Goal: Task Accomplishment & Management: Manage account settings

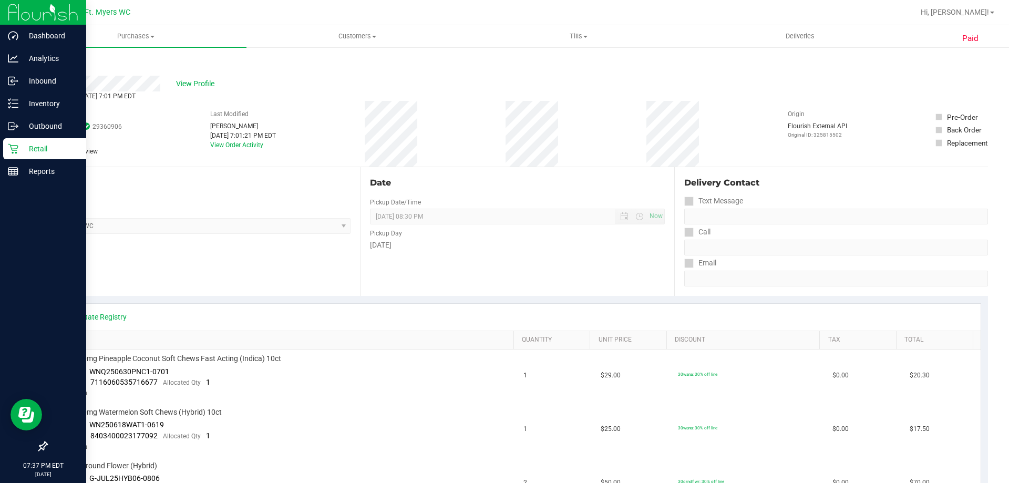
click at [35, 149] on p "Retail" at bounding box center [49, 148] width 63 height 13
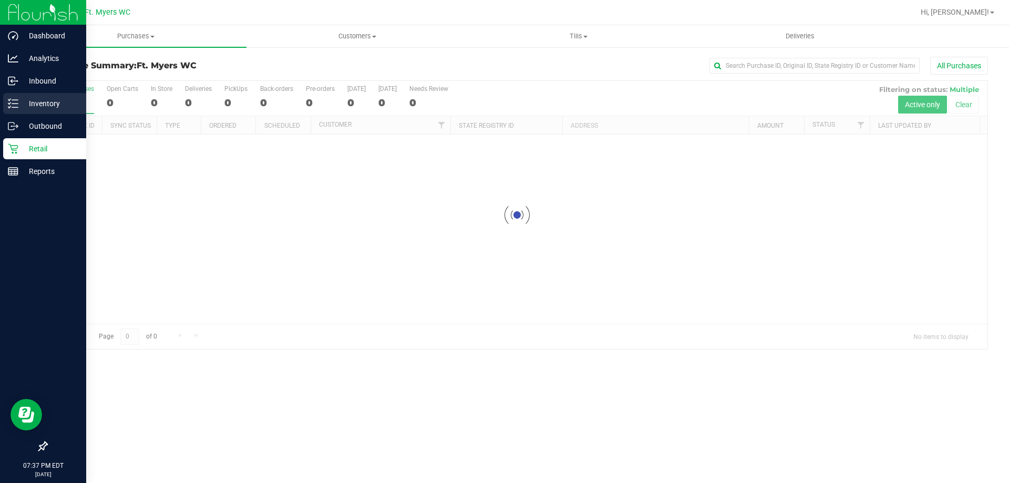
click at [36, 97] on p "Inventory" at bounding box center [49, 103] width 63 height 13
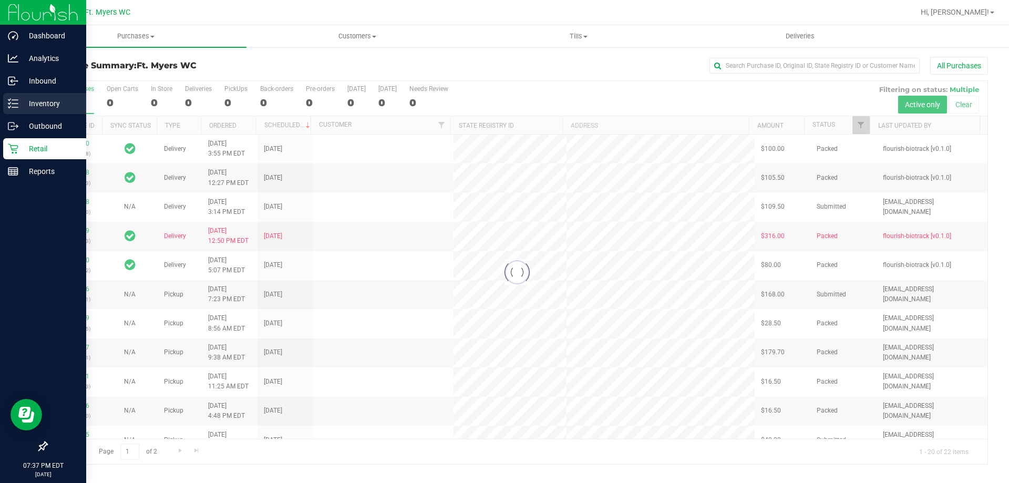
click at [36, 97] on p "Inventory" at bounding box center [49, 103] width 63 height 13
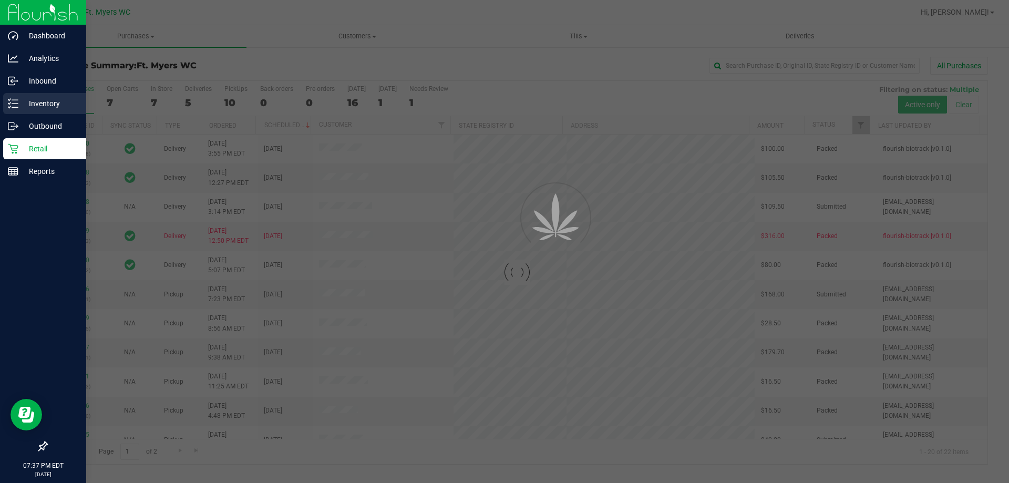
click at [36, 97] on p "Inventory" at bounding box center [49, 103] width 63 height 13
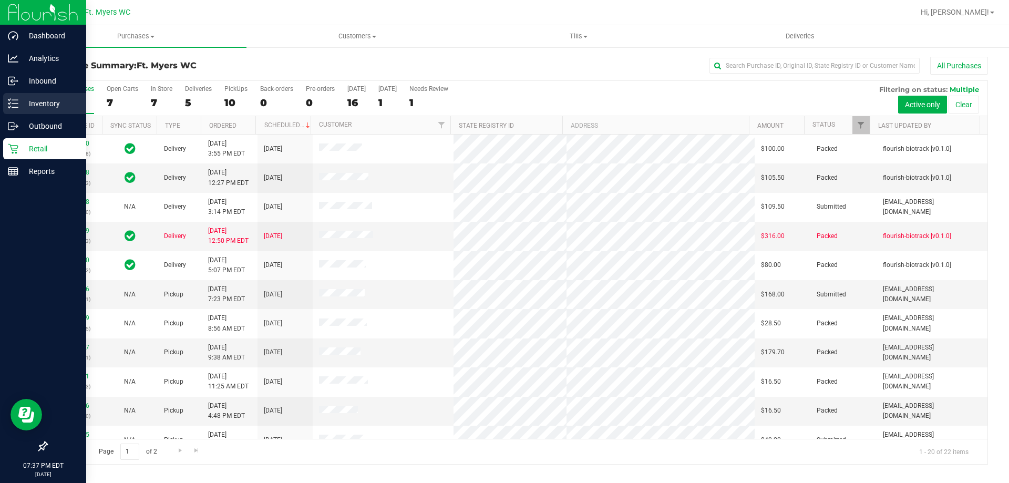
click at [30, 104] on p "Inventory" at bounding box center [49, 103] width 63 height 13
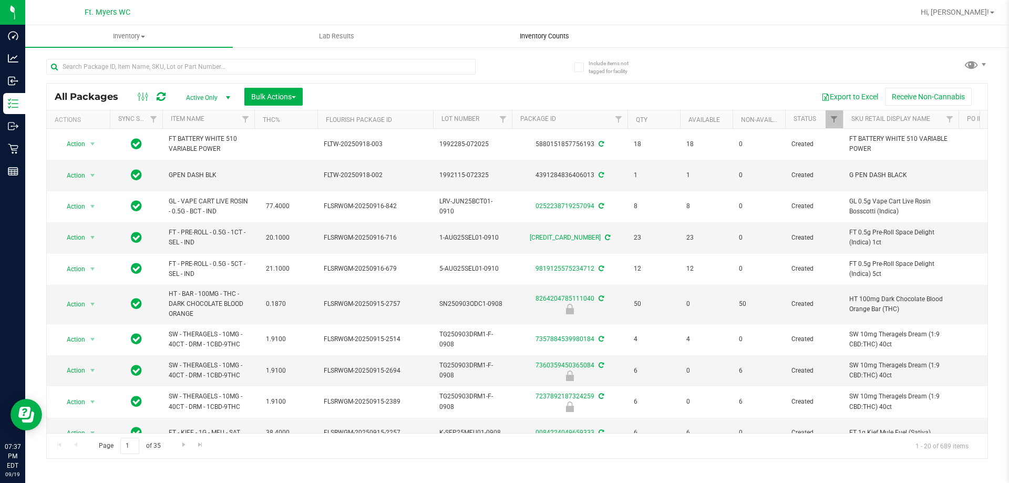
click at [530, 37] on span "Inventory Counts" at bounding box center [544, 36] width 78 height 9
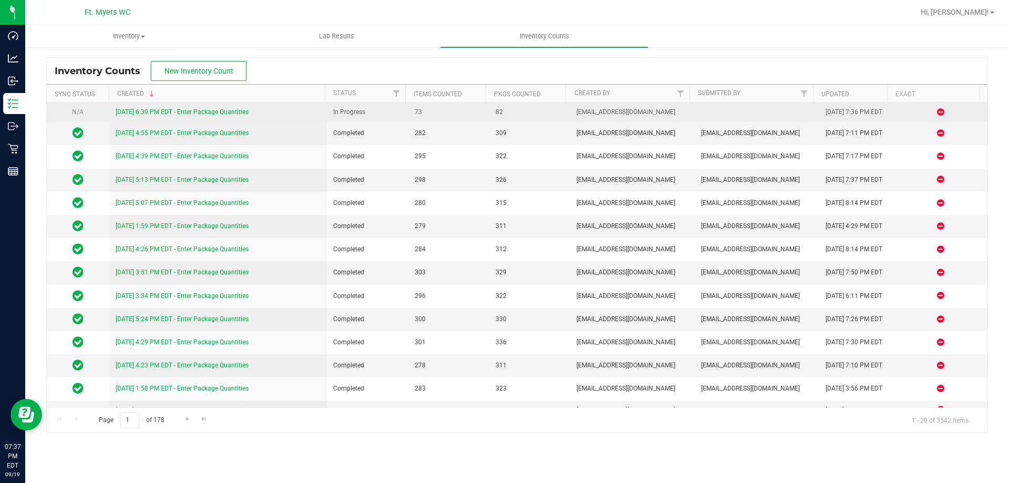
click at [205, 111] on link "[DATE] 6:39 PM EDT - Enter Package Quantities" at bounding box center [182, 111] width 133 height 7
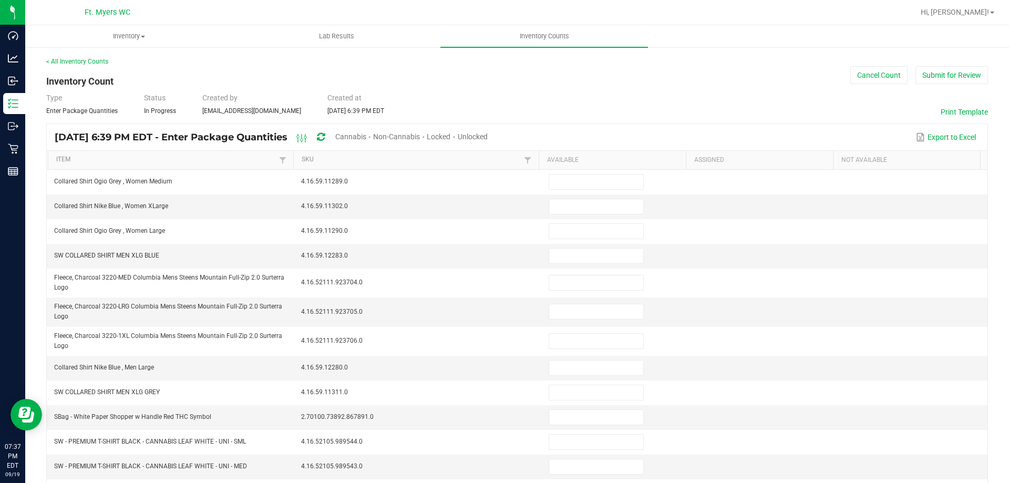
click at [364, 140] on span "Cannabis" at bounding box center [350, 136] width 31 height 8
type input "0"
type input "5"
type input "16"
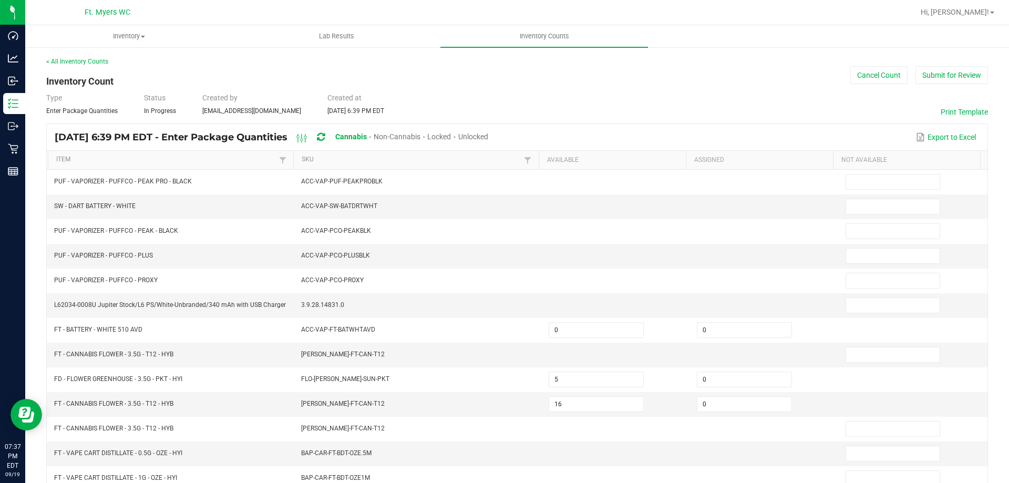
click at [488, 136] on span "Unlocked" at bounding box center [473, 136] width 30 height 8
type input "11"
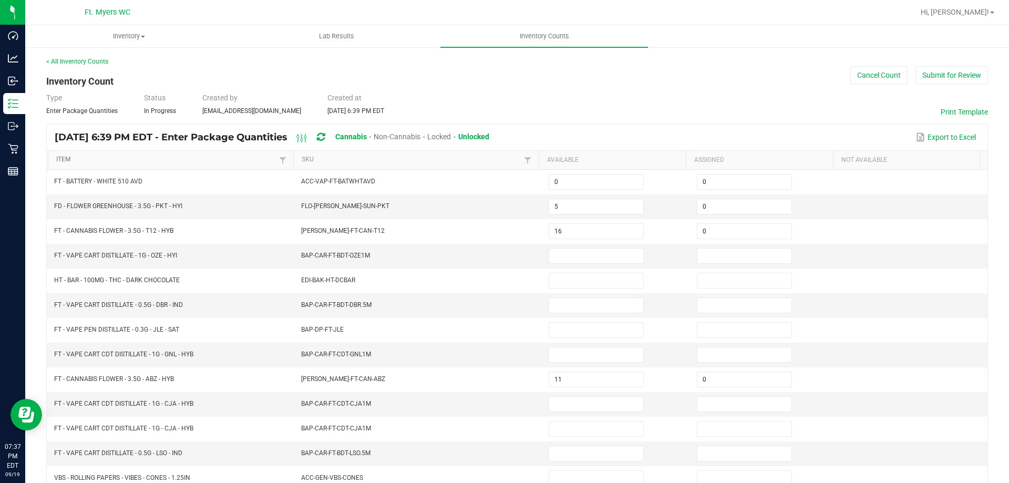
click at [137, 158] on link "Item" at bounding box center [166, 160] width 220 height 8
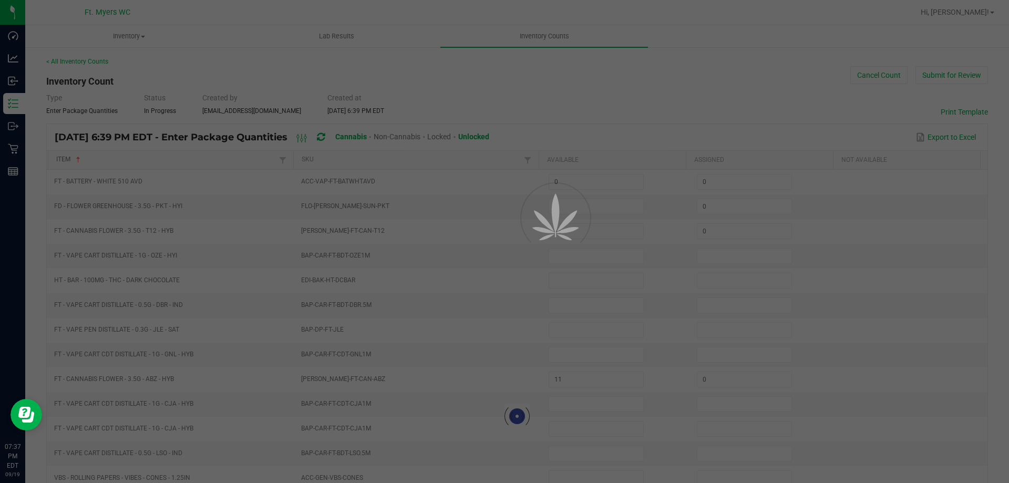
type input "4"
type input "5"
type input "0"
type input "8"
type input "20"
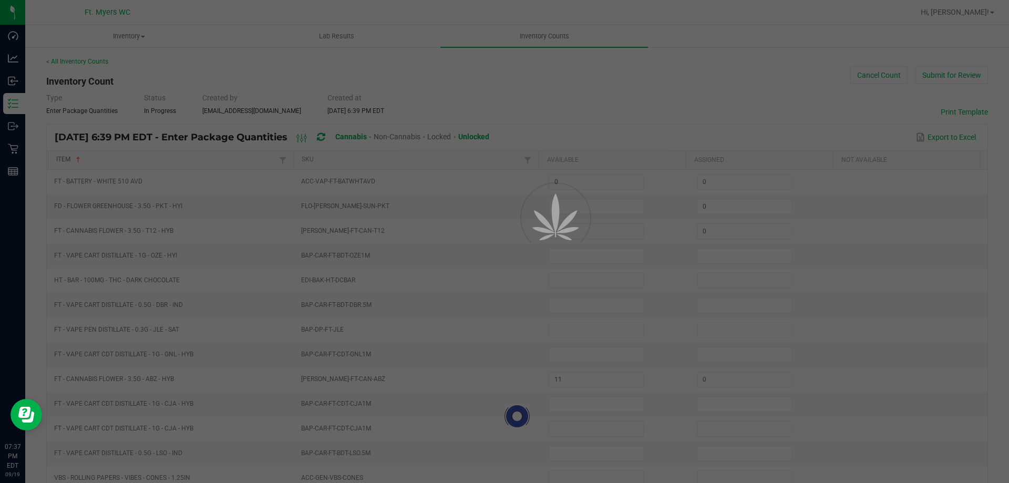
type input "16"
type input "0"
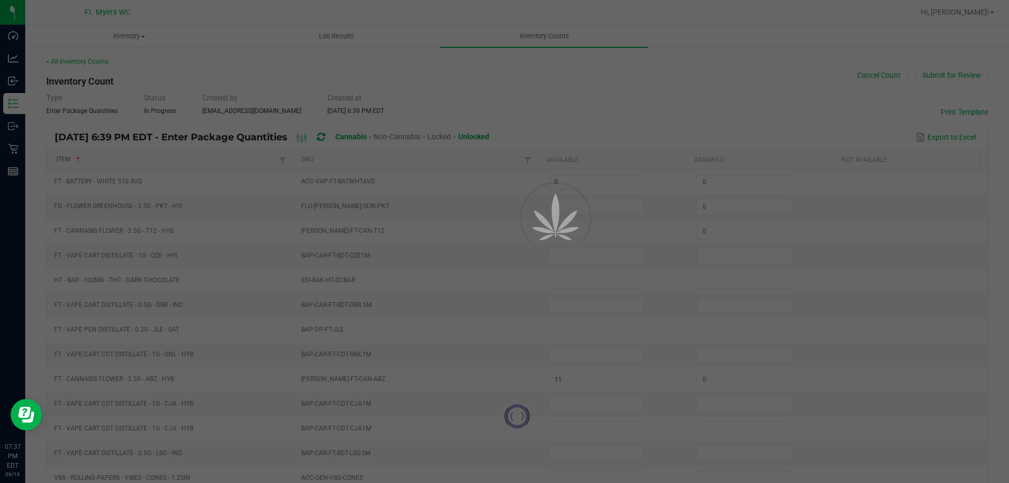
type input "0"
type input "8"
type input "3"
type input "11"
type input "0"
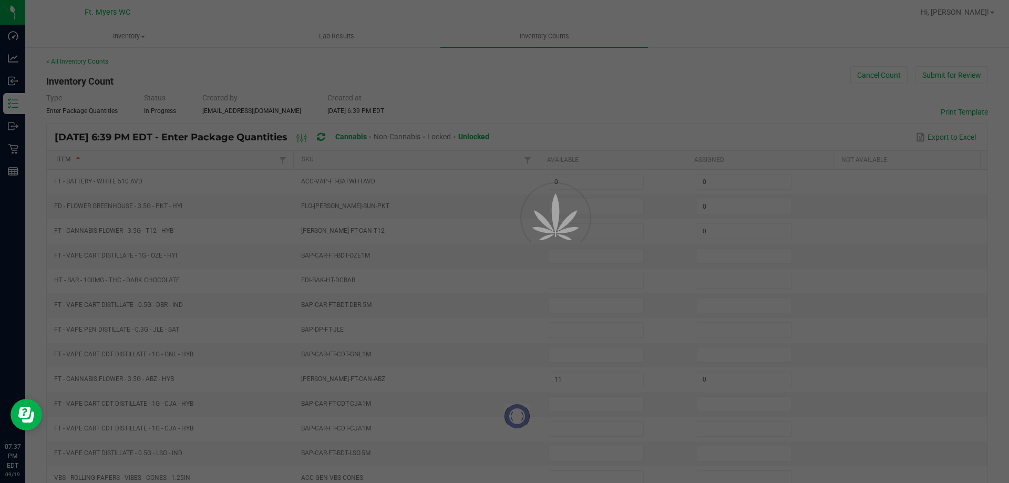
type input "6"
type input "0"
type input "16"
type input "0"
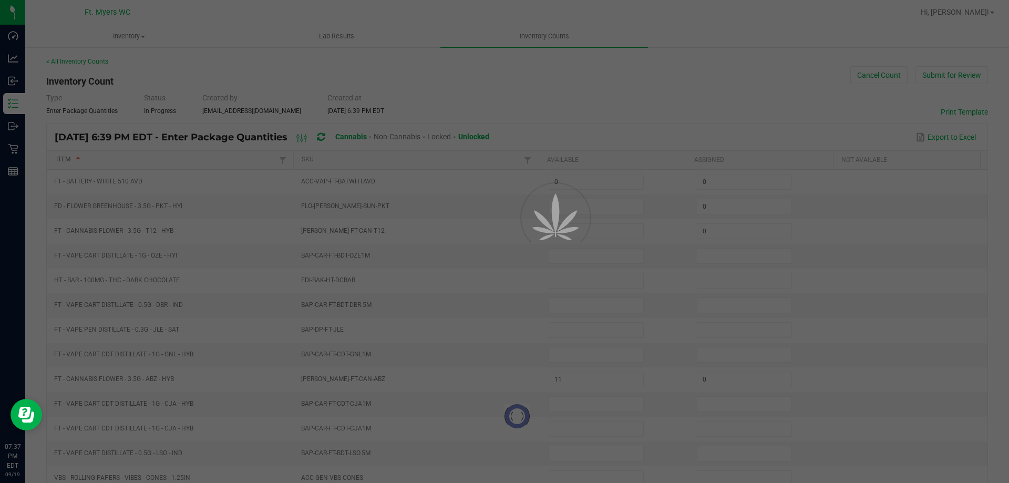
type input "0"
type input "13"
type input "0"
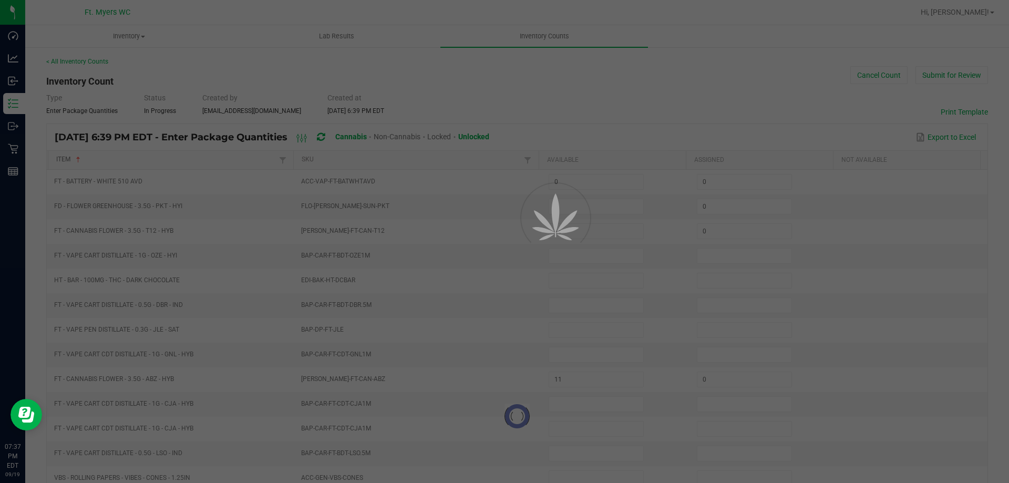
type input "0"
type input "3"
type input "0"
type input "11"
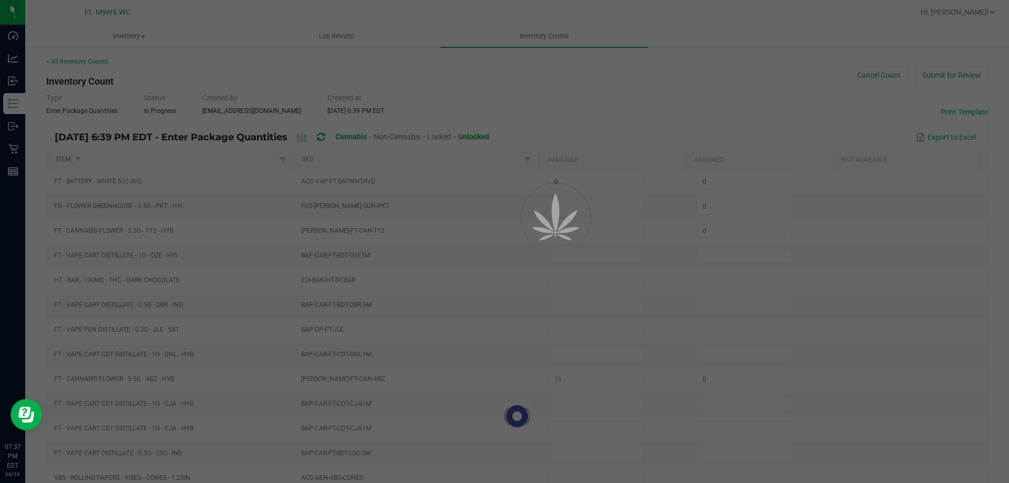
type input "16"
type input "0"
type input "19"
type input "1"
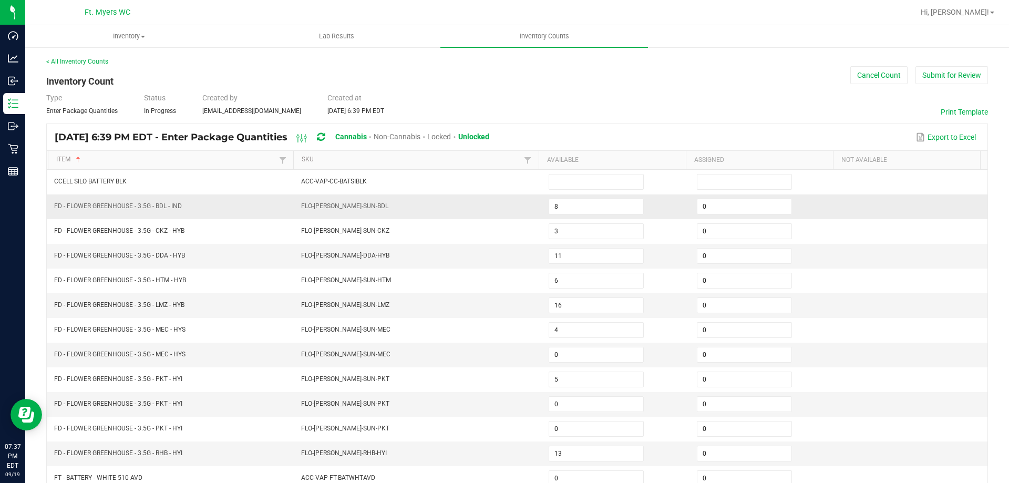
click at [236, 202] on td "FD - FLOWER GREENHOUSE - 3.5G - BDL - IND" at bounding box center [171, 206] width 247 height 25
click at [135, 158] on link "Item" at bounding box center [166, 160] width 220 height 8
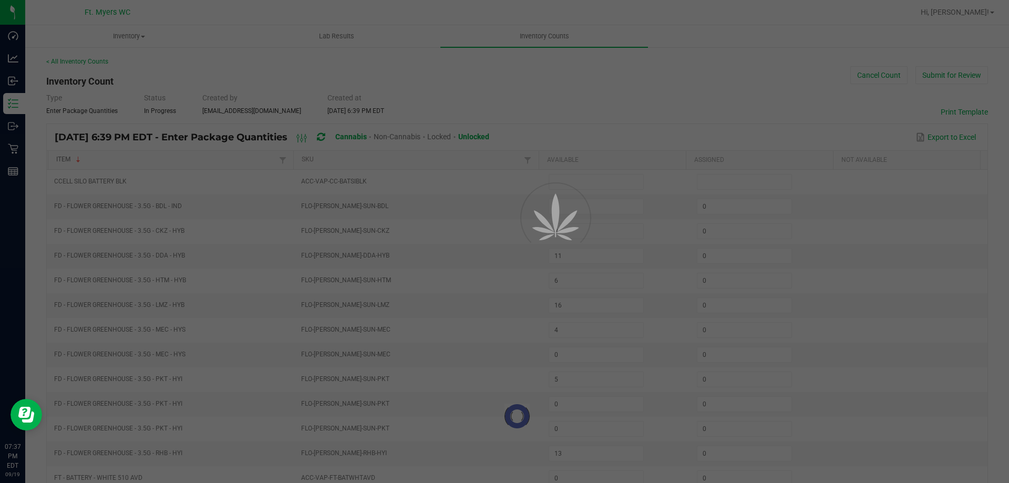
type input "34"
type input "21"
type input "6"
type input "0"
type input "32"
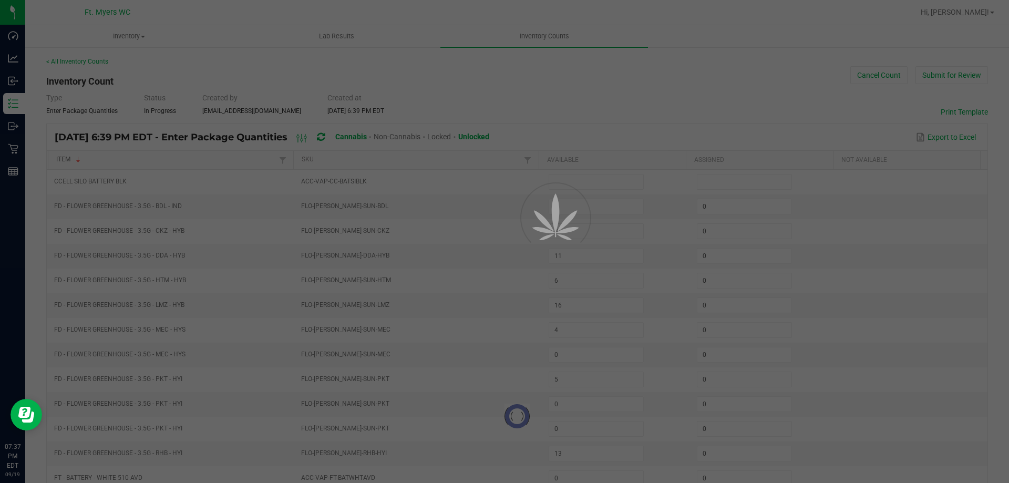
type input "24"
type input "7"
type input "5"
type input "26"
type input "11"
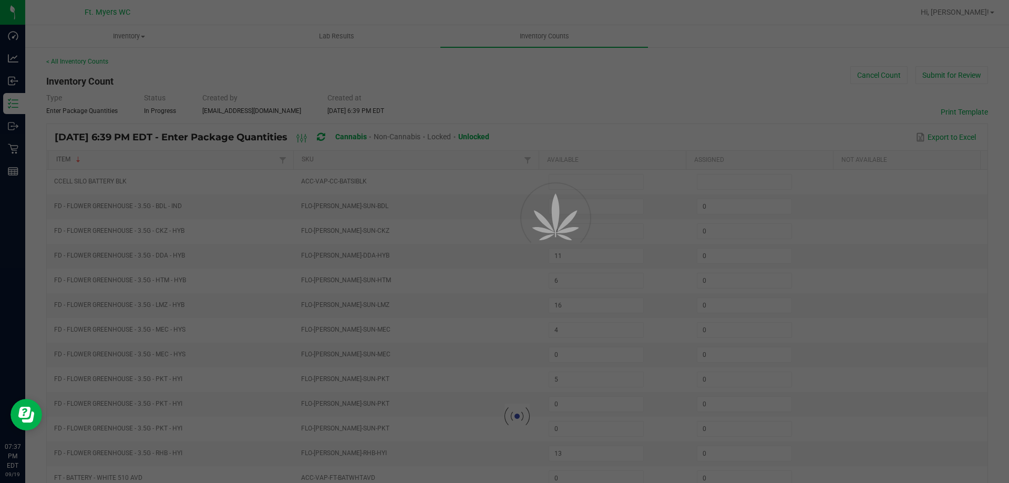
type input "6"
type input "0"
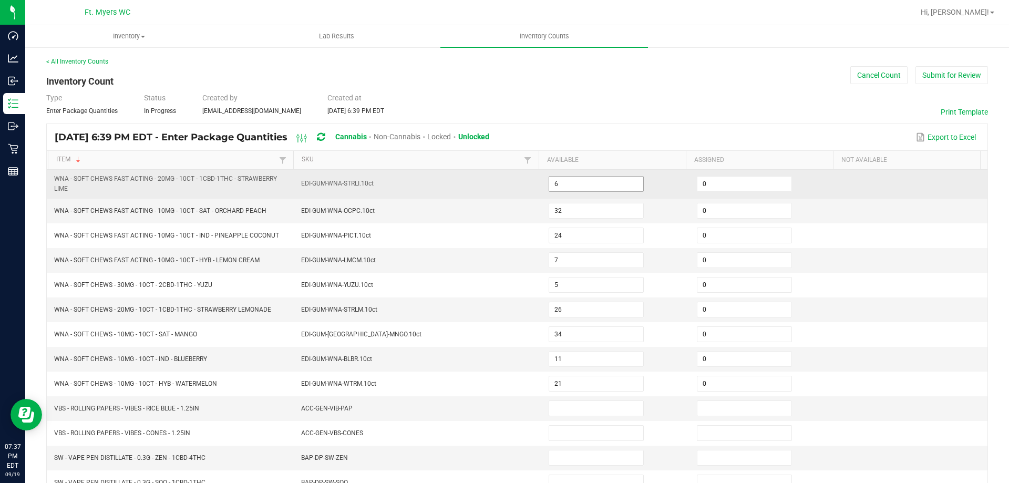
click at [599, 184] on input "6" at bounding box center [596, 184] width 94 height 15
click at [427, 198] on td "EDI-GUM-WNA-STRLI.10ct" at bounding box center [418, 184] width 247 height 29
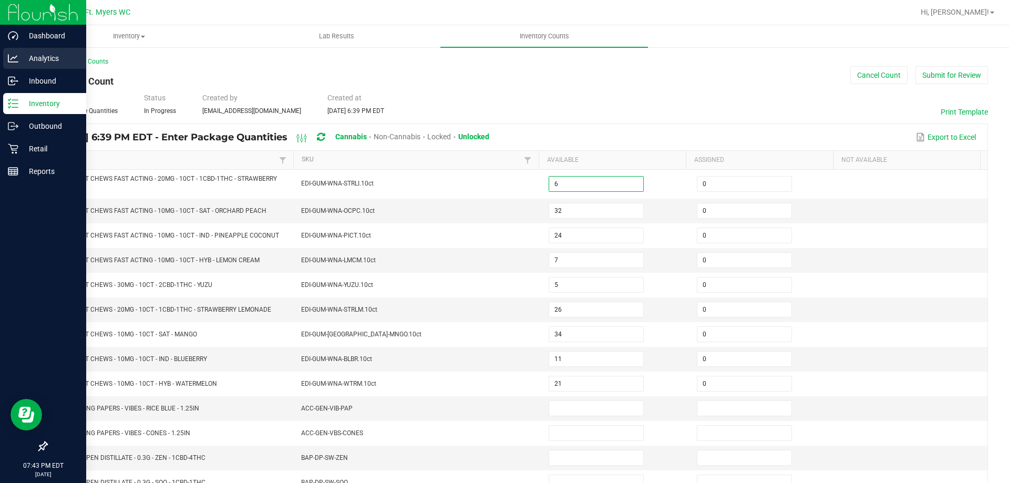
click at [46, 63] on p "Analytics" at bounding box center [49, 58] width 63 height 13
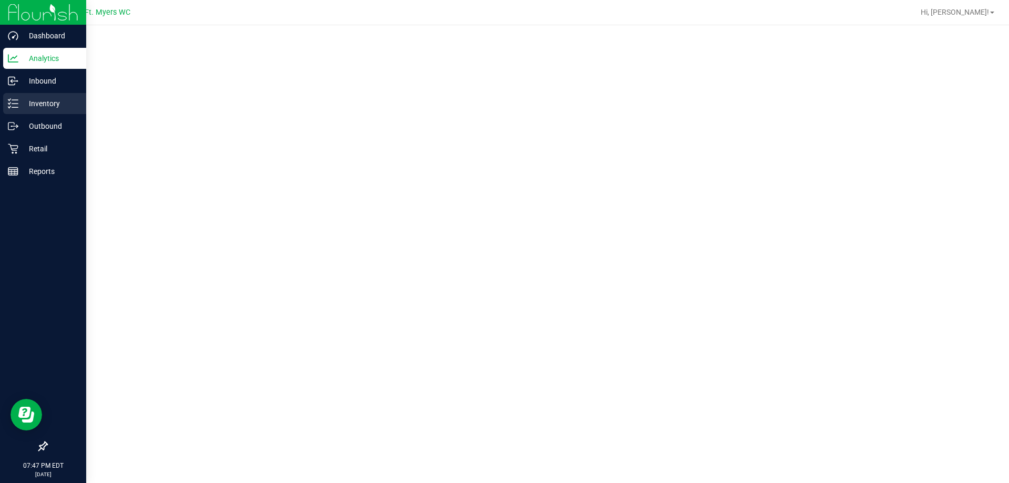
click at [37, 104] on p "Inventory" at bounding box center [49, 103] width 63 height 13
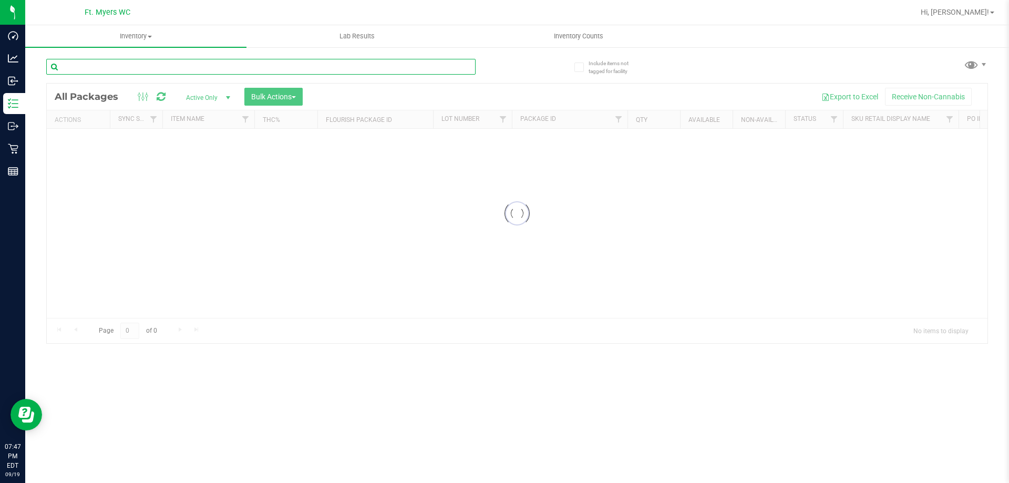
click at [163, 68] on input "text" at bounding box center [260, 67] width 429 height 16
click at [164, 68] on div "Inventory All packages All inventory Waste log Create inventory Lab Results Inv…" at bounding box center [517, 254] width 984 height 458
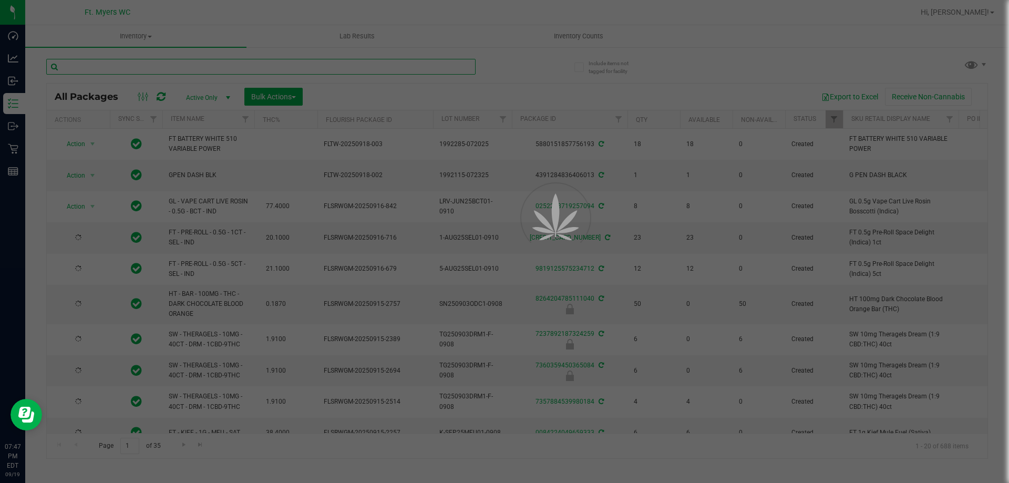
click at [164, 68] on input "text" at bounding box center [260, 67] width 429 height 16
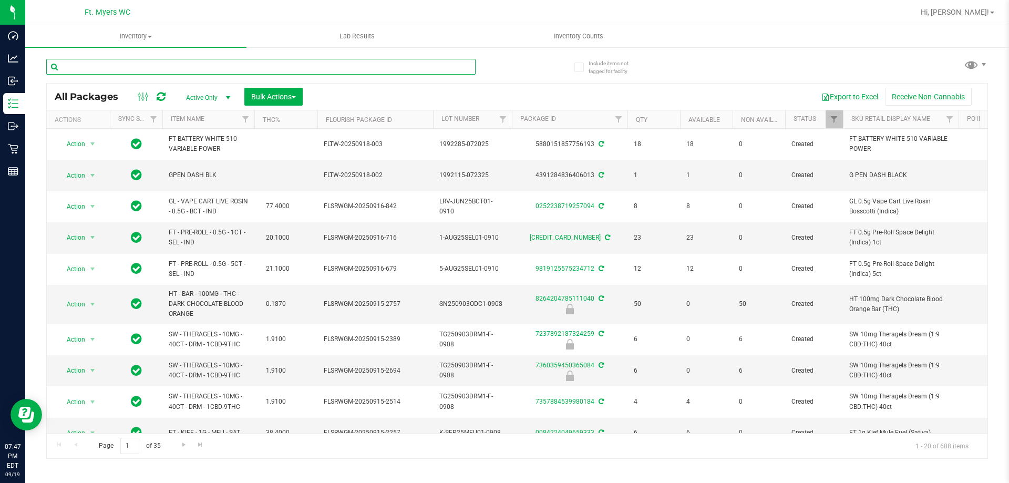
click at [165, 69] on input "text" at bounding box center [260, 67] width 429 height 16
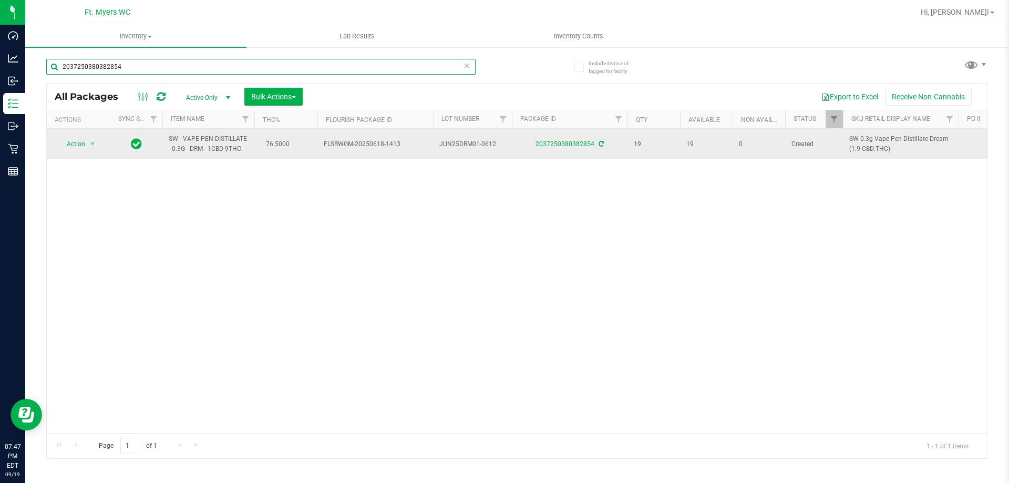
type input "2037250380382854"
click at [86, 143] on span "select" at bounding box center [92, 144] width 13 height 15
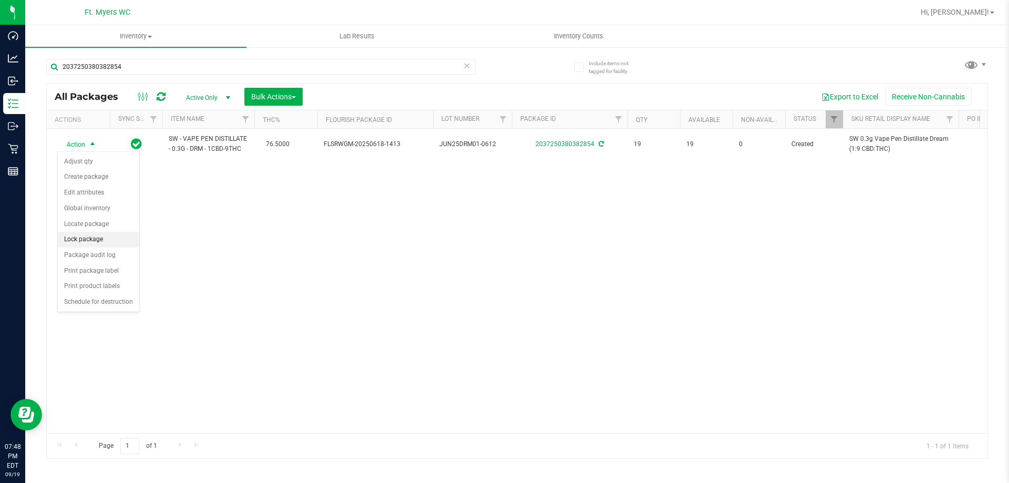
click at [93, 240] on li "Lock package" at bounding box center [98, 240] width 81 height 16
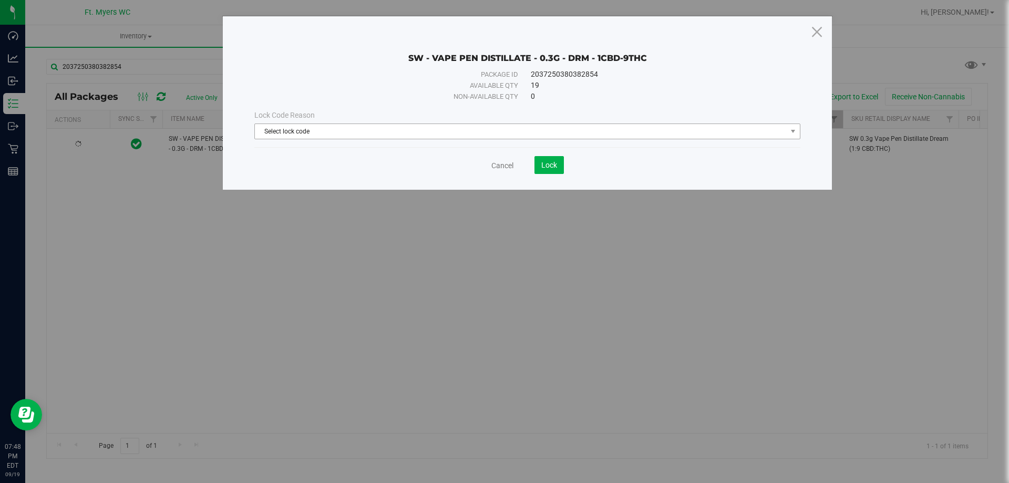
click at [386, 136] on span "Select lock code" at bounding box center [521, 131] width 532 height 15
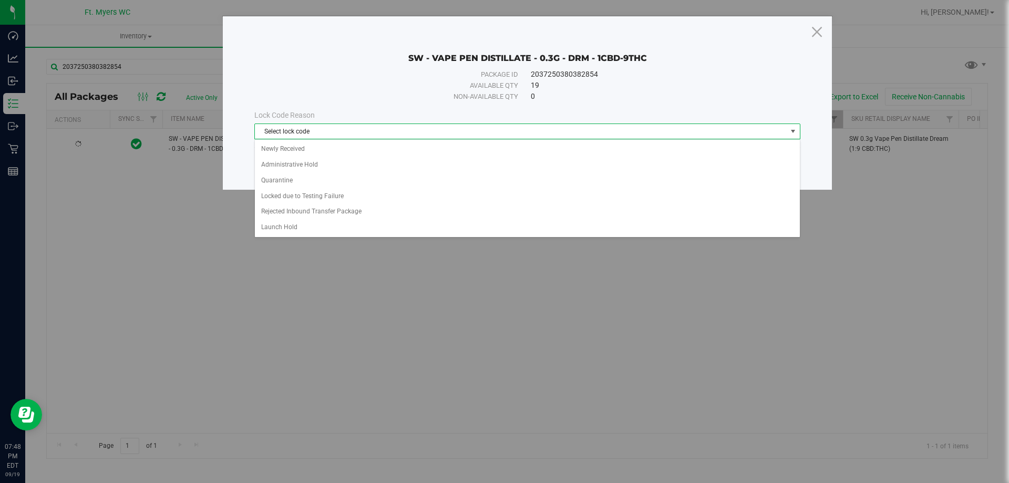
click at [336, 81] on div "Available qty" at bounding box center [398, 85] width 240 height 11
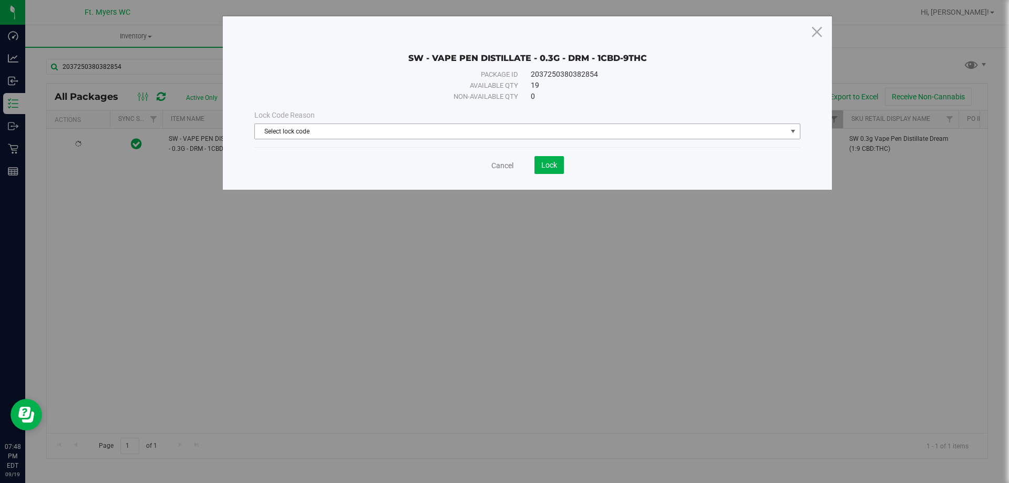
click at [316, 133] on span "Select lock code" at bounding box center [521, 131] width 532 height 15
click at [328, 105] on div "Lock Code Reason Select lock code Select lock code Newly Received Administrativ…" at bounding box center [527, 124] width 562 height 45
click at [327, 129] on span "Select lock code" at bounding box center [521, 131] width 532 height 15
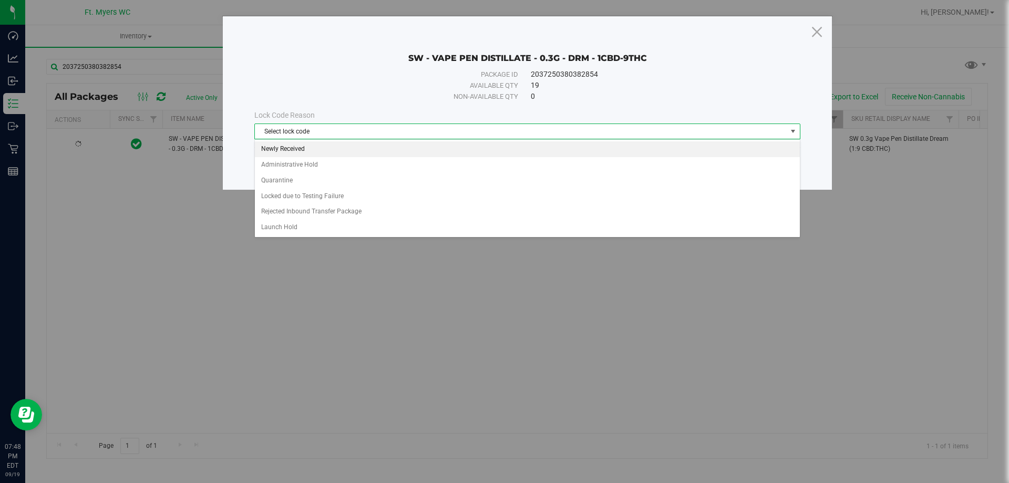
click at [300, 148] on li "Newly Received" at bounding box center [527, 149] width 545 height 16
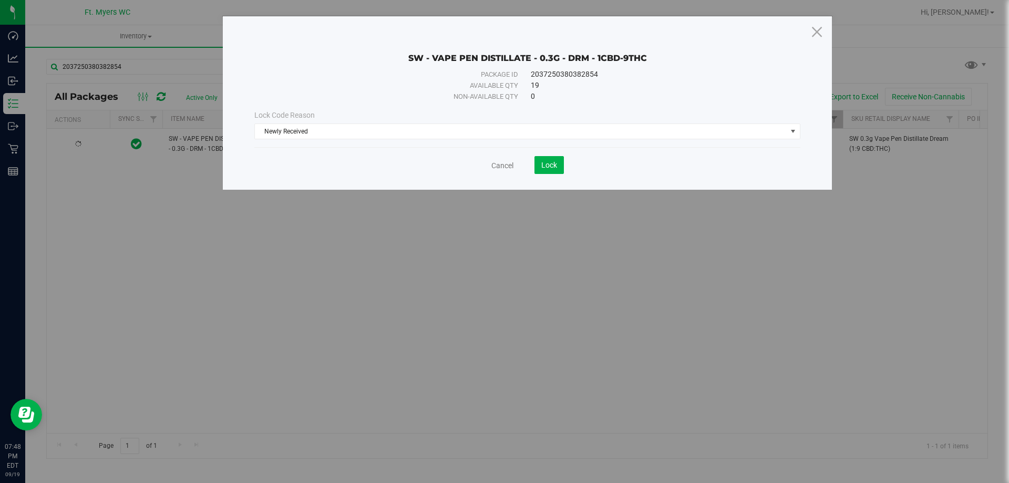
click at [353, 81] on div "Available qty" at bounding box center [398, 85] width 240 height 11
click at [560, 166] on button "Lock" at bounding box center [548, 165] width 29 height 18
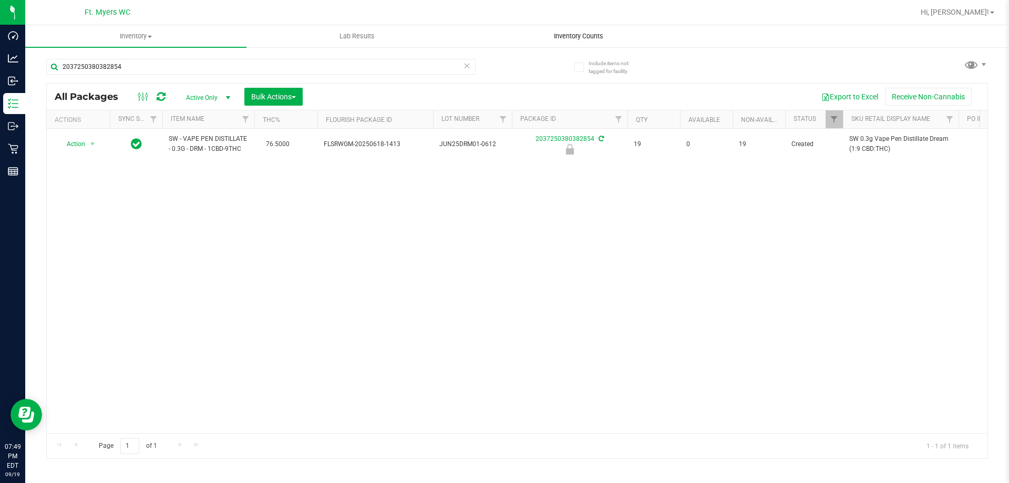
click at [580, 32] on span "Inventory Counts" at bounding box center [579, 36] width 78 height 9
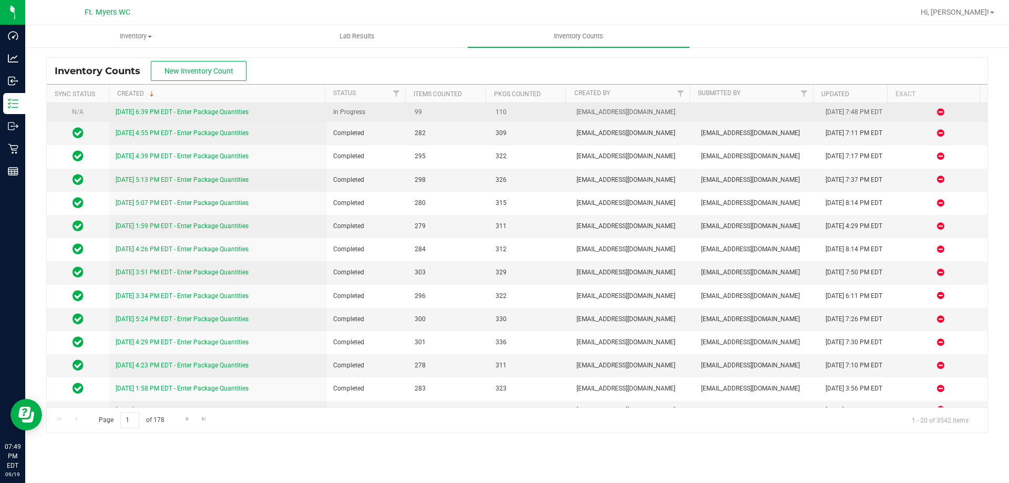
click at [216, 105] on td "[DATE] 6:39 PM EDT - Enter Package Quantities" at bounding box center [218, 112] width 218 height 19
click at [228, 113] on link "[DATE] 6:39 PM EDT - Enter Package Quantities" at bounding box center [182, 111] width 133 height 7
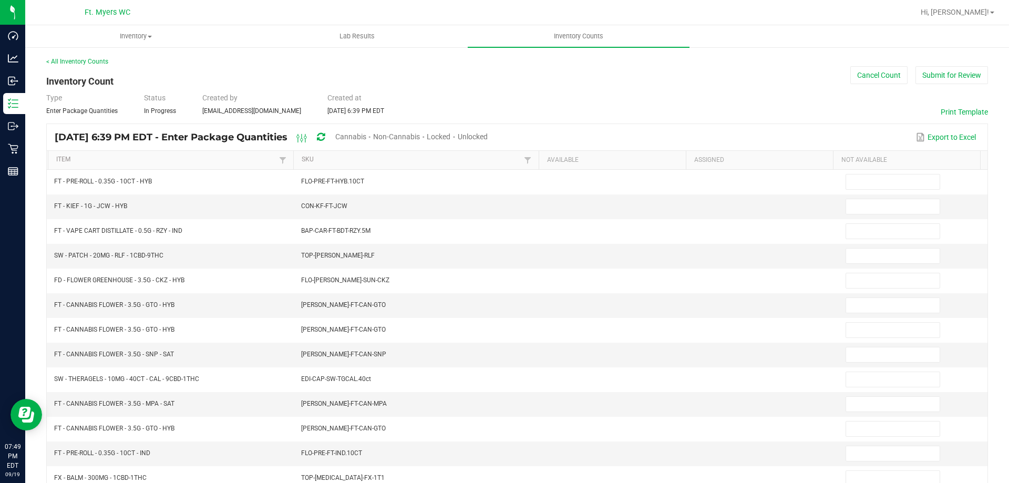
click at [488, 137] on span "Unlocked" at bounding box center [473, 136] width 30 height 8
type input "6"
type input "0"
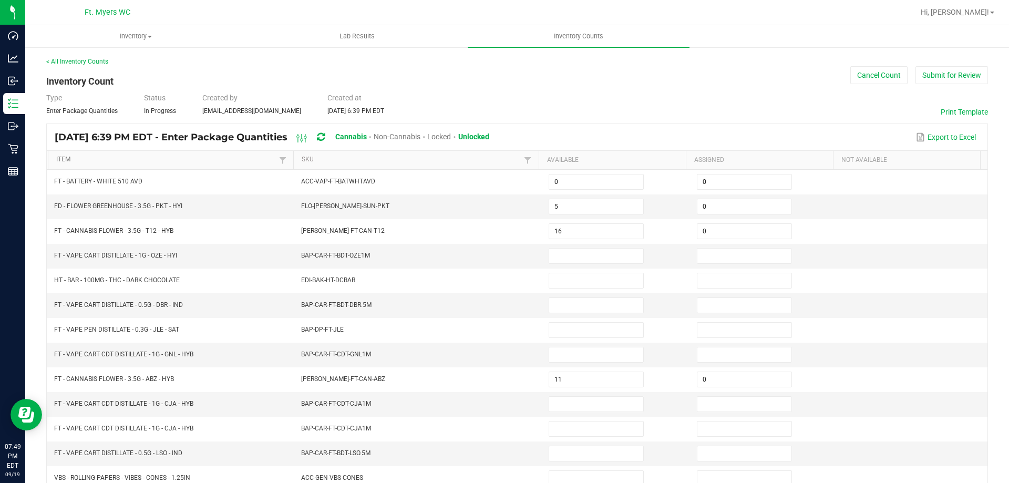
click at [184, 161] on link "Item" at bounding box center [166, 160] width 220 height 8
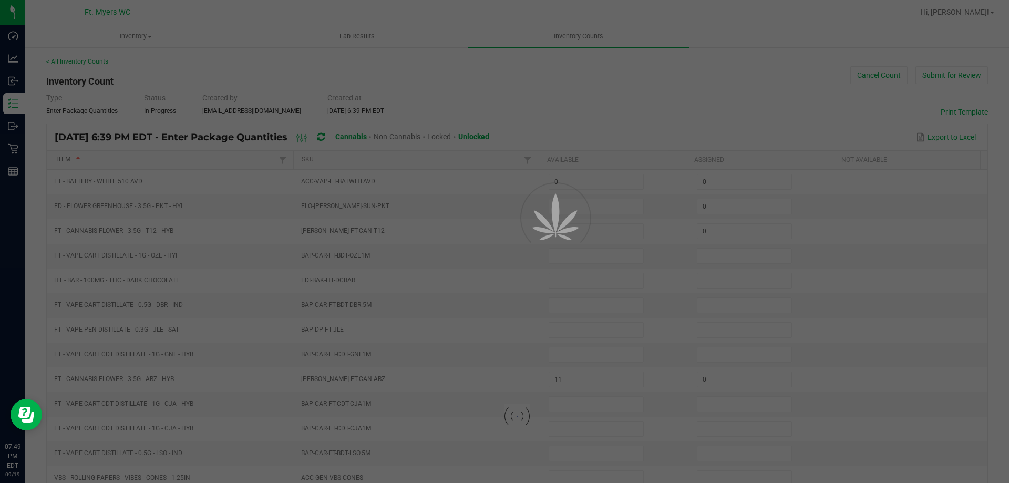
type input "11"
type input "16"
type input "0"
type input "20"
type input "0"
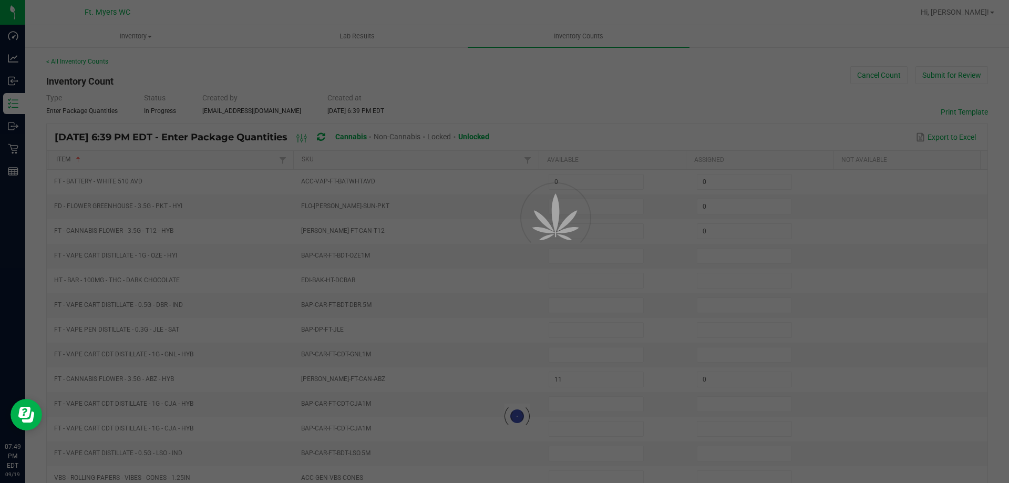
type input "16"
type input "0"
type input "8"
type input "3"
type input "11"
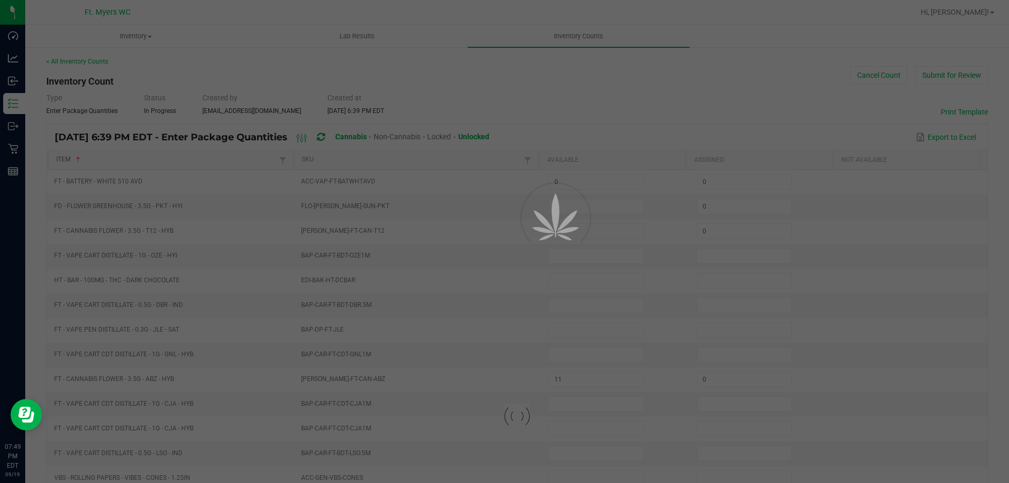
type input "0"
type input "6"
type input "0"
type input "16"
type input "0"
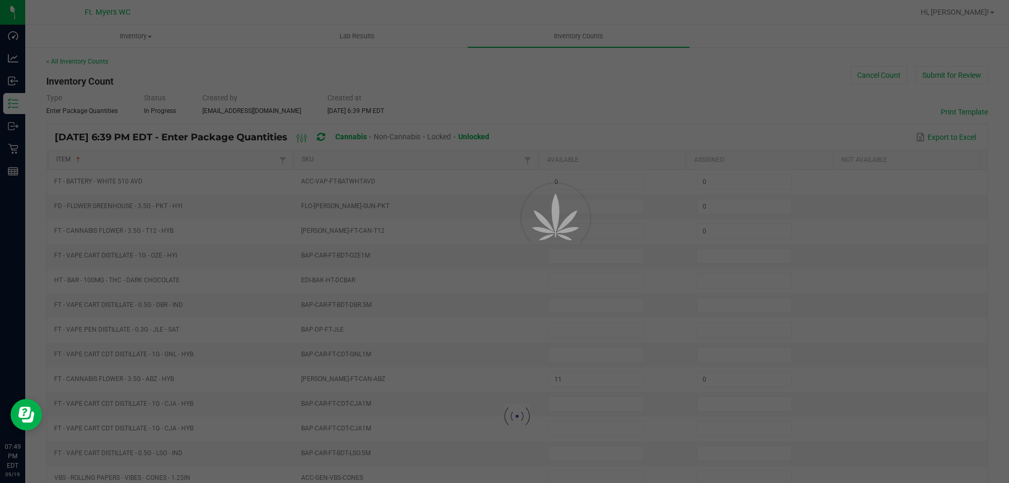
type input "4"
type input "0"
type input "5"
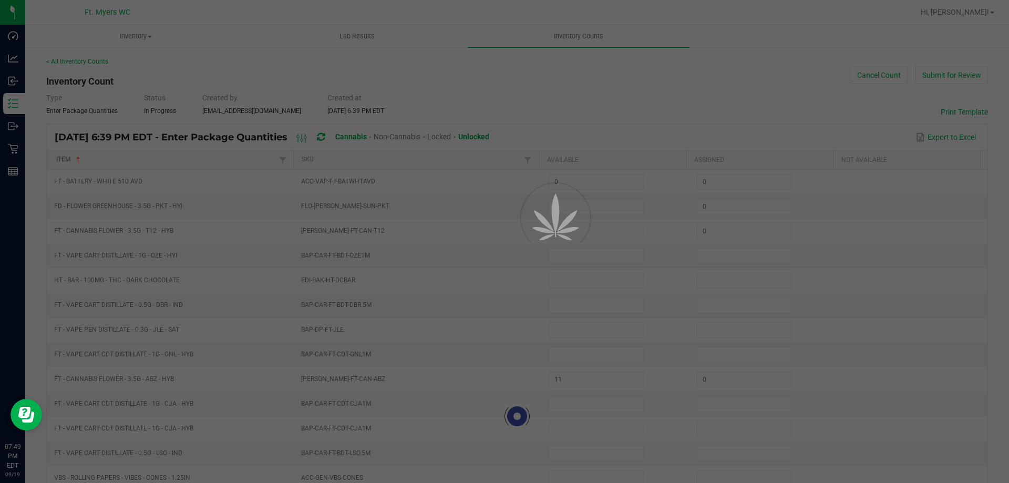
type input "0"
type input "13"
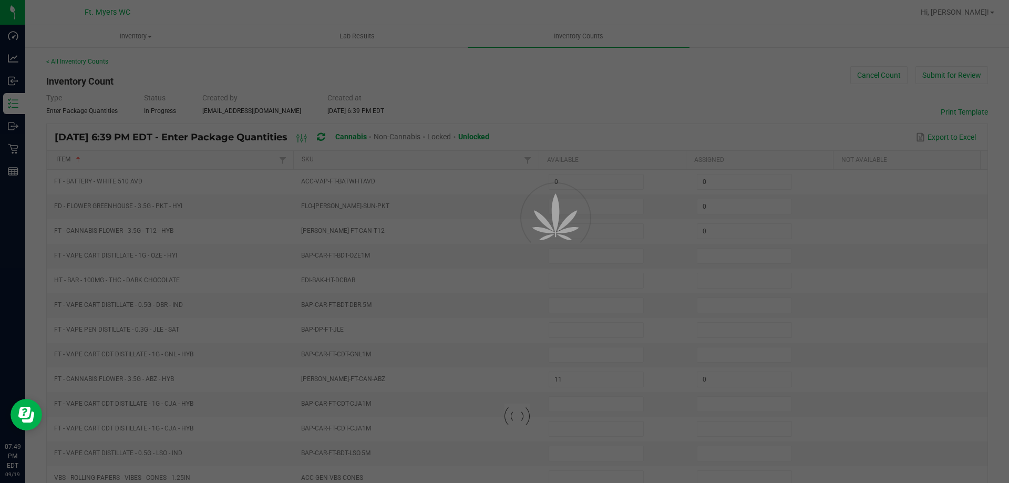
type input "0"
type input "3"
type input "0"
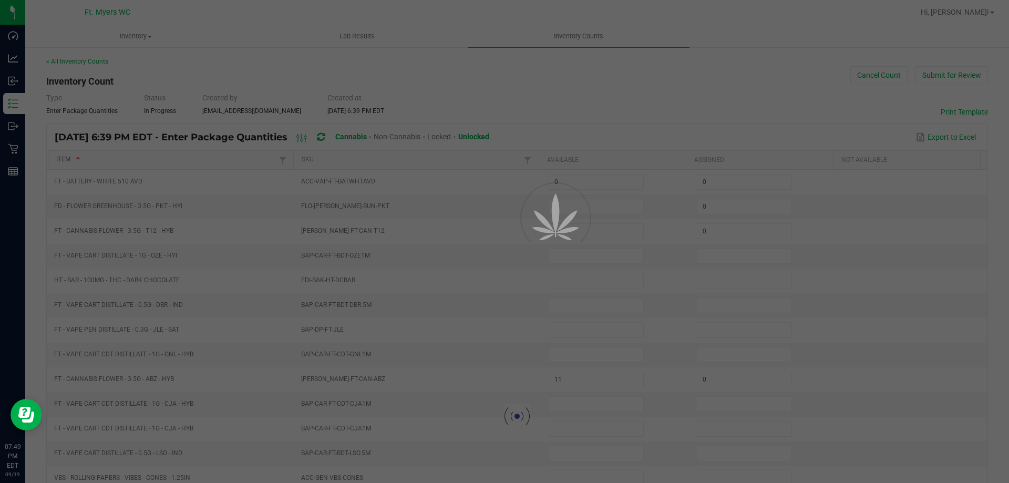
type input "8"
type input "0"
type input "19"
type input "1"
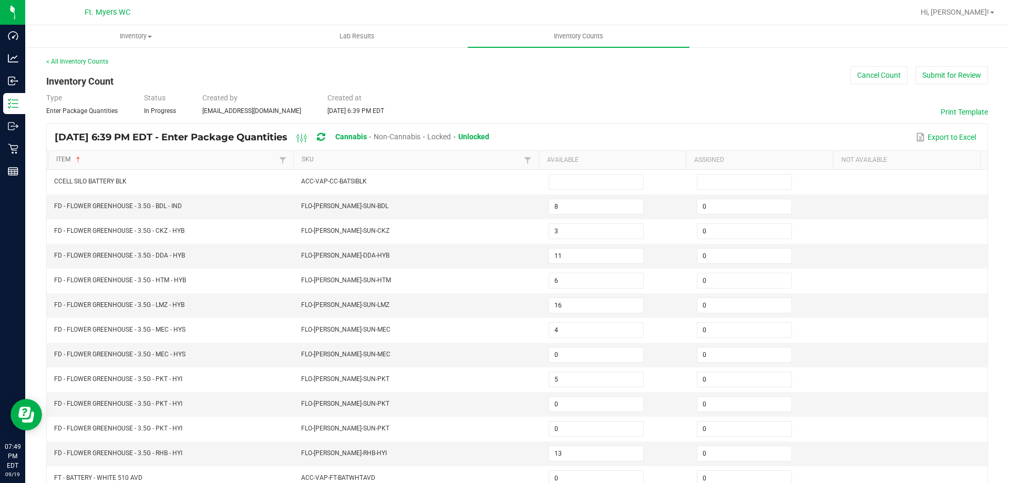
click at [196, 161] on link "Item" at bounding box center [166, 160] width 220 height 8
type input "6"
type input "0"
type input "32"
type input "24"
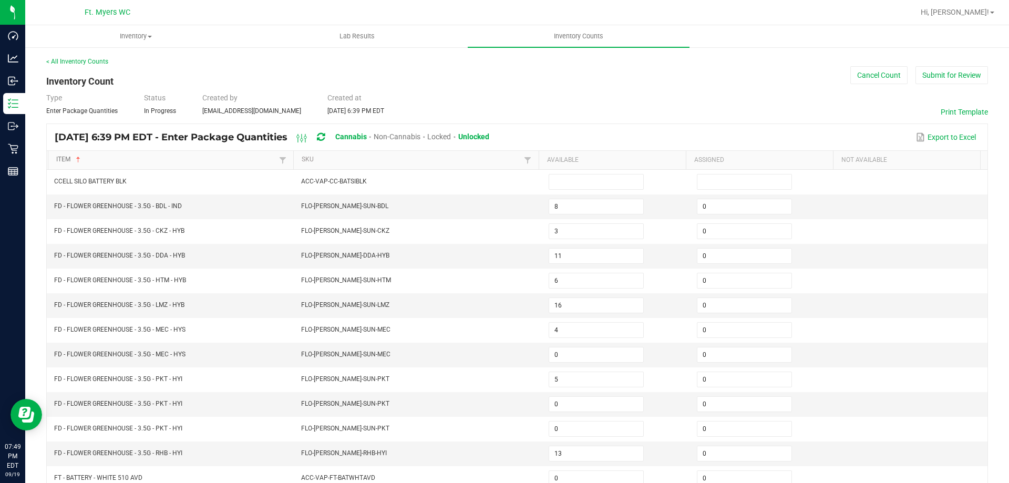
type input "7"
type input "5"
type input "26"
type input "34"
type input "11"
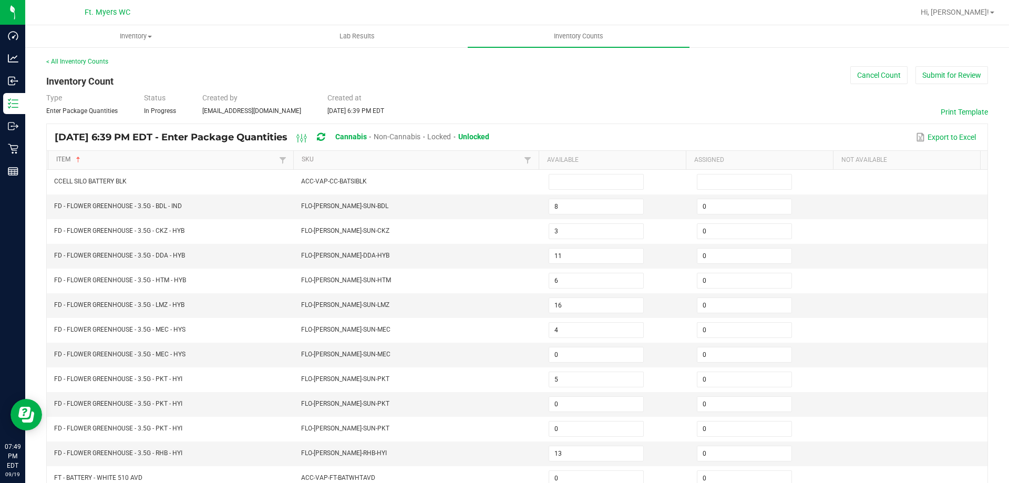
type input "21"
type input "6"
type input "0"
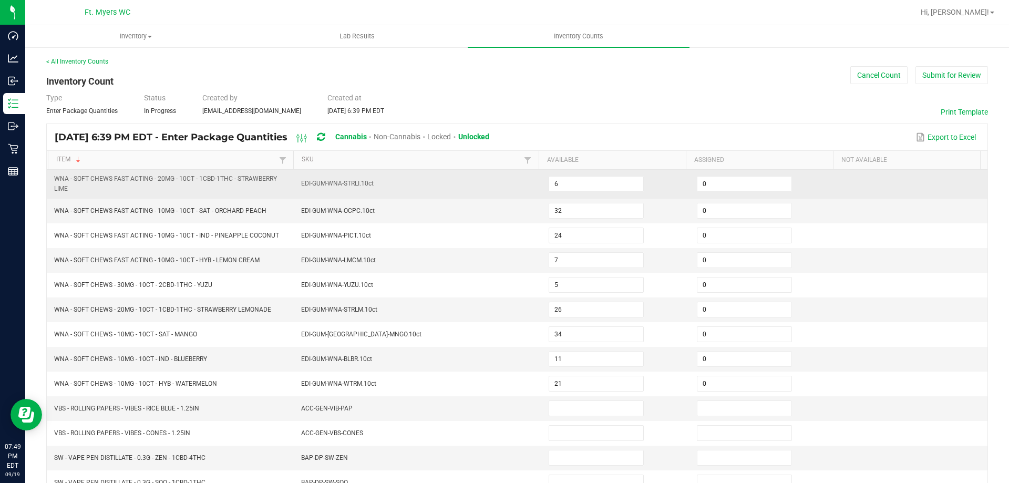
click at [265, 188] on span "WNA - SOFT CHEWS FAST ACTING - 20MG - 10CT - 1CBD-1THC - STRAWBERRY LIME" at bounding box center [171, 184] width 235 height 20
click at [597, 184] on input "6" at bounding box center [596, 184] width 94 height 15
click at [514, 188] on td "EDI-GUM-WNA-STRLI.10ct" at bounding box center [418, 184] width 247 height 29
click at [581, 180] on input "6" at bounding box center [596, 184] width 94 height 15
type input "12"
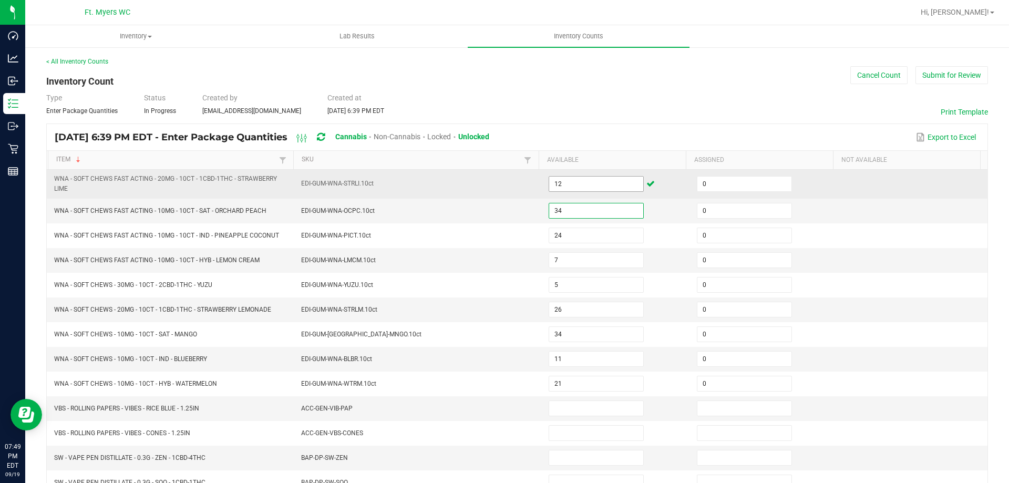
type input "34"
type input "30"
type input "9"
type input "13"
type input "3"
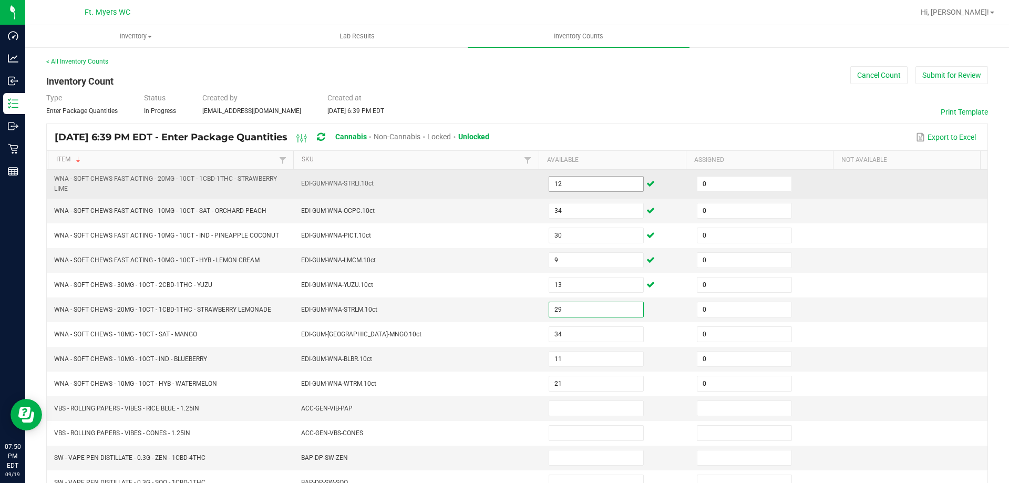
type input "29"
type input "38"
type input "15"
type input "24"
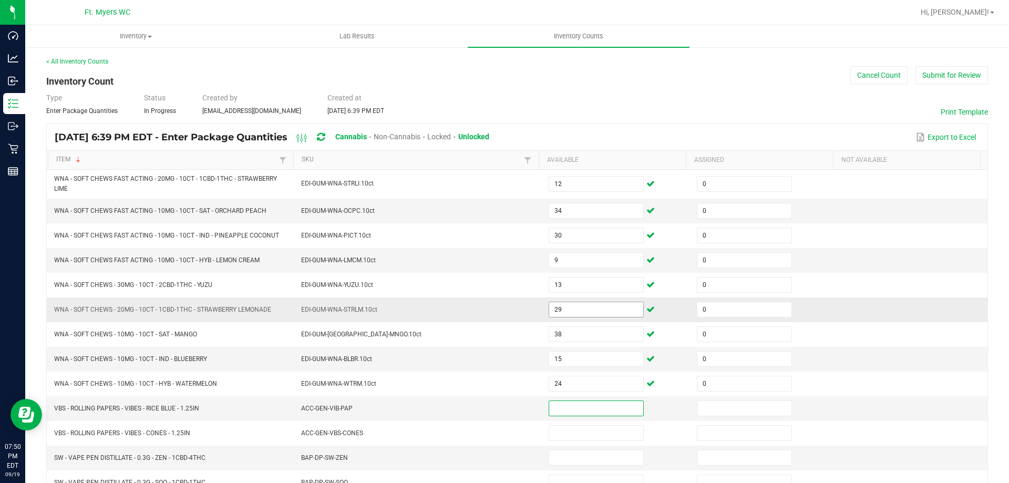
scroll to position [105, 0]
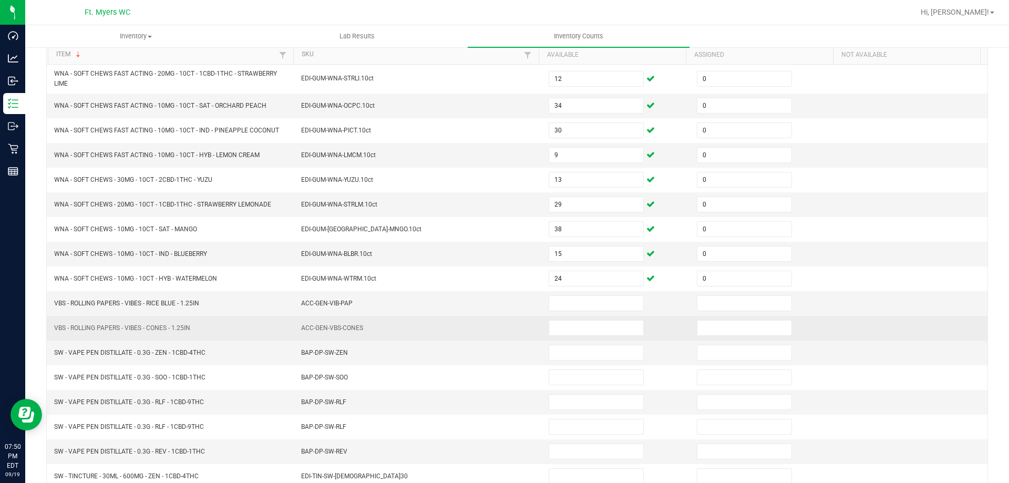
click at [593, 336] on td at bounding box center [616, 328] width 148 height 25
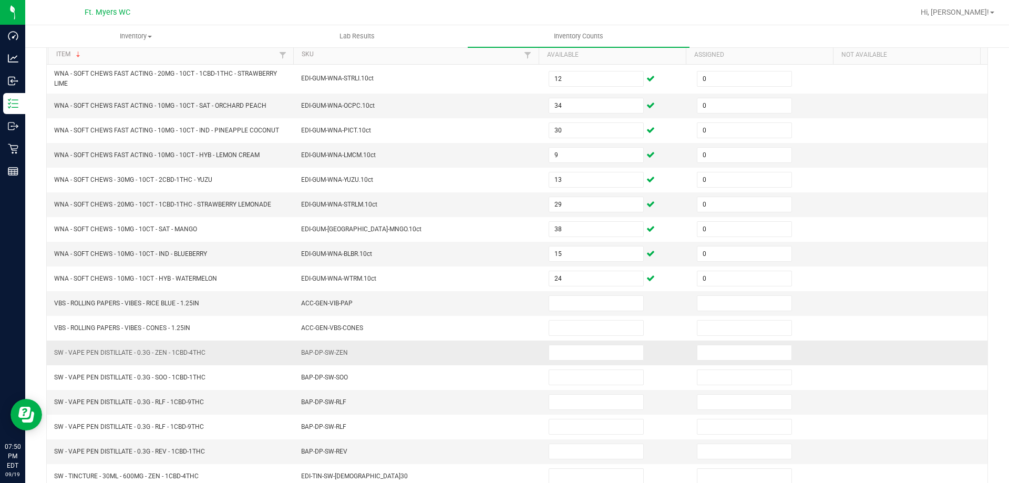
click at [588, 342] on td at bounding box center [616, 352] width 148 height 25
click at [585, 353] on input at bounding box center [596, 352] width 94 height 15
click at [582, 301] on input at bounding box center [596, 303] width 94 height 15
click at [721, 294] on td at bounding box center [764, 303] width 148 height 25
click at [698, 302] on input at bounding box center [744, 303] width 94 height 15
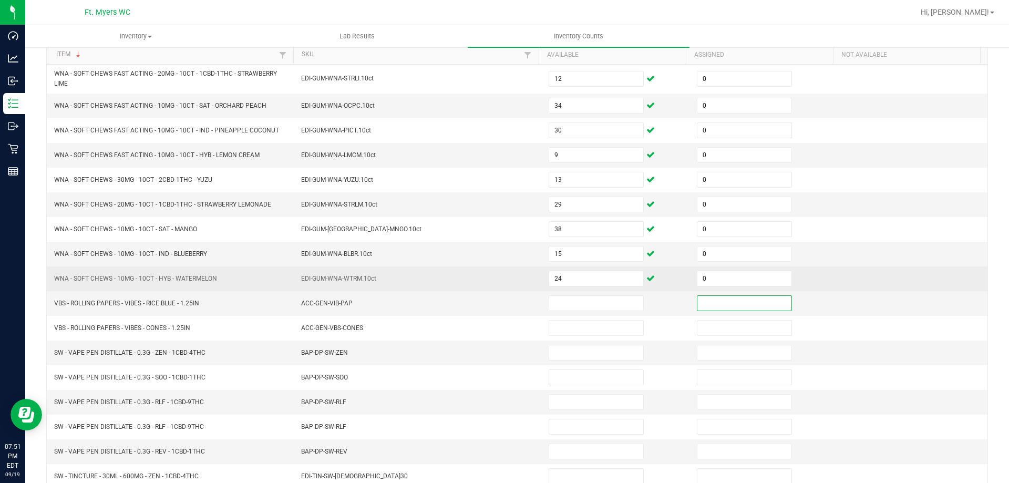
click at [580, 288] on td "24" at bounding box center [616, 278] width 148 height 25
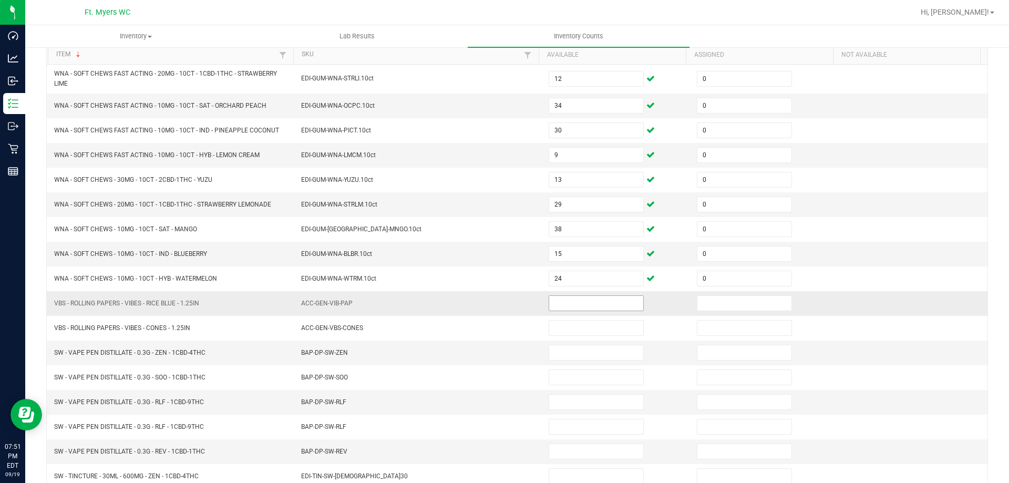
click at [573, 299] on input at bounding box center [596, 303] width 94 height 15
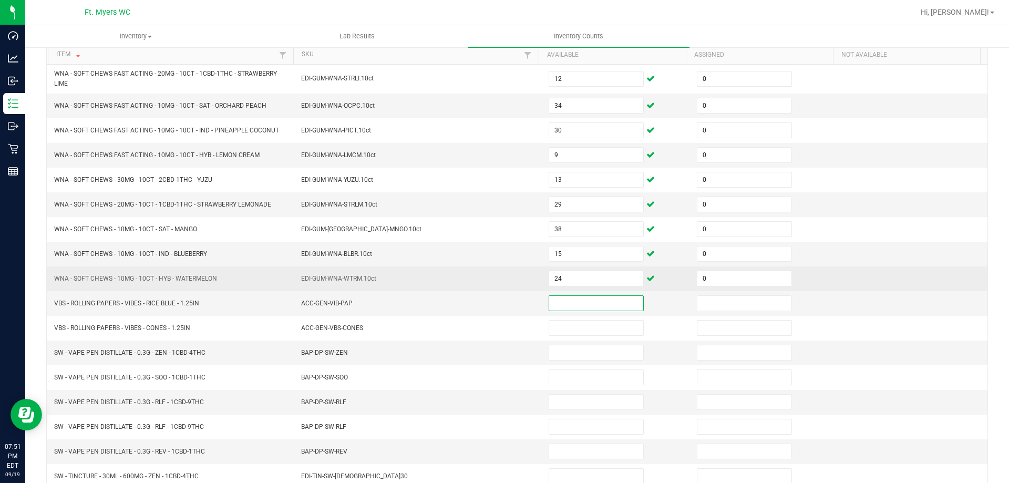
click at [382, 274] on td "EDI-GUM-WNA-WTRM.10ct" at bounding box center [418, 278] width 247 height 25
click at [522, 285] on td "EDI-GUM-WNA-WTRM.10ct" at bounding box center [418, 278] width 247 height 25
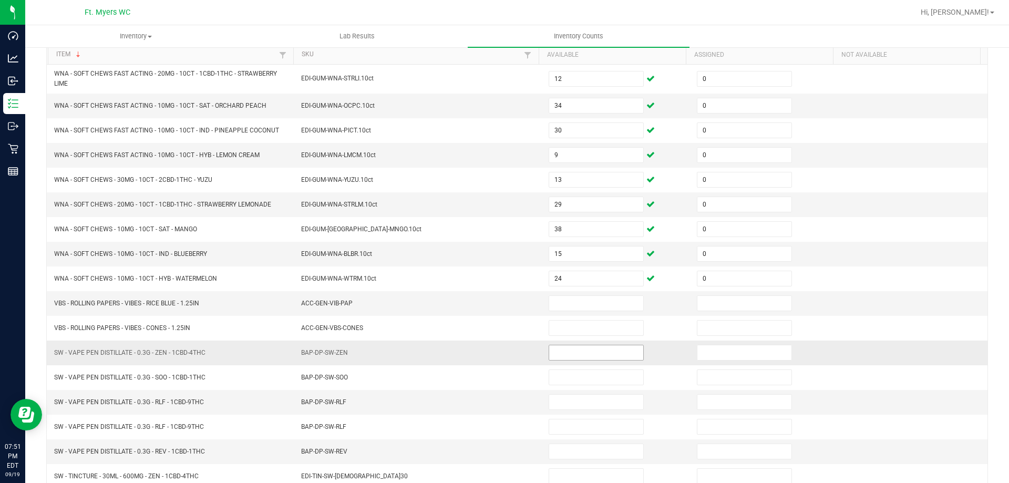
click at [553, 356] on input at bounding box center [596, 352] width 94 height 15
click at [509, 340] on td "BAP-DP-SW-ZEN" at bounding box center [418, 352] width 247 height 25
click at [549, 345] on span at bounding box center [596, 353] width 95 height 16
click at [554, 354] on input at bounding box center [596, 352] width 94 height 15
type input "15"
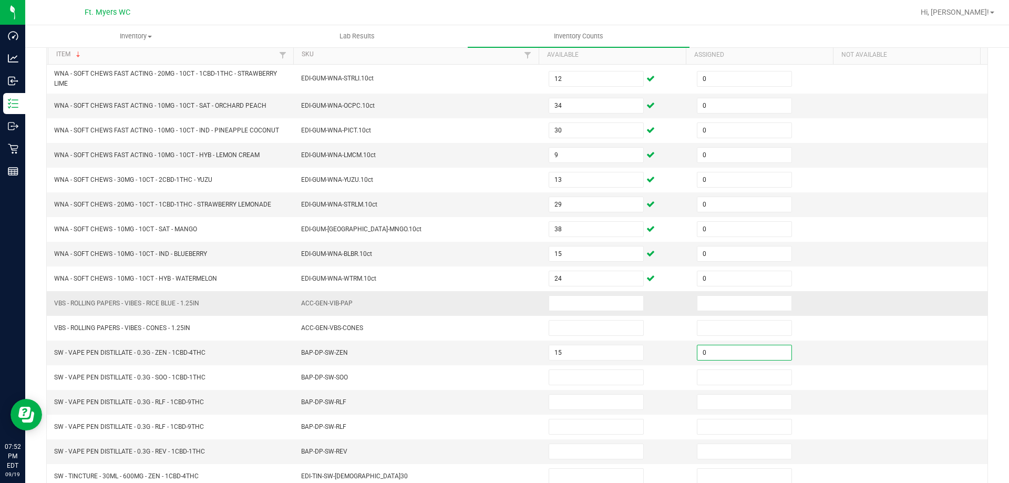
type input "0"
type input "3"
type input "0"
type input "15"
type input "0"
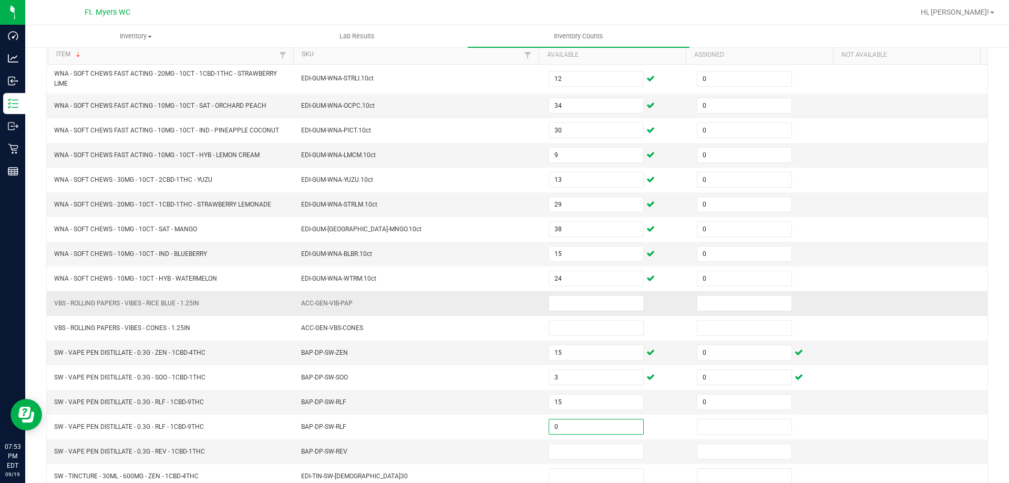
type input "0"
type input "10"
type input "0"
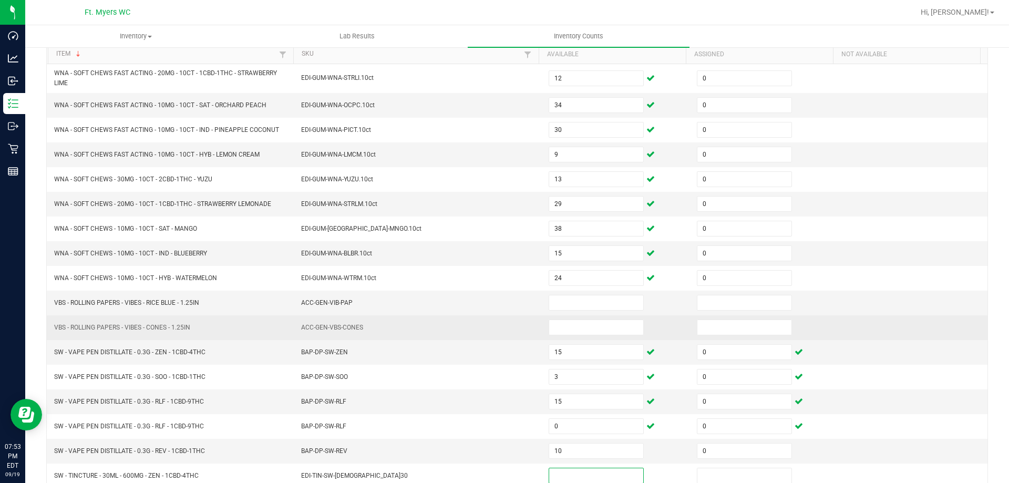
scroll to position [211, 0]
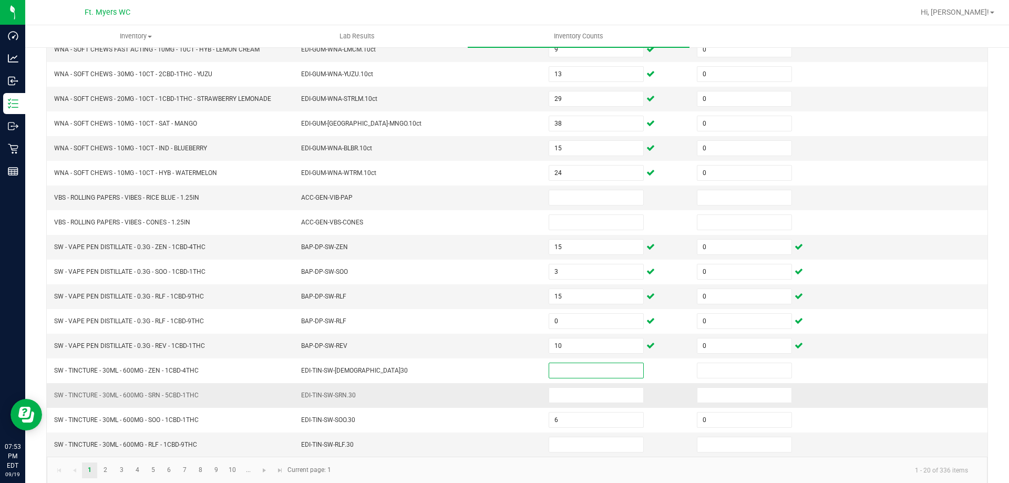
click at [583, 385] on td at bounding box center [616, 395] width 148 height 25
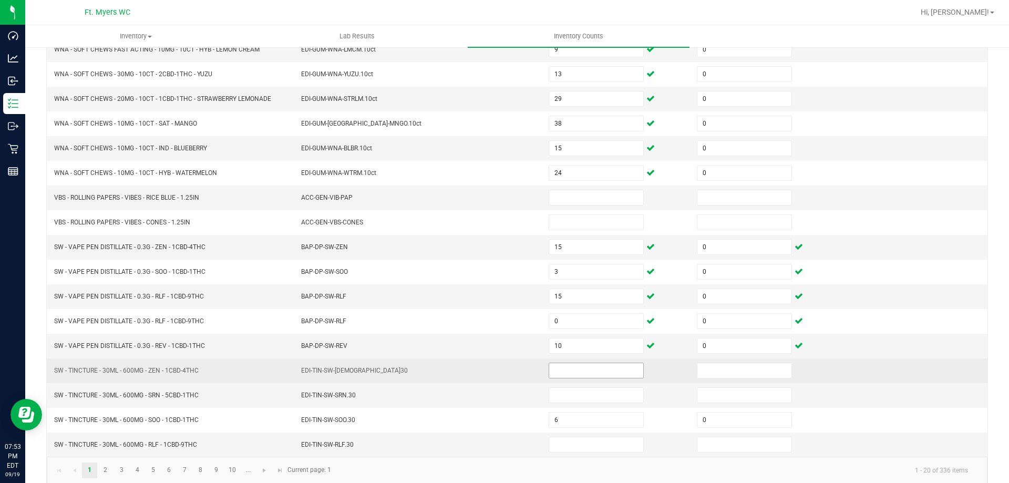
click at [573, 371] on input at bounding box center [596, 370] width 94 height 15
click at [499, 365] on td "EDI-TIN-SW-[DEMOGRAPHIC_DATA]30" at bounding box center [418, 370] width 247 height 25
click at [560, 375] on input at bounding box center [596, 370] width 94 height 15
type input "10"
type input "0"
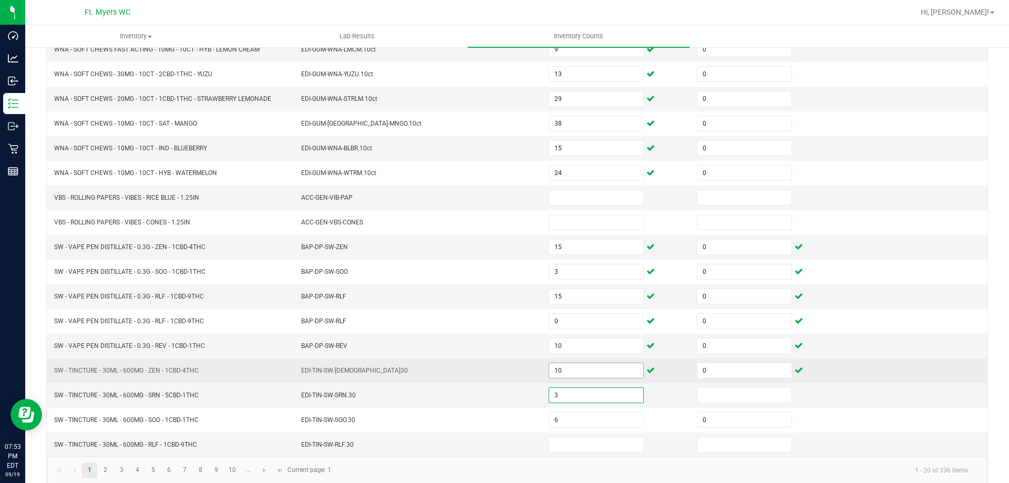
type input "3"
type input "0"
type input "9"
type input "8"
type input "0"
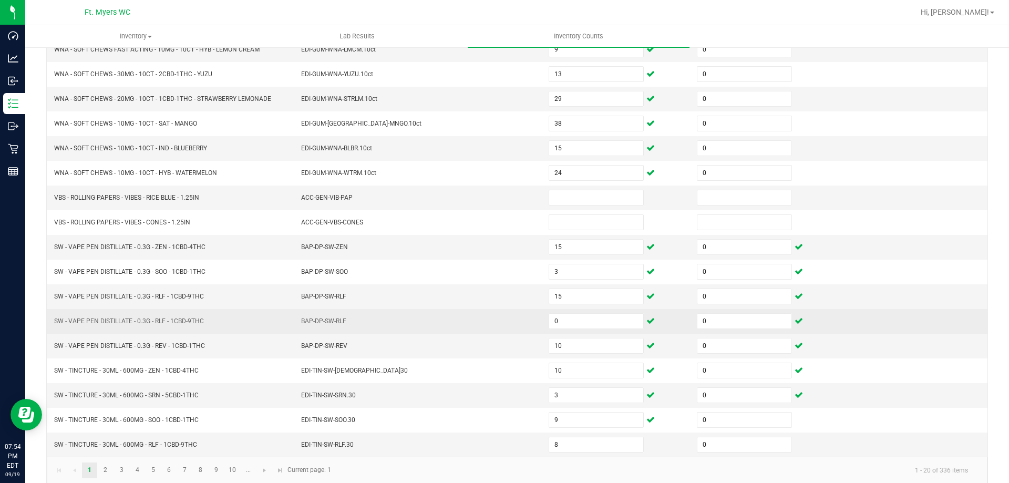
scroll to position [223, 0]
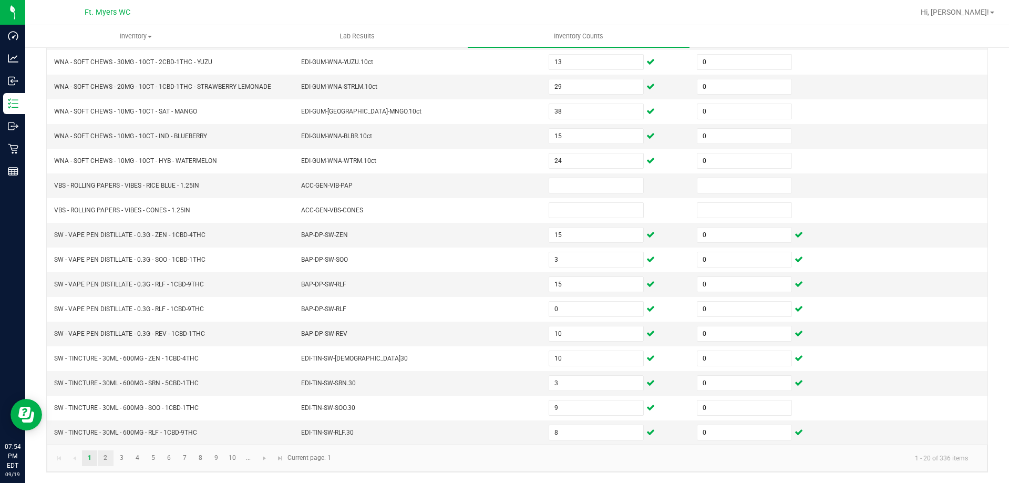
click at [107, 460] on link "2" at bounding box center [105, 458] width 15 height 16
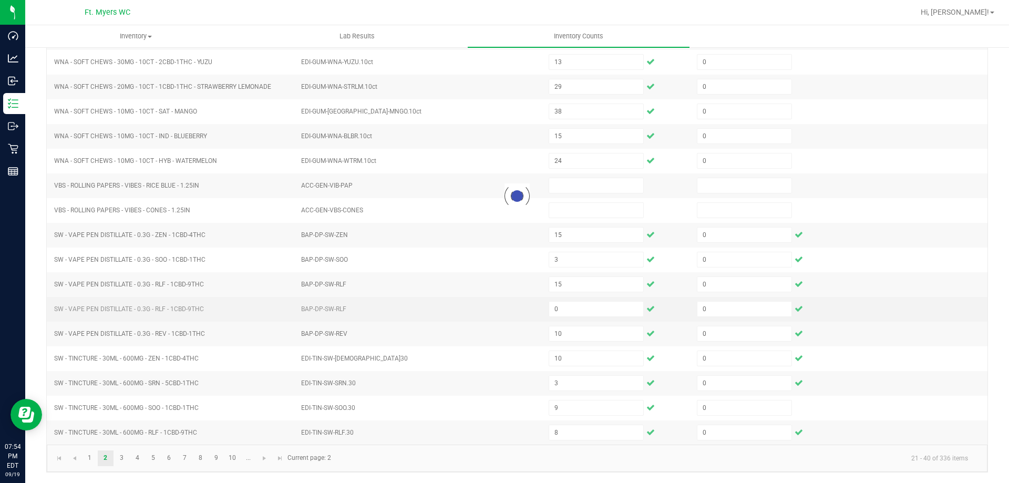
type input "4"
type input "8"
type input "6"
type input "10"
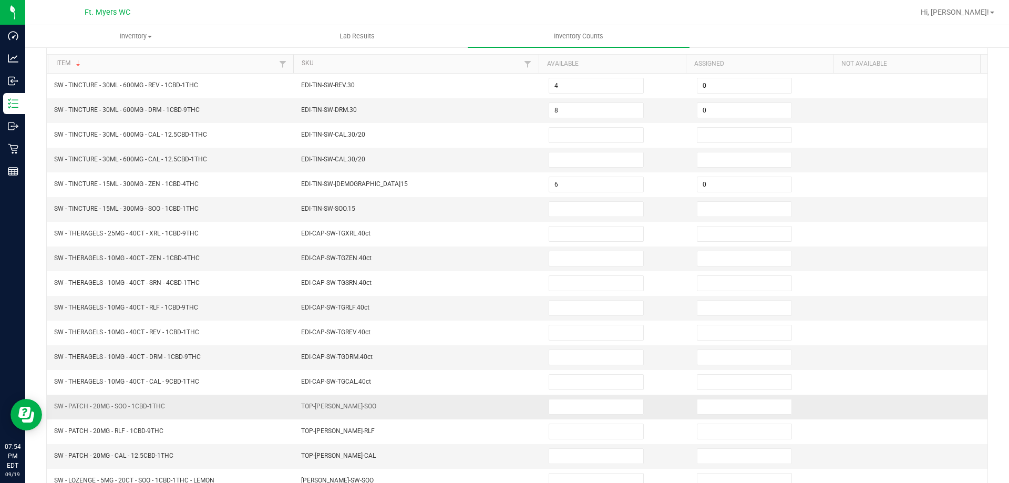
scroll to position [0, 0]
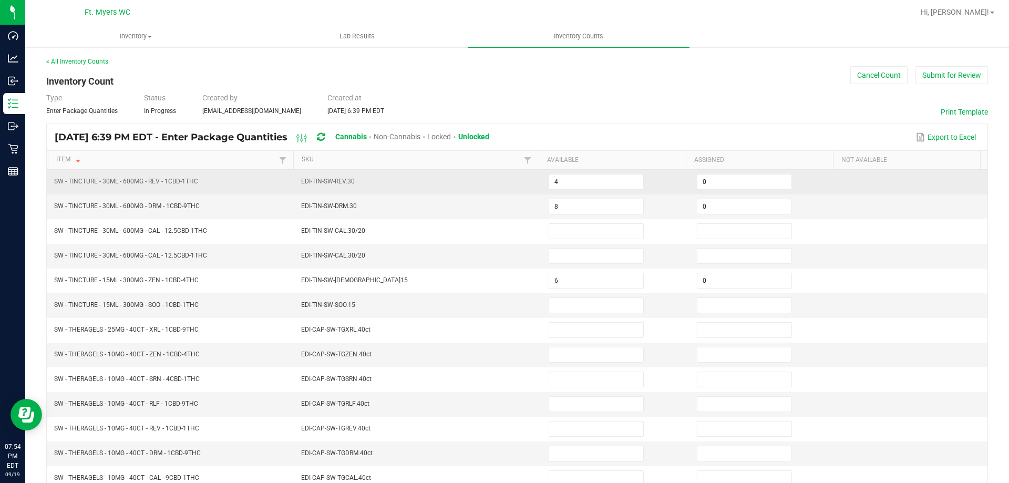
click at [573, 191] on td "4" at bounding box center [616, 182] width 148 height 25
click at [567, 184] on input "4" at bounding box center [596, 181] width 94 height 15
type input "12"
type input "9"
type input "4"
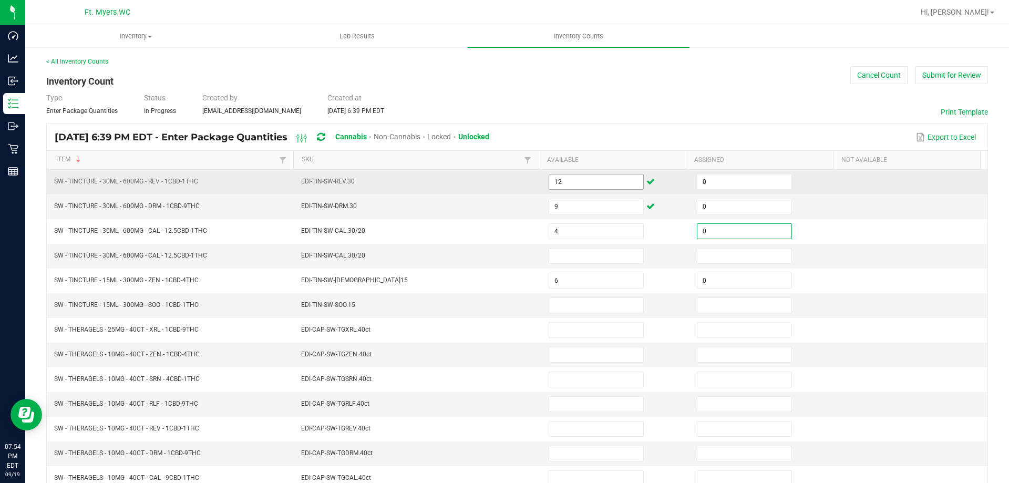
type input "0"
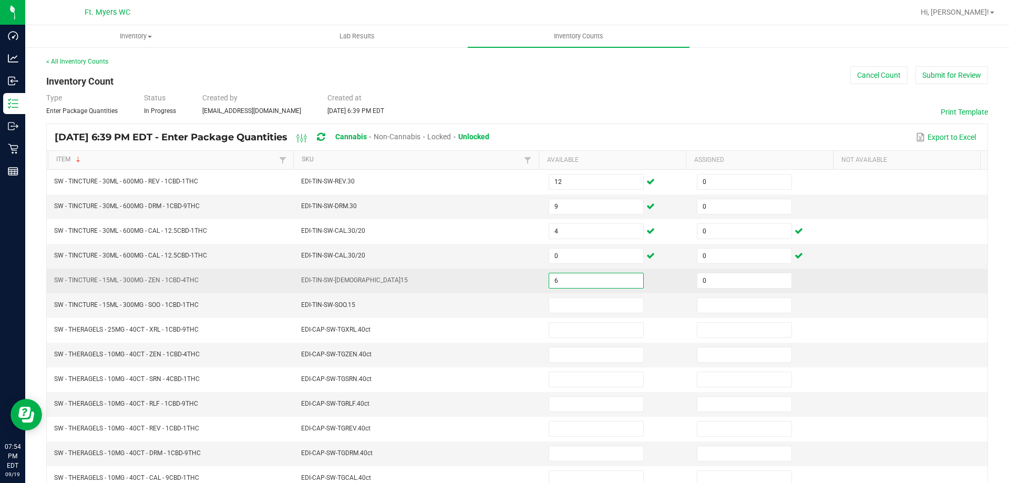
click at [580, 284] on input "6" at bounding box center [596, 280] width 94 height 15
type input "6"
type input "13"
type input "7"
type input "0"
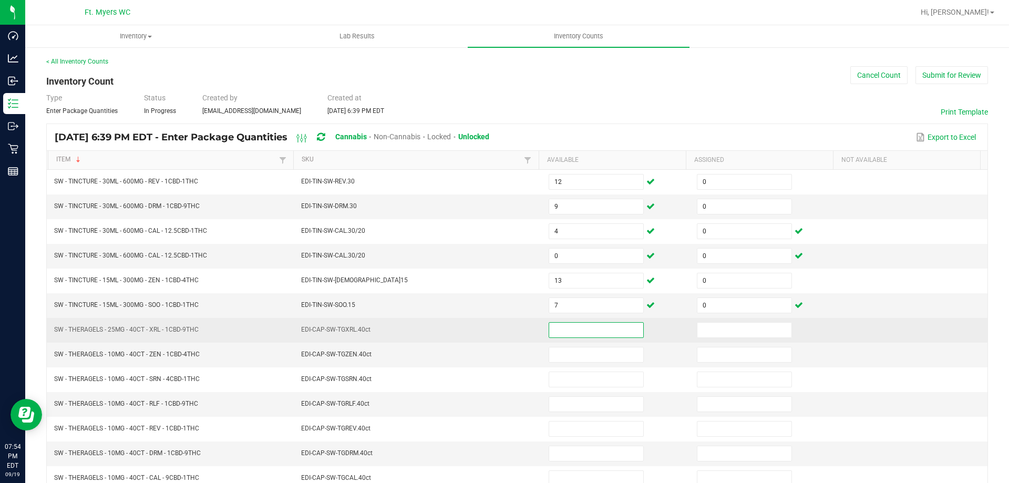
scroll to position [53, 0]
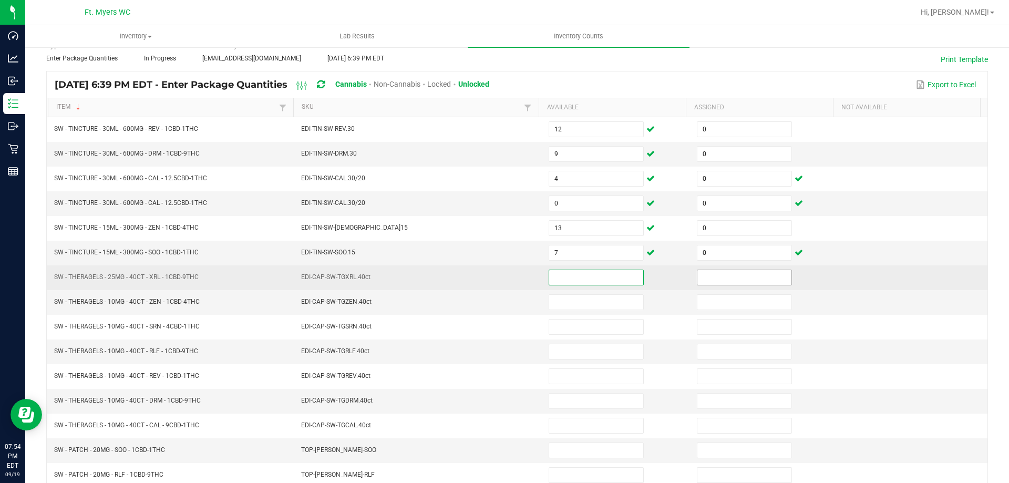
click at [724, 271] on input at bounding box center [744, 277] width 94 height 15
click at [588, 271] on input at bounding box center [596, 277] width 94 height 15
click at [601, 275] on input at bounding box center [596, 277] width 94 height 15
click at [708, 275] on input at bounding box center [744, 277] width 94 height 15
click at [594, 266] on td at bounding box center [616, 277] width 148 height 25
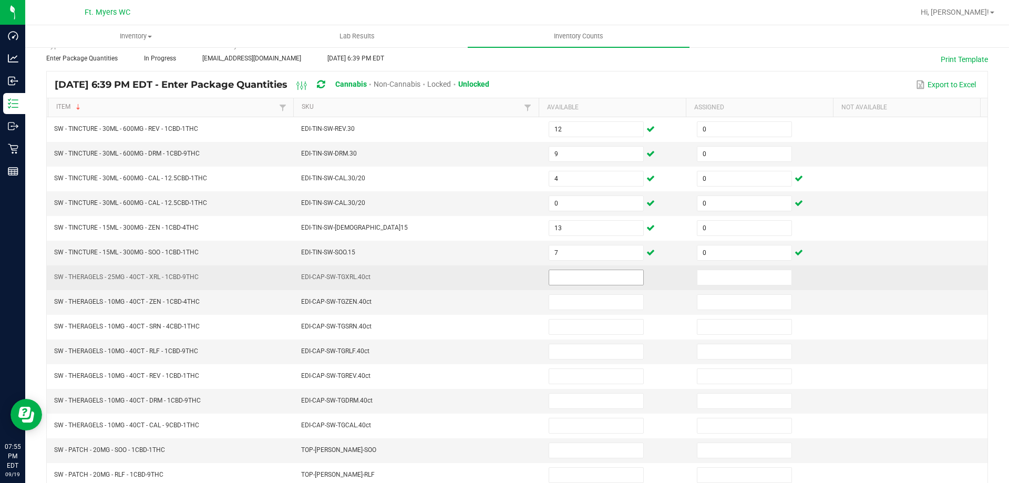
click at [597, 283] on input at bounding box center [596, 277] width 94 height 15
click at [577, 280] on input at bounding box center [596, 277] width 94 height 15
type input "2"
type input "0"
type input "4"
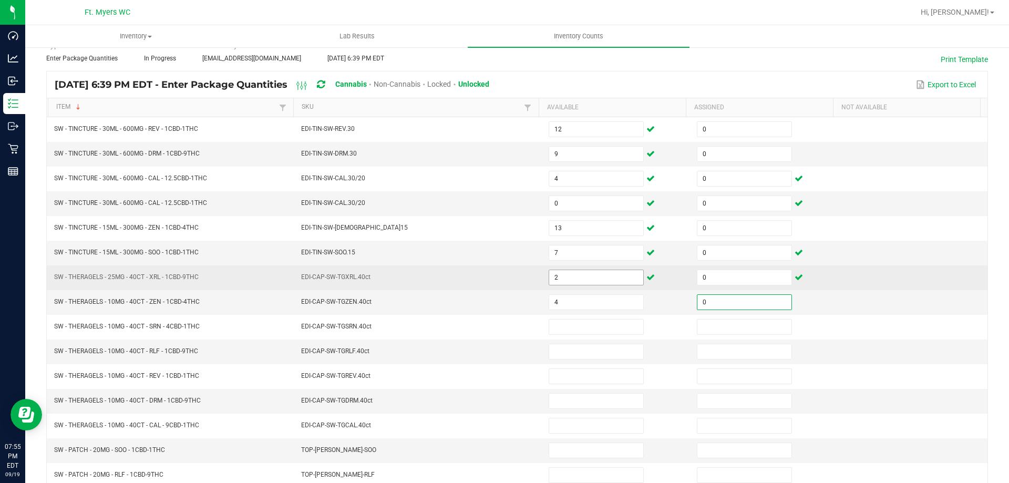
type input "0"
type input "4"
type input "0"
type input "4"
type input "0"
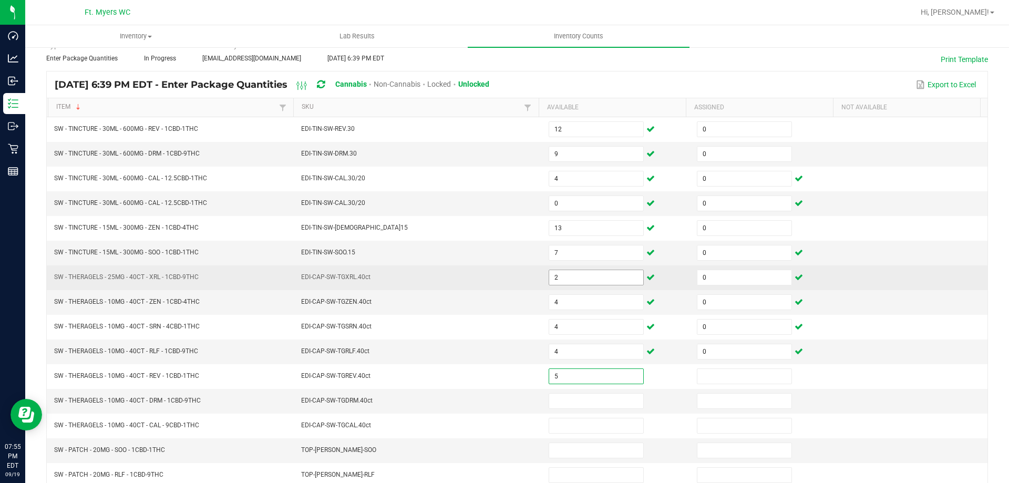
type input "5"
type input "0"
type input "4"
type input "0"
type input "5"
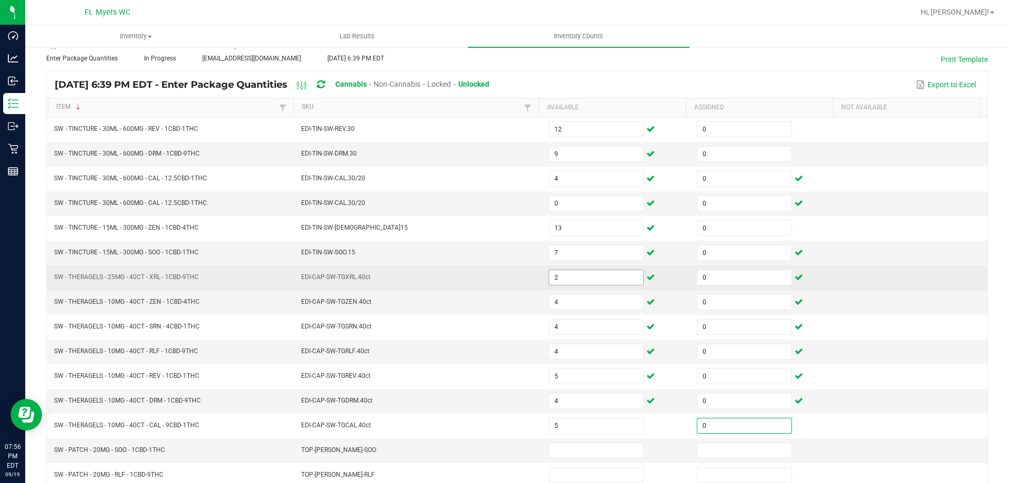
type input "0"
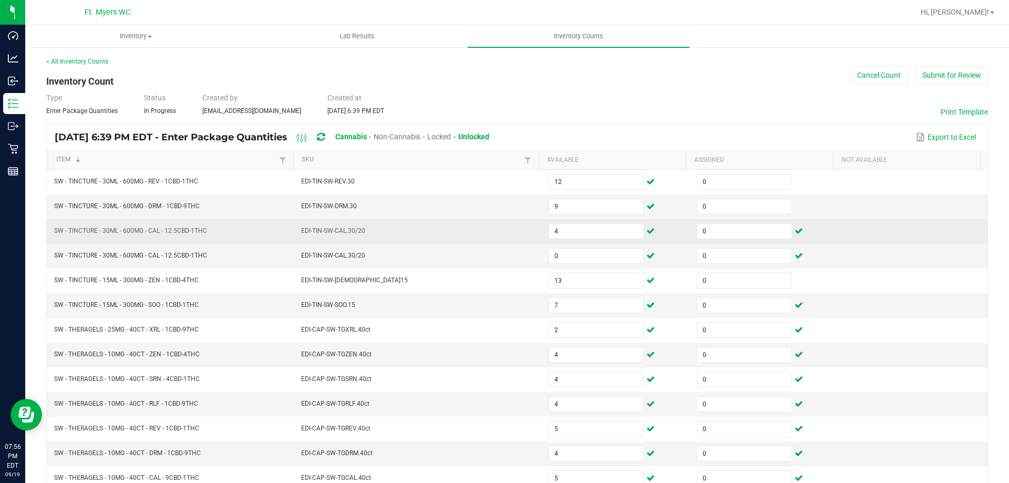
scroll to position [218, 0]
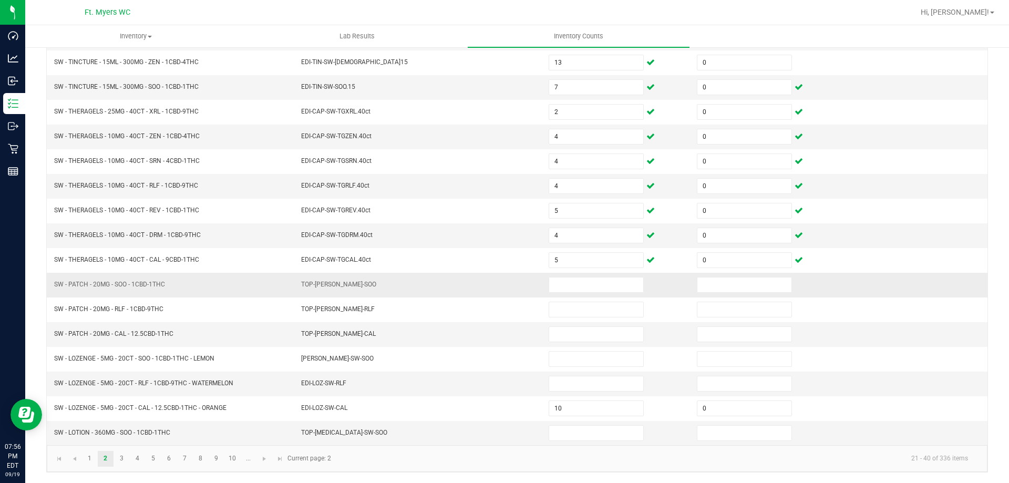
click at [744, 294] on td at bounding box center [764, 285] width 148 height 25
click at [628, 281] on input at bounding box center [596, 284] width 94 height 15
click at [617, 283] on input at bounding box center [596, 284] width 94 height 15
click at [612, 283] on input at bounding box center [596, 284] width 94 height 15
click at [562, 284] on input at bounding box center [596, 284] width 94 height 15
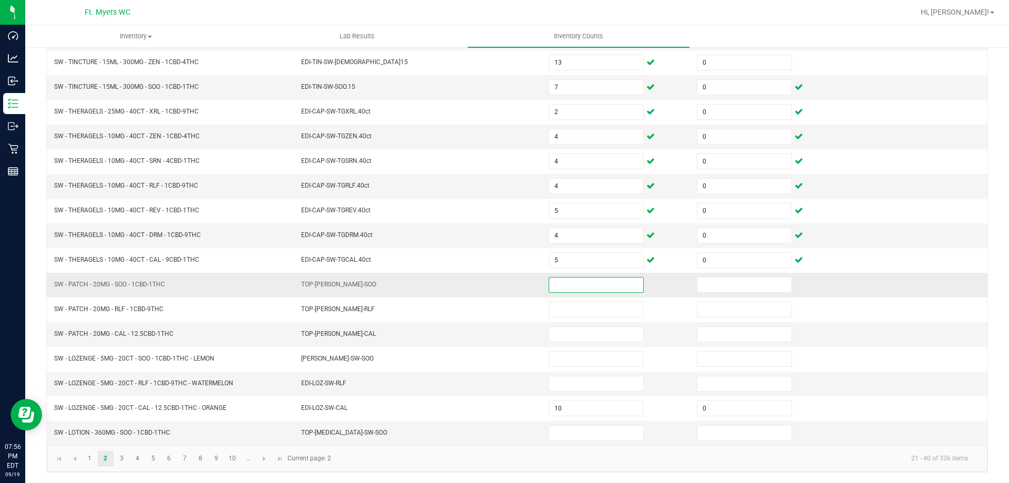
click at [562, 284] on input at bounding box center [596, 284] width 94 height 15
click at [613, 287] on input at bounding box center [596, 284] width 94 height 15
type input "18"
type input "0"
click at [616, 287] on input at bounding box center [596, 284] width 94 height 15
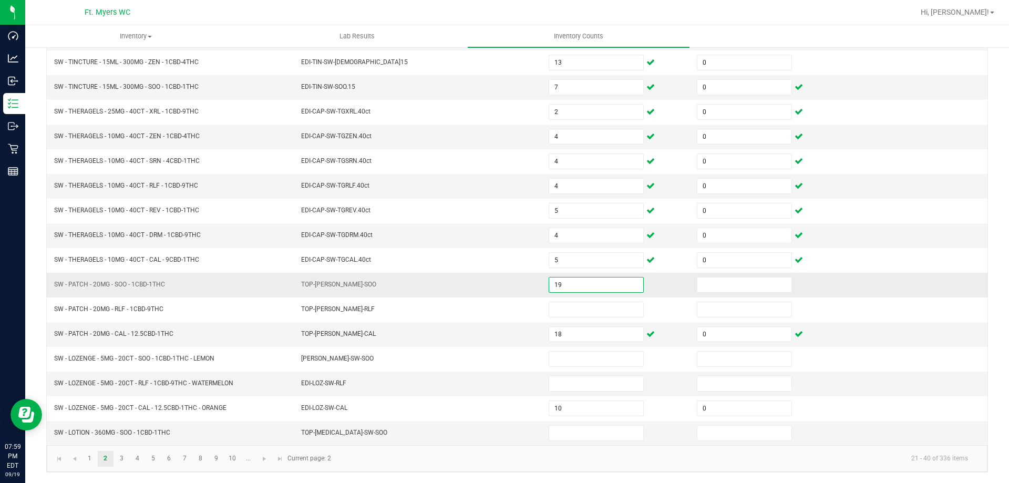
type input "19"
type input "0"
click at [572, 290] on input "19" at bounding box center [596, 284] width 94 height 15
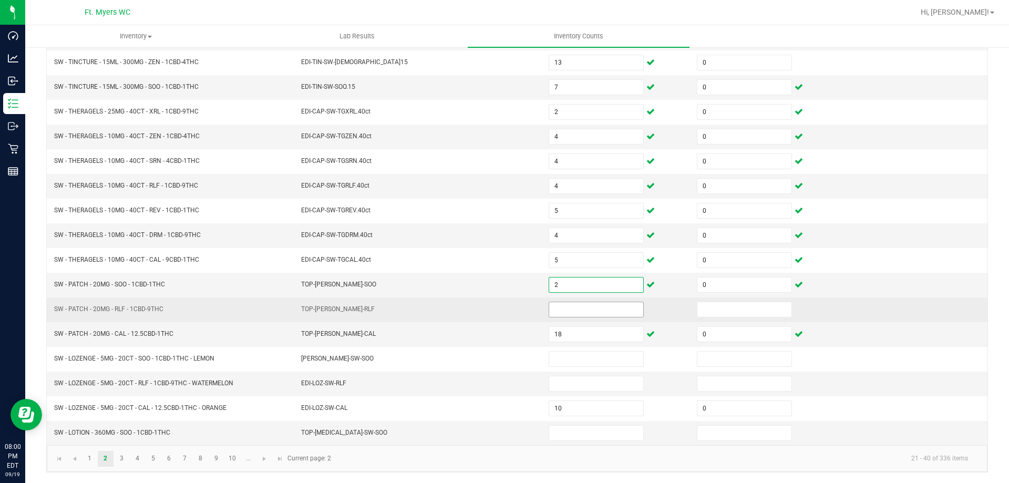
type input "2"
click at [573, 303] on input at bounding box center [596, 309] width 94 height 15
type input "19"
type input "0"
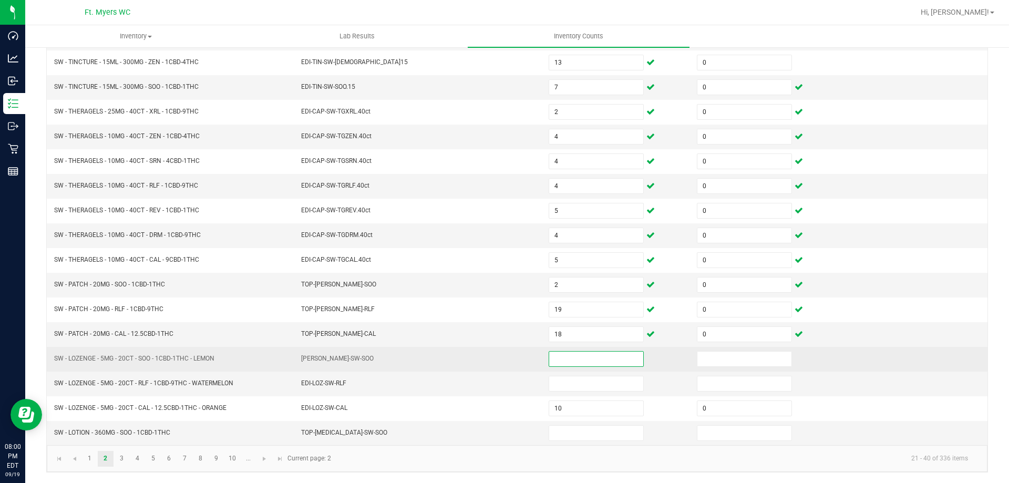
click at [599, 355] on input at bounding box center [596, 359] width 94 height 15
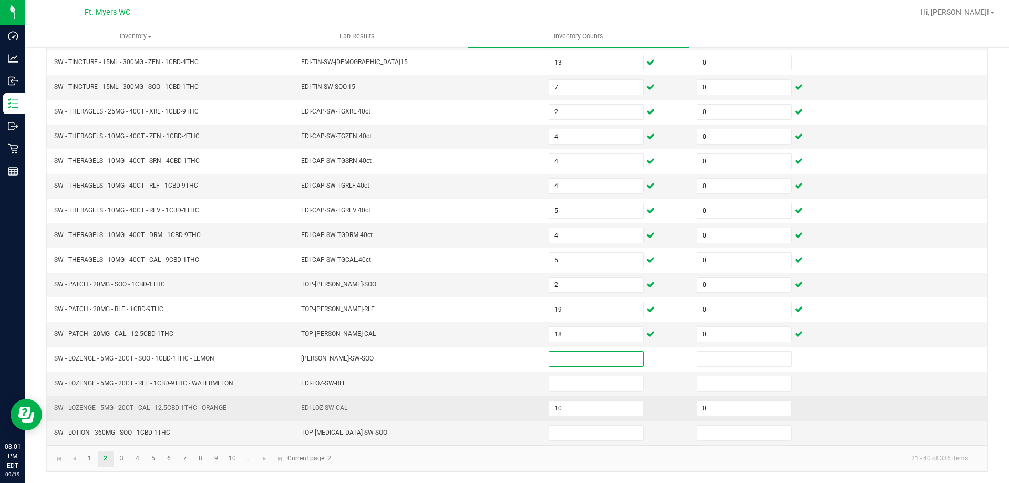
click at [587, 396] on td "10" at bounding box center [616, 408] width 148 height 25
click at [586, 405] on input "10" at bounding box center [596, 408] width 94 height 15
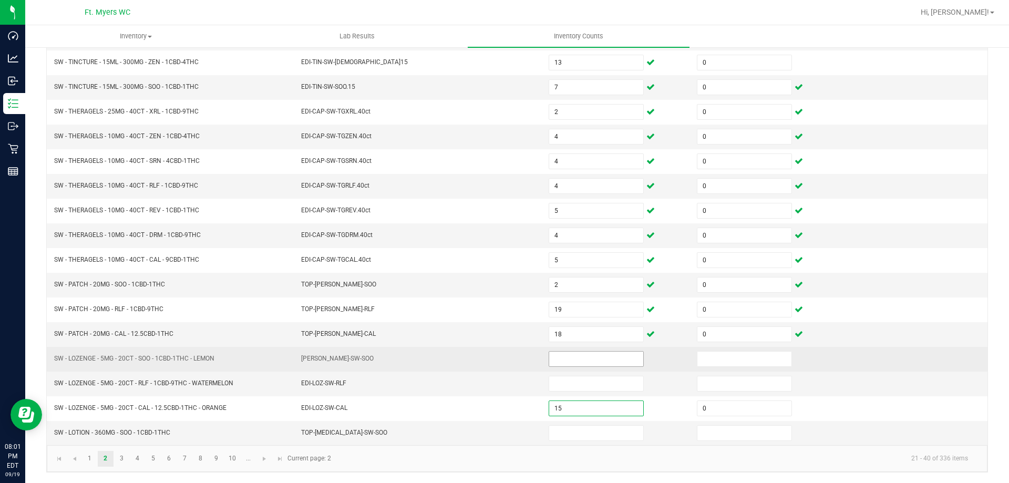
type input "15"
click at [574, 355] on input at bounding box center [596, 359] width 94 height 15
type input "3"
type input "0"
click at [574, 355] on input at bounding box center [596, 359] width 94 height 15
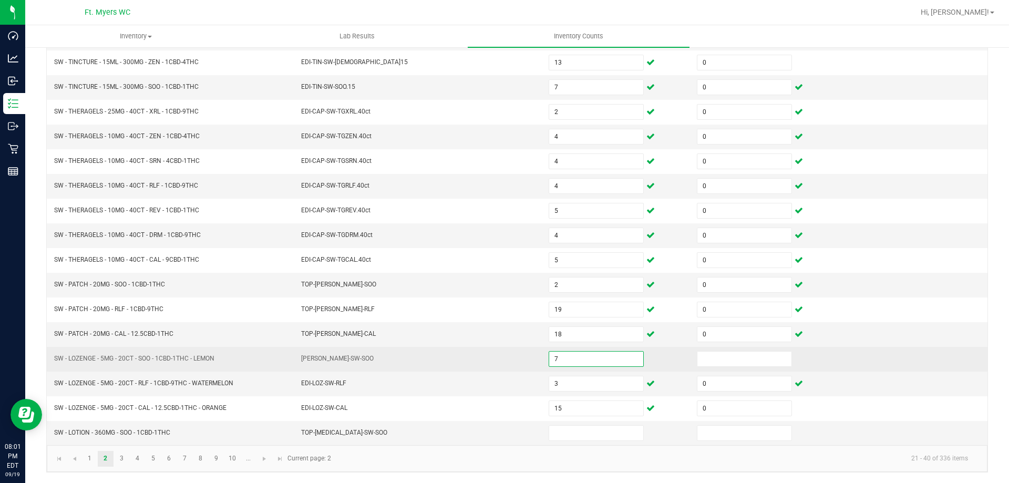
type input "7"
type input "0"
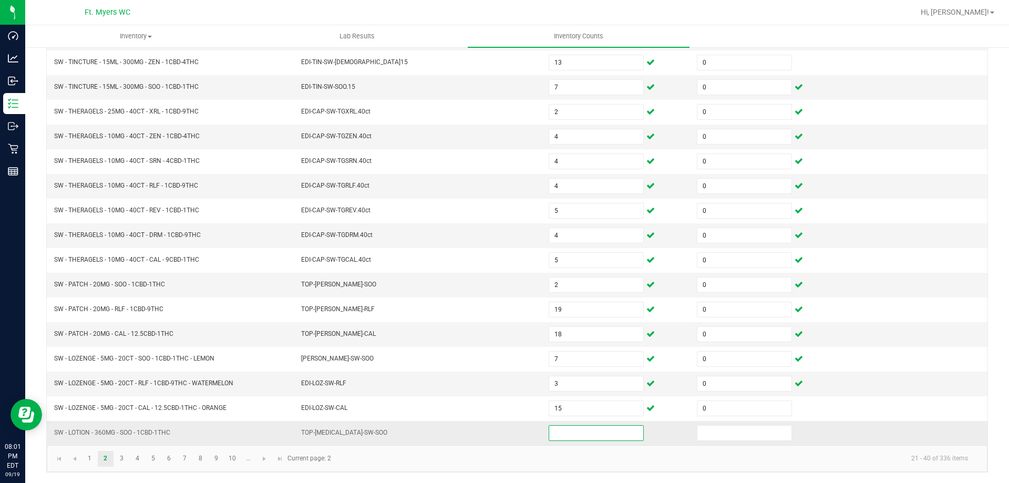
click at [571, 432] on input at bounding box center [596, 433] width 94 height 15
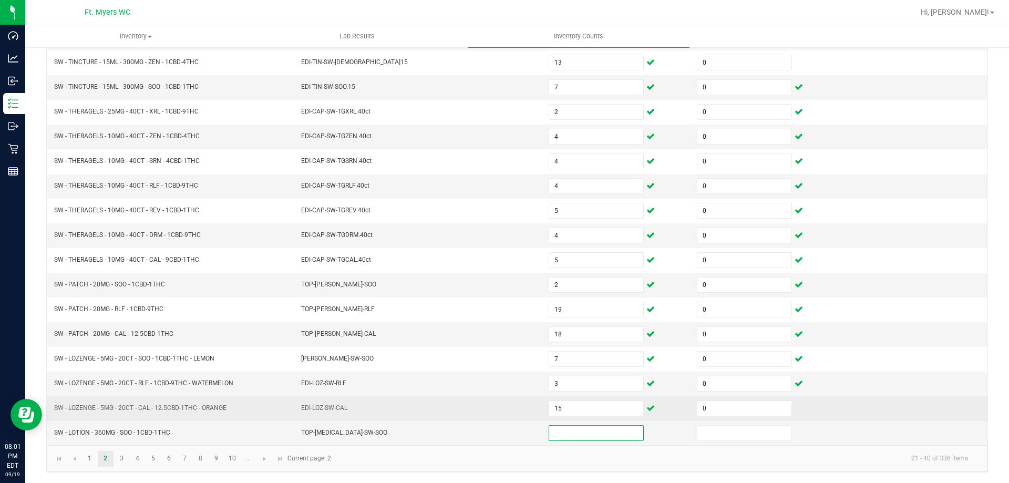
click at [488, 417] on td "EDI-LOZ-SW-CAL" at bounding box center [418, 408] width 247 height 25
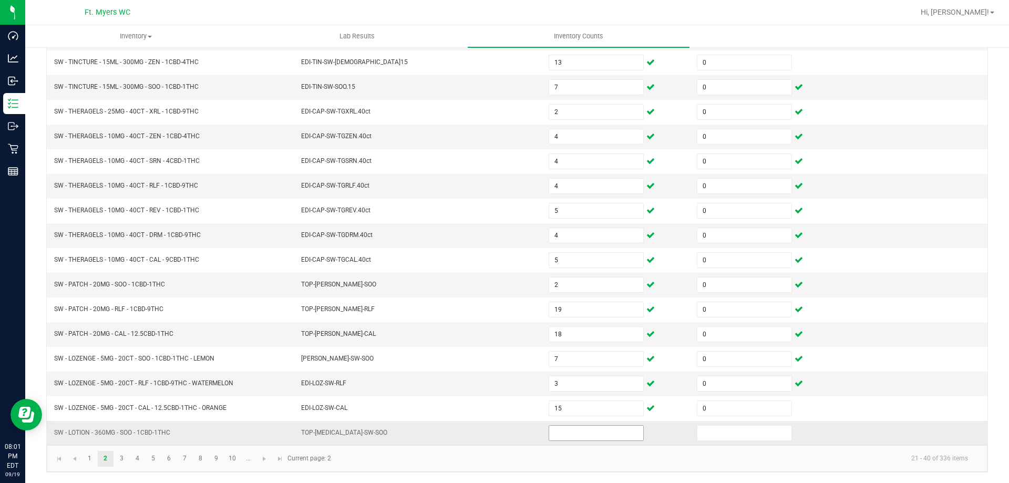
click at [553, 433] on input at bounding box center [596, 433] width 94 height 15
type input "3"
type input "2"
type input "0"
click at [122, 465] on link "3" at bounding box center [121, 459] width 15 height 16
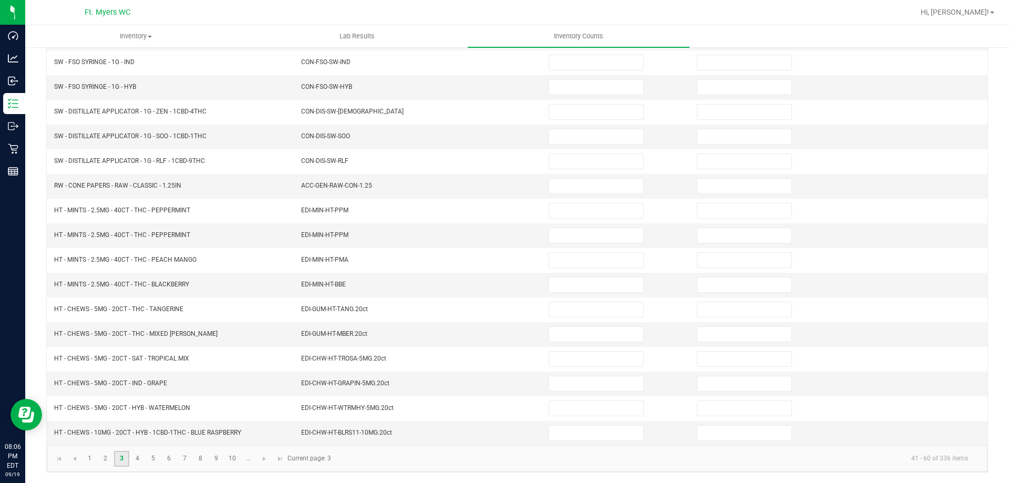
scroll to position [8, 0]
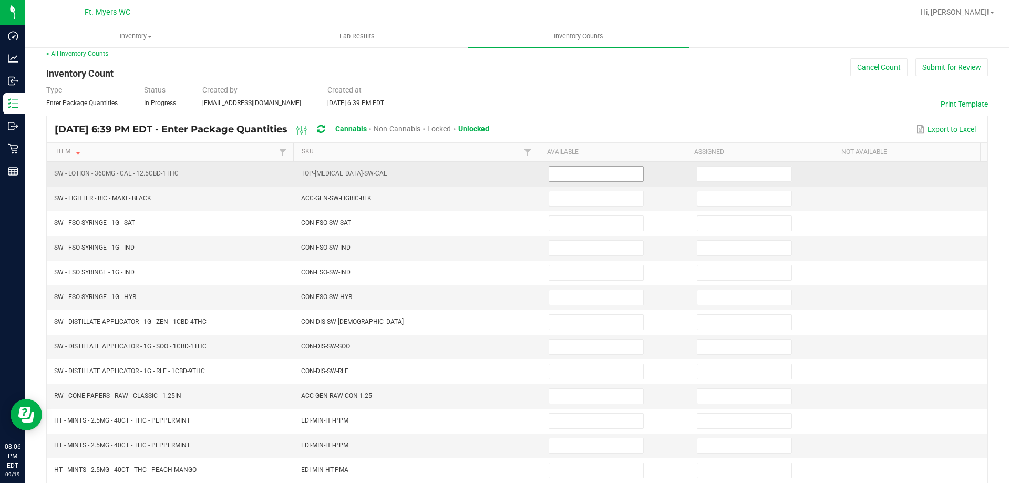
click at [589, 172] on input at bounding box center [596, 174] width 94 height 15
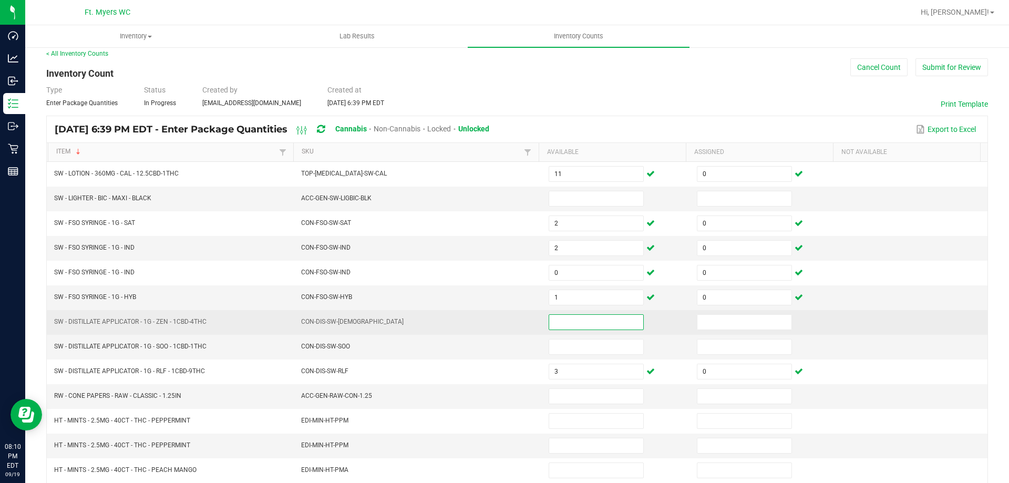
click at [577, 322] on input at bounding box center [596, 322] width 94 height 15
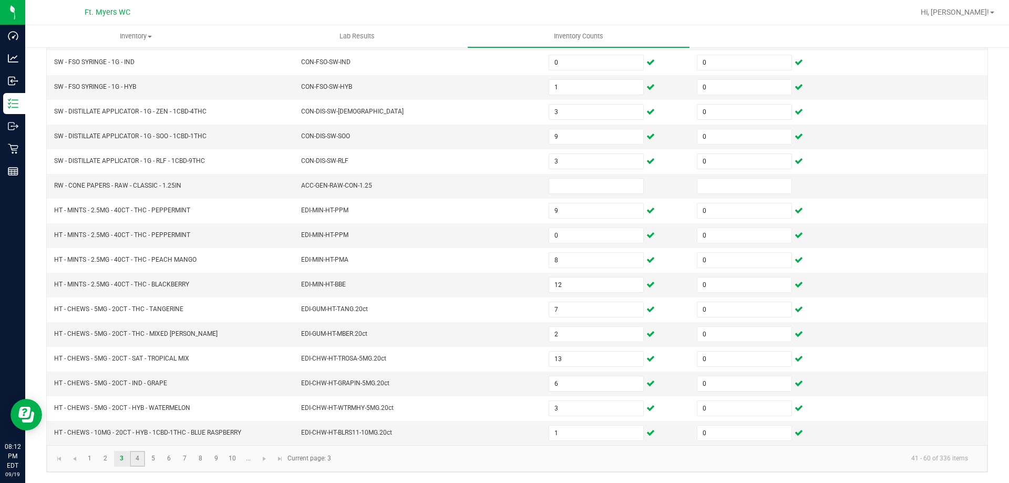
click at [137, 457] on link "4" at bounding box center [137, 459] width 15 height 16
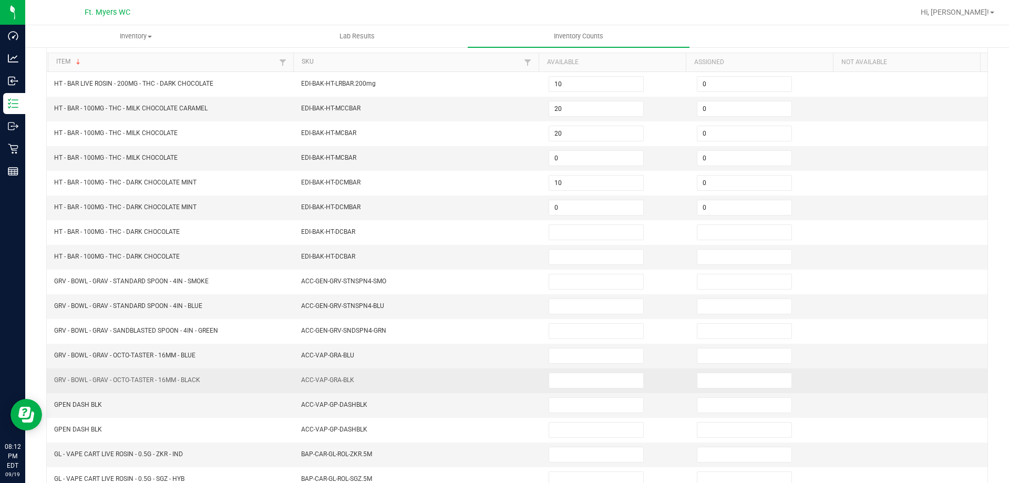
scroll to position [0, 0]
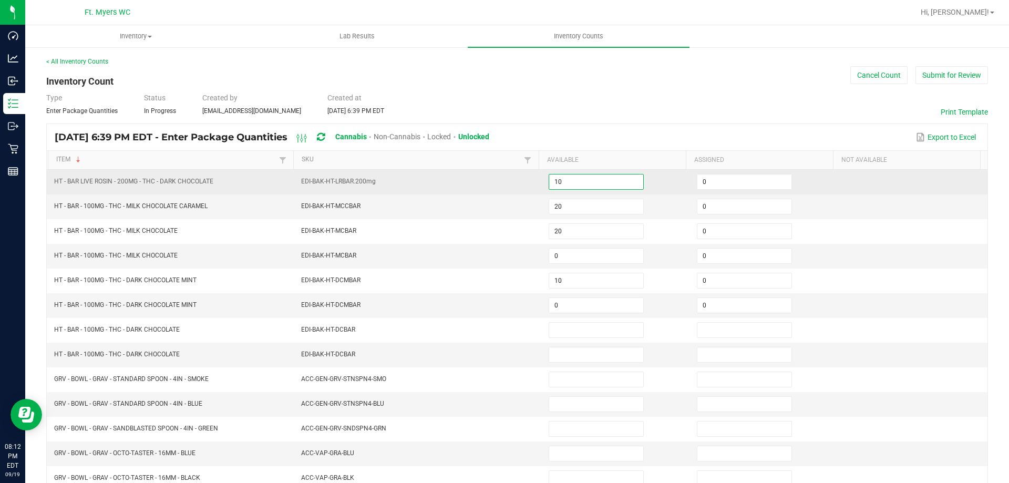
click at [570, 186] on input "10" at bounding box center [596, 181] width 94 height 15
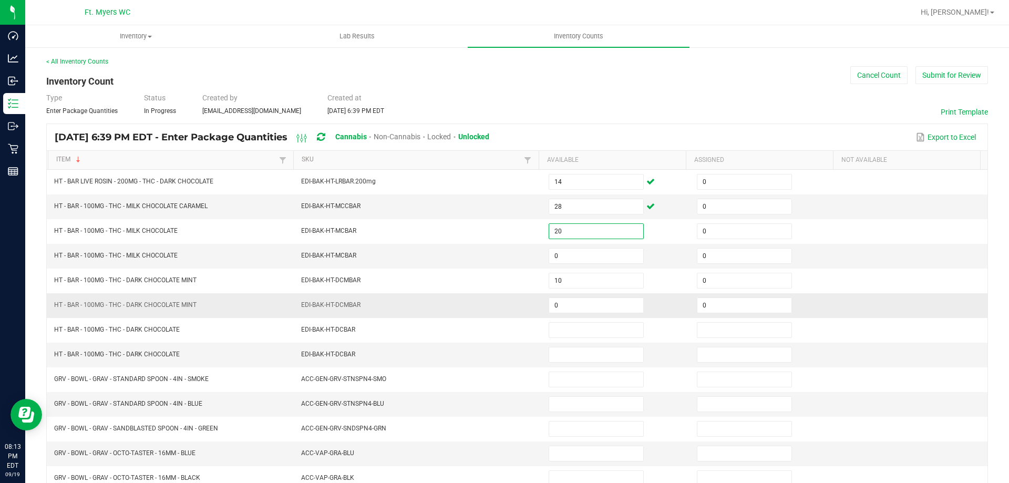
click at [574, 296] on td "0" at bounding box center [616, 305] width 148 height 25
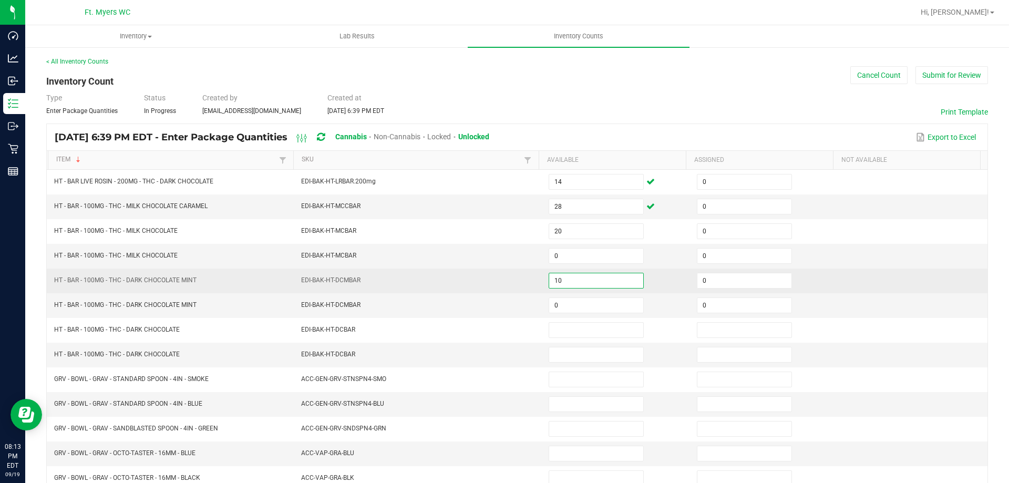
click at [577, 283] on input "10" at bounding box center [596, 280] width 94 height 15
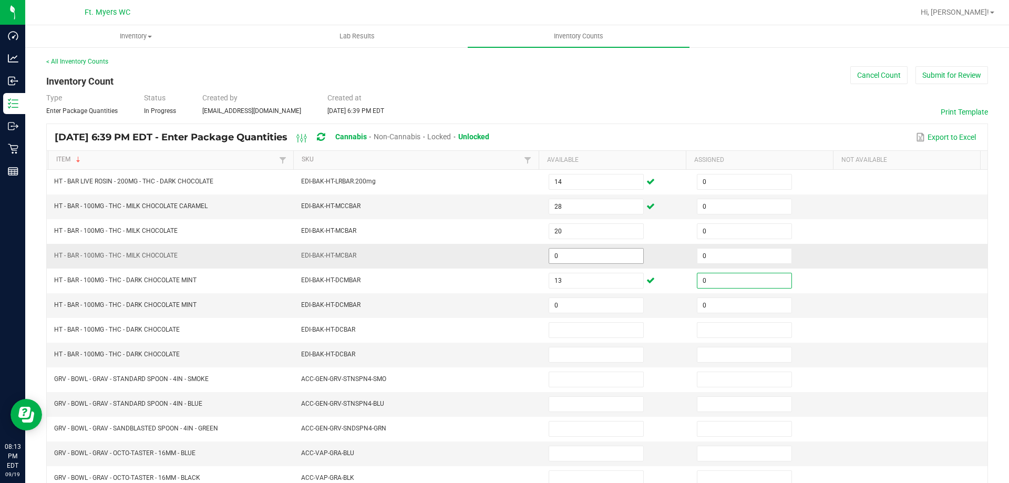
click at [592, 249] on input "0" at bounding box center [596, 256] width 94 height 15
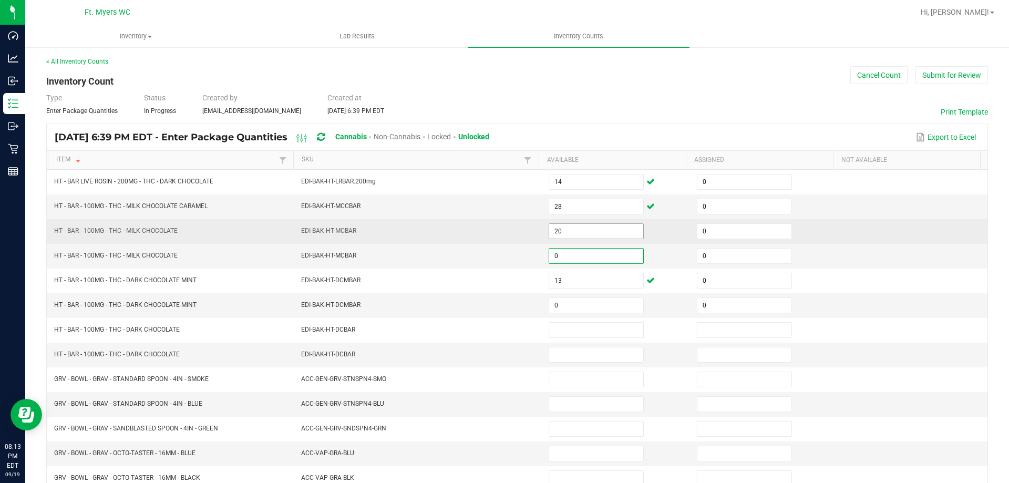
click at [602, 234] on input "20" at bounding box center [596, 231] width 94 height 15
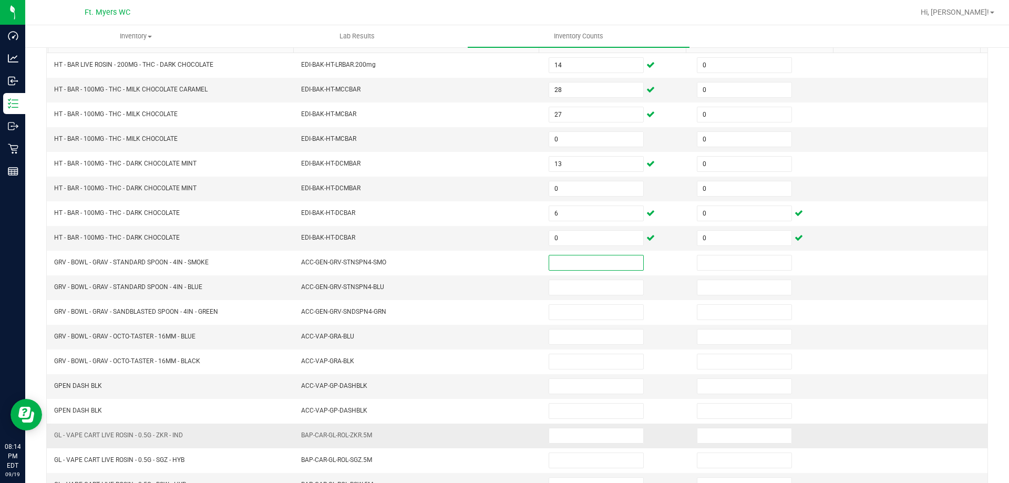
scroll to position [218, 0]
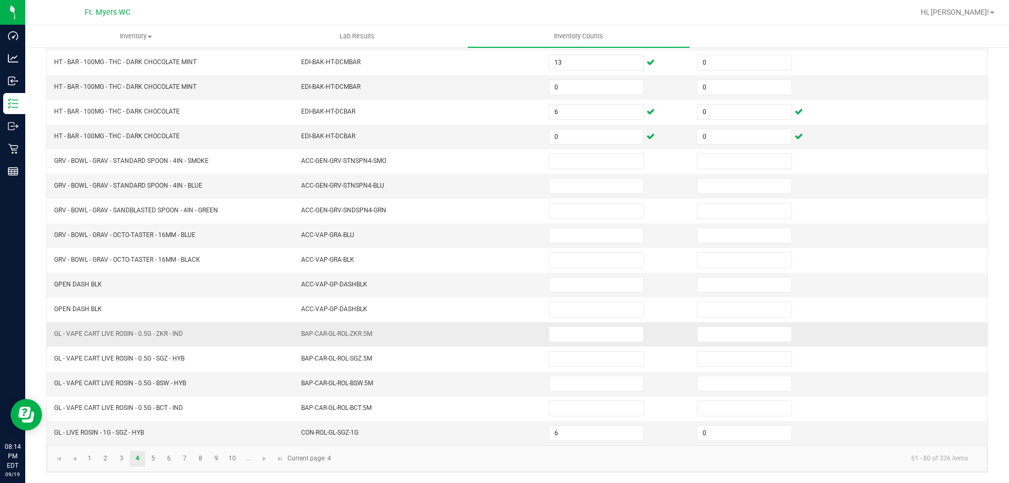
click at [554, 324] on td at bounding box center [616, 334] width 148 height 25
click at [563, 333] on input at bounding box center [596, 334] width 94 height 15
click at [149, 457] on link "5" at bounding box center [153, 459] width 15 height 16
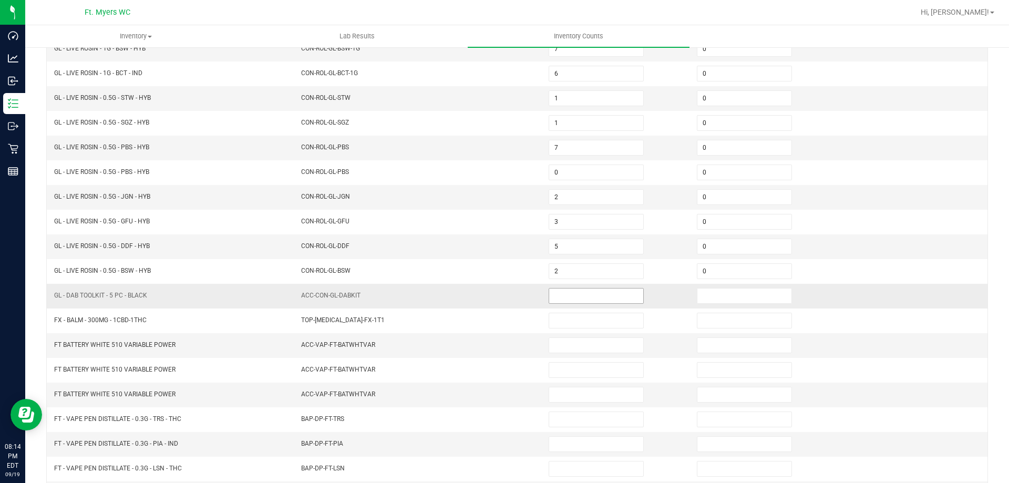
scroll to position [210, 0]
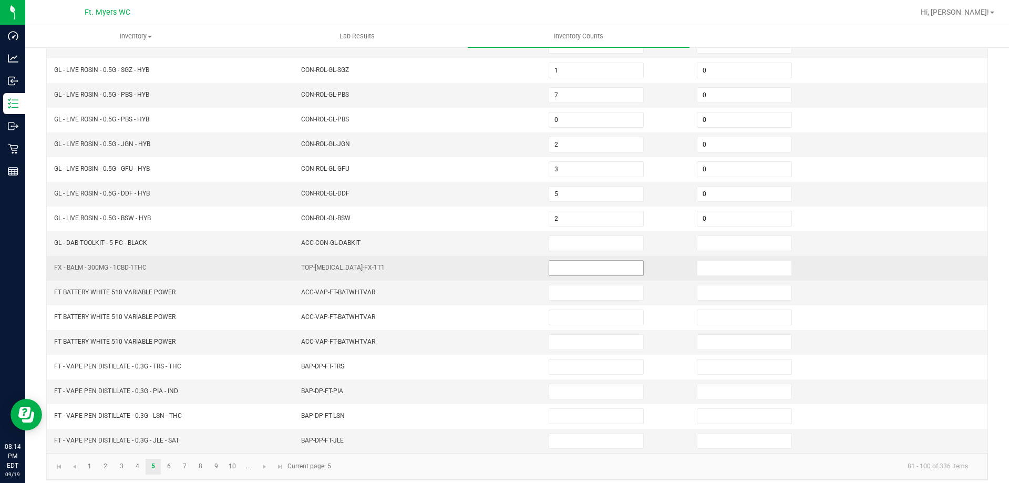
click at [595, 266] on input at bounding box center [596, 268] width 94 height 15
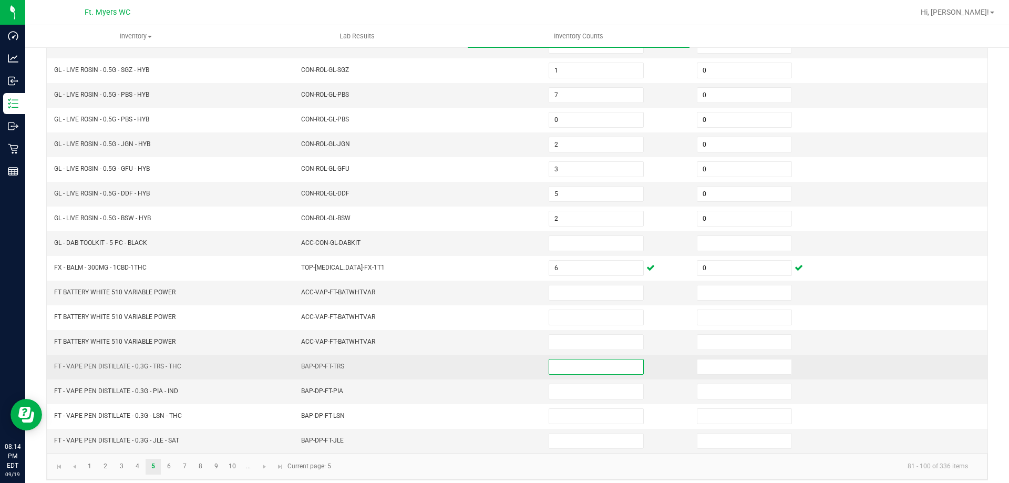
click at [579, 359] on input at bounding box center [596, 366] width 94 height 15
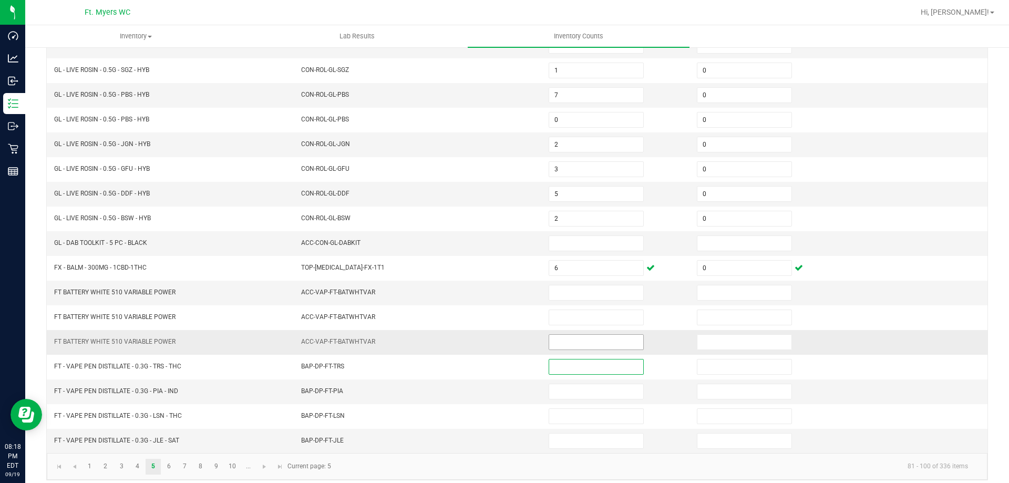
click at [567, 344] on input at bounding box center [596, 342] width 94 height 15
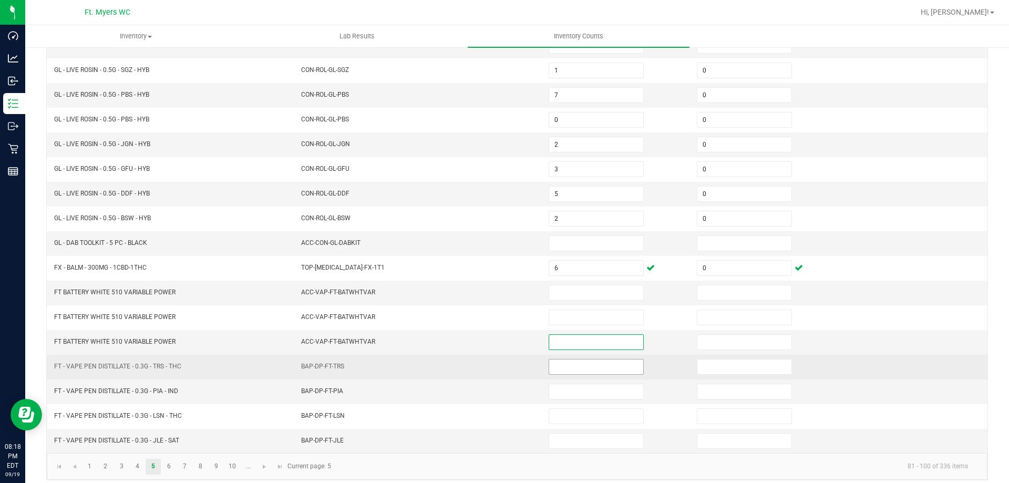
click at [575, 365] on input at bounding box center [596, 366] width 94 height 15
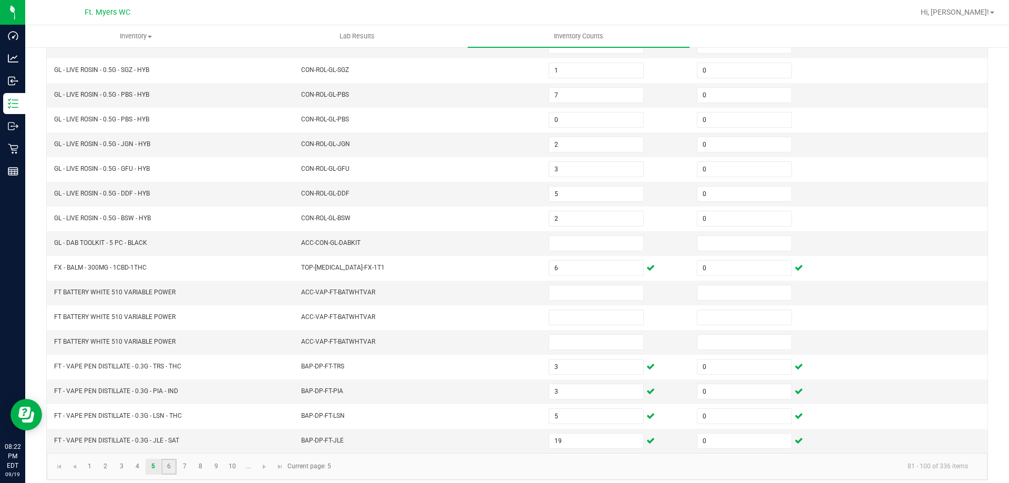
click at [171, 465] on link "6" at bounding box center [168, 467] width 15 height 16
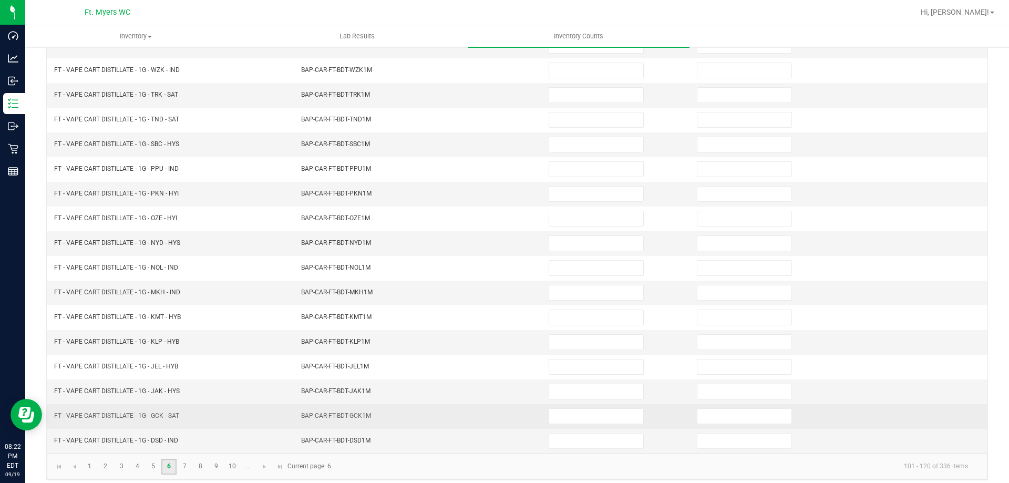
scroll to position [0, 0]
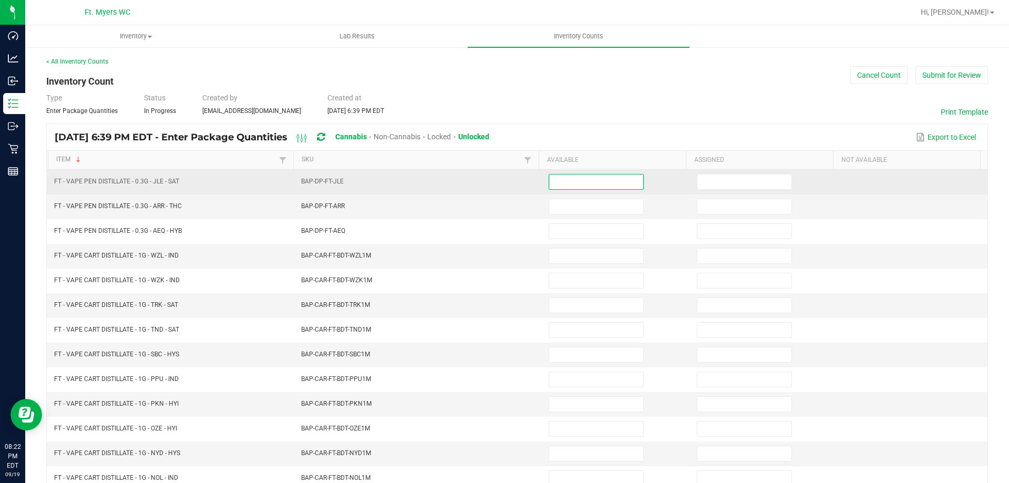
click at [563, 183] on input at bounding box center [596, 181] width 94 height 15
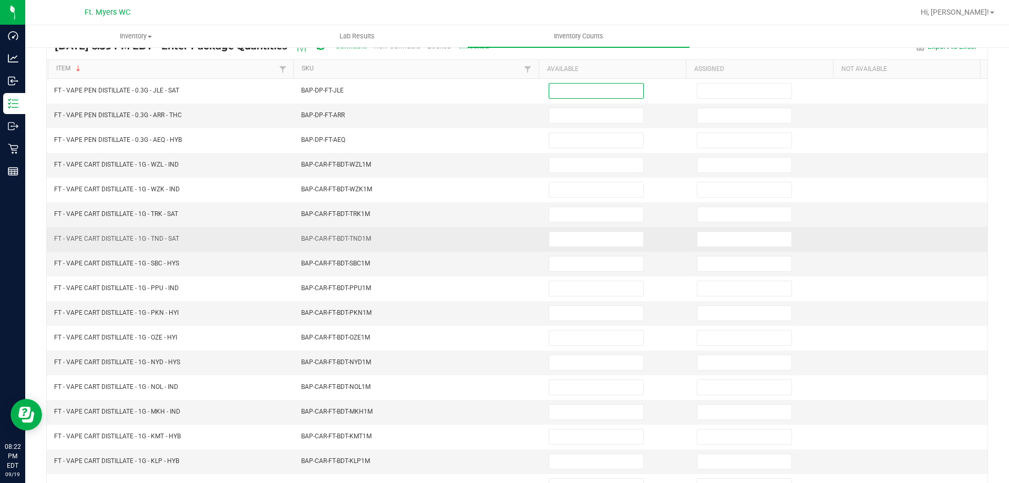
scroll to position [218, 0]
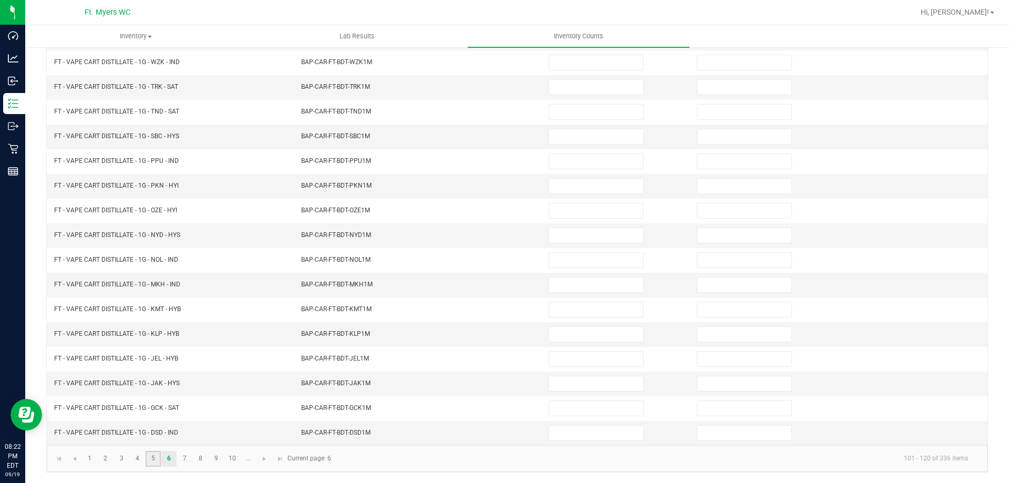
click at [150, 458] on link "5" at bounding box center [153, 459] width 15 height 16
click at [174, 461] on link "6" at bounding box center [168, 459] width 15 height 16
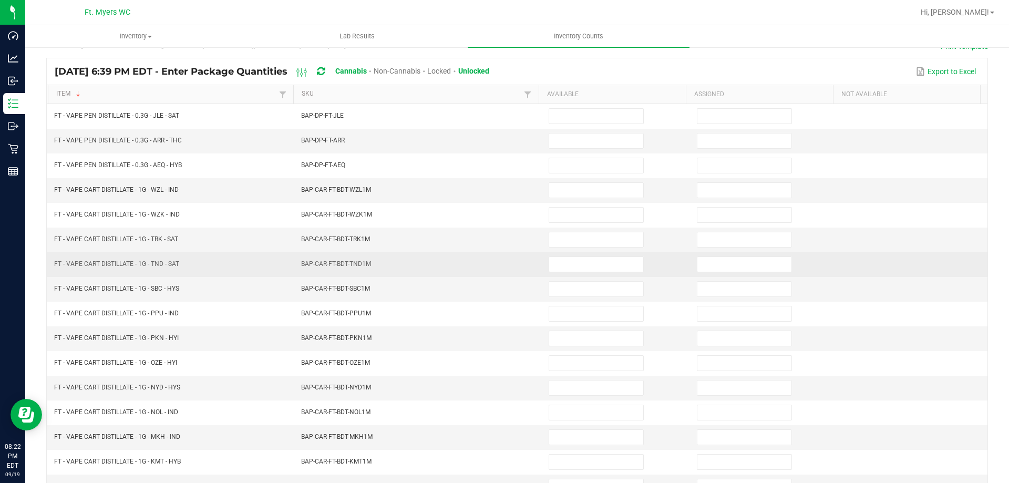
scroll to position [0, 0]
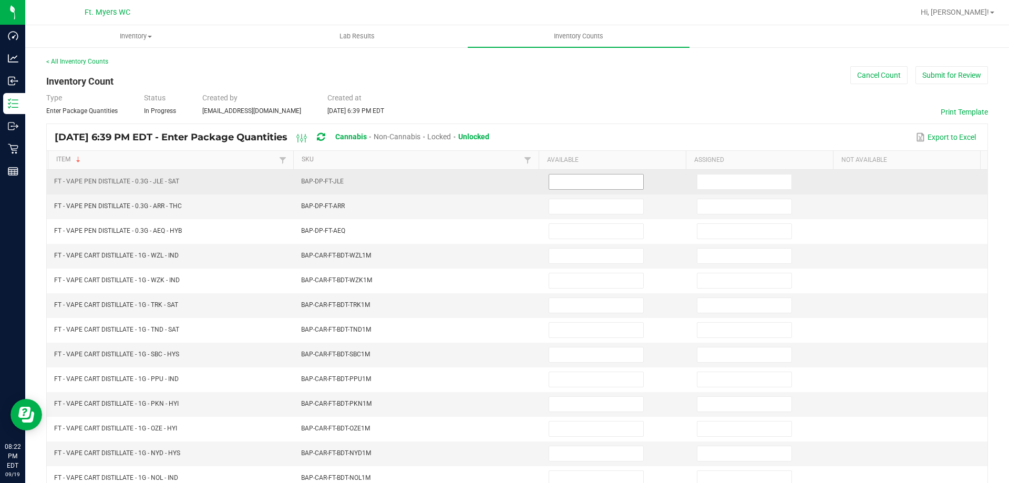
click at [574, 183] on input at bounding box center [596, 181] width 94 height 15
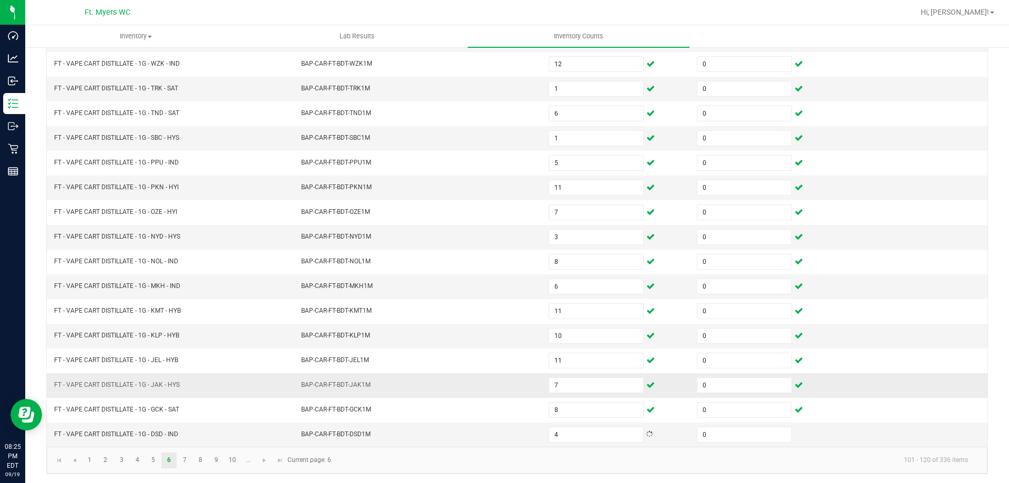
scroll to position [218, 0]
click at [188, 455] on link "7" at bounding box center [184, 459] width 15 height 16
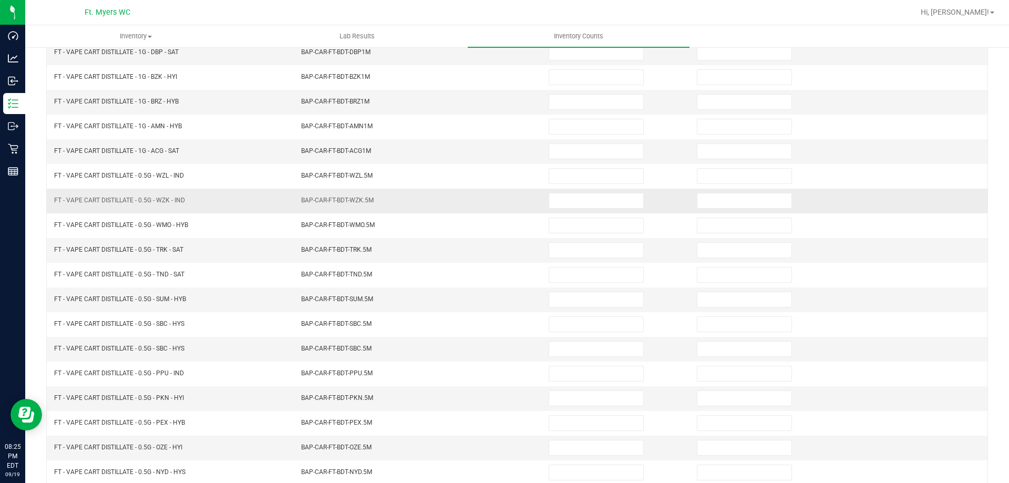
scroll to position [60, 0]
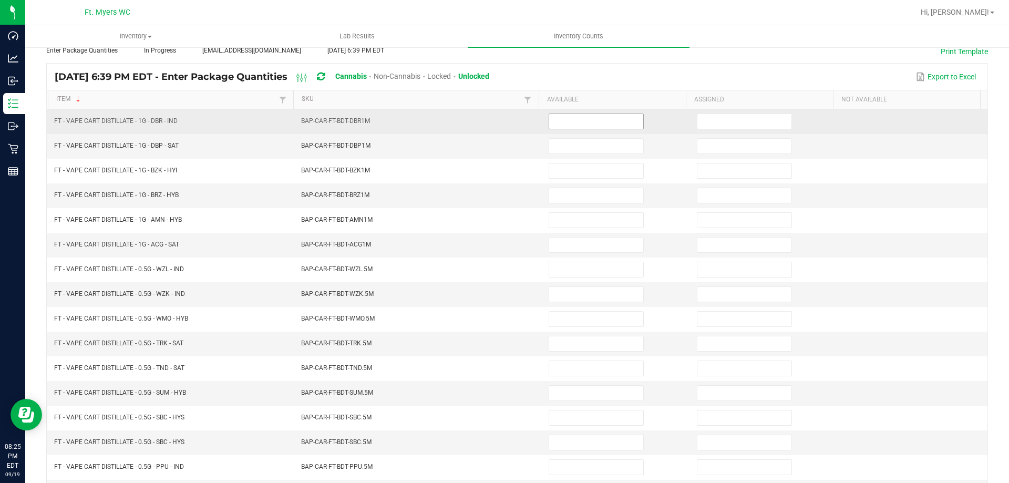
click at [568, 120] on input at bounding box center [596, 121] width 94 height 15
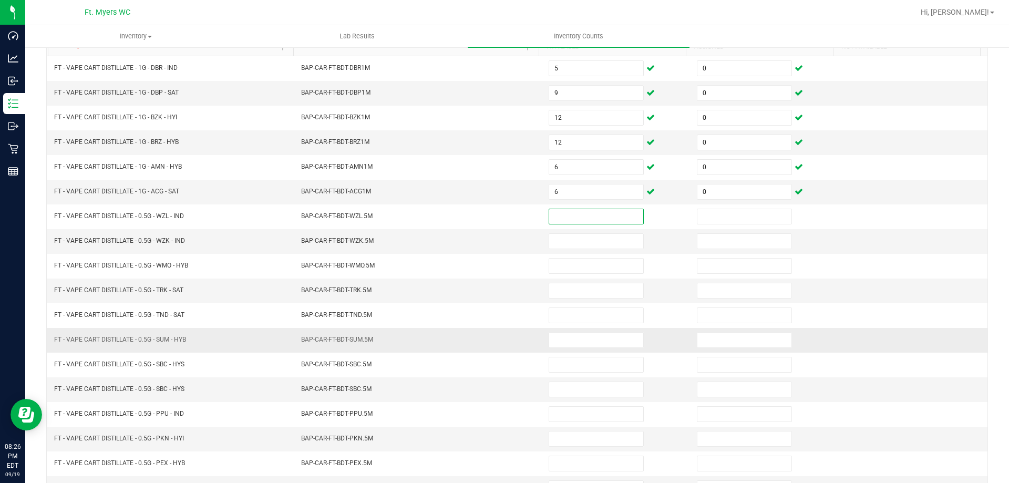
scroll to position [113, 0]
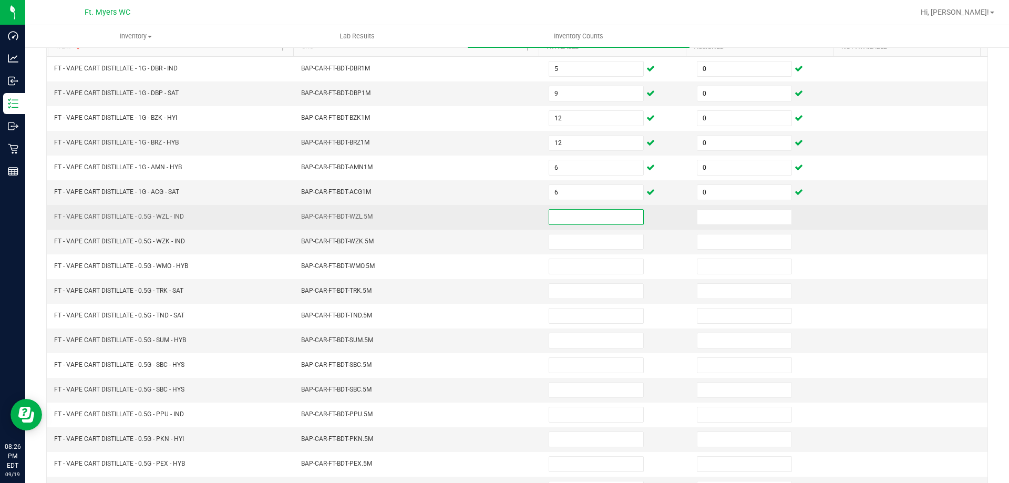
click at [556, 212] on input at bounding box center [596, 217] width 94 height 15
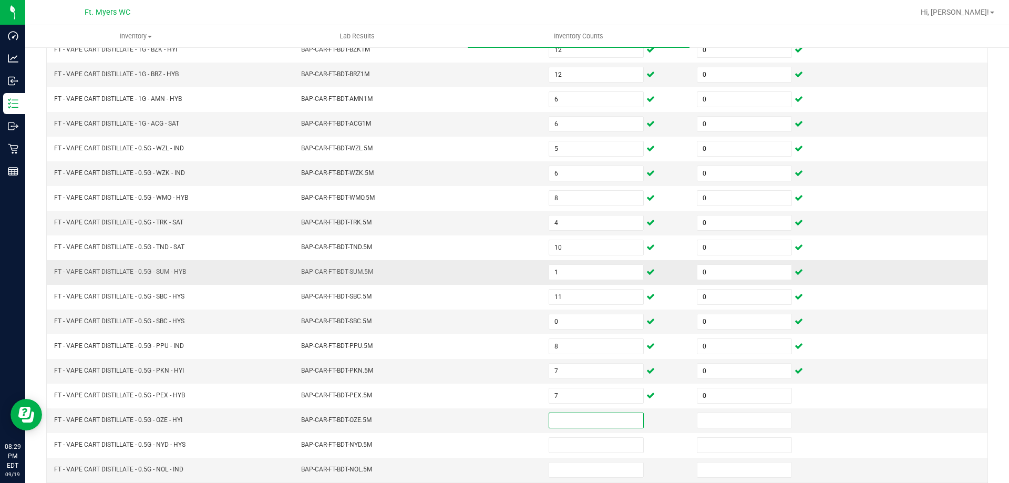
scroll to position [218, 0]
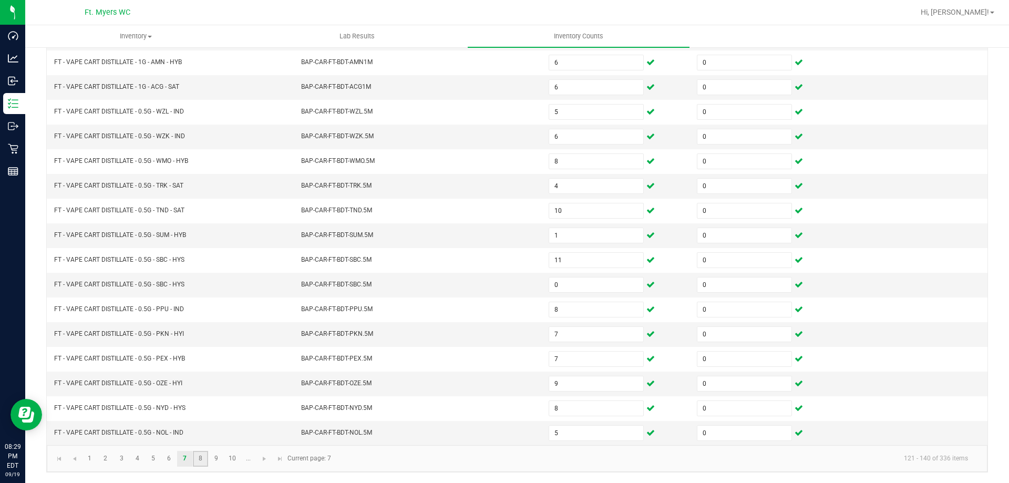
click at [204, 461] on link "8" at bounding box center [200, 459] width 15 height 16
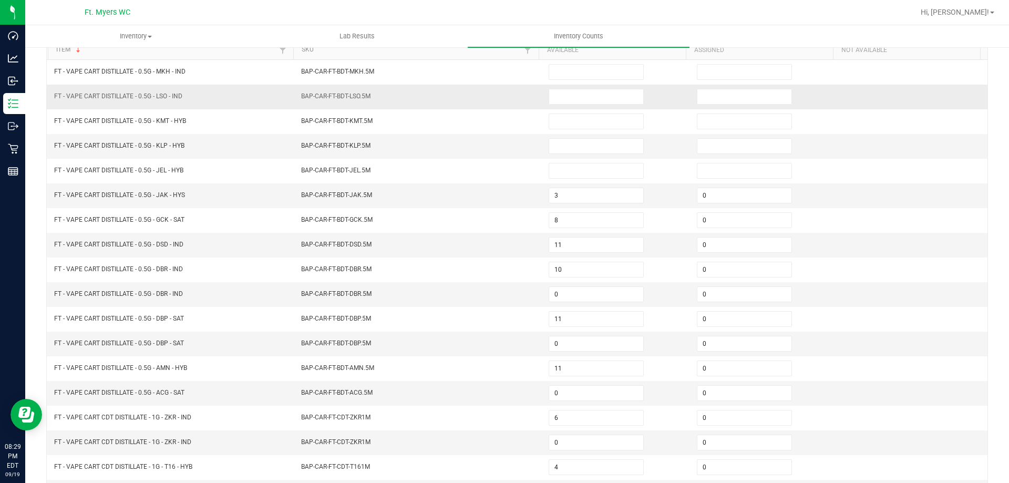
scroll to position [0, 0]
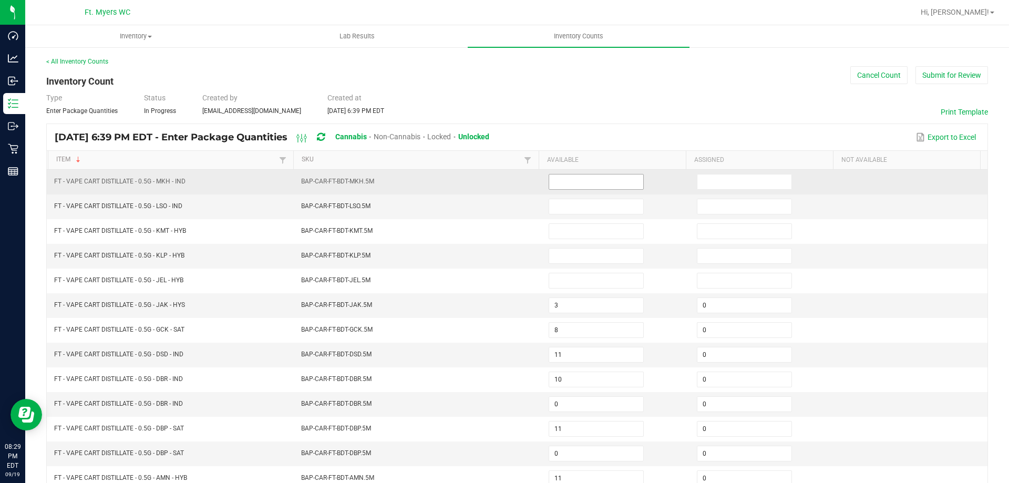
click at [604, 180] on input at bounding box center [596, 181] width 94 height 15
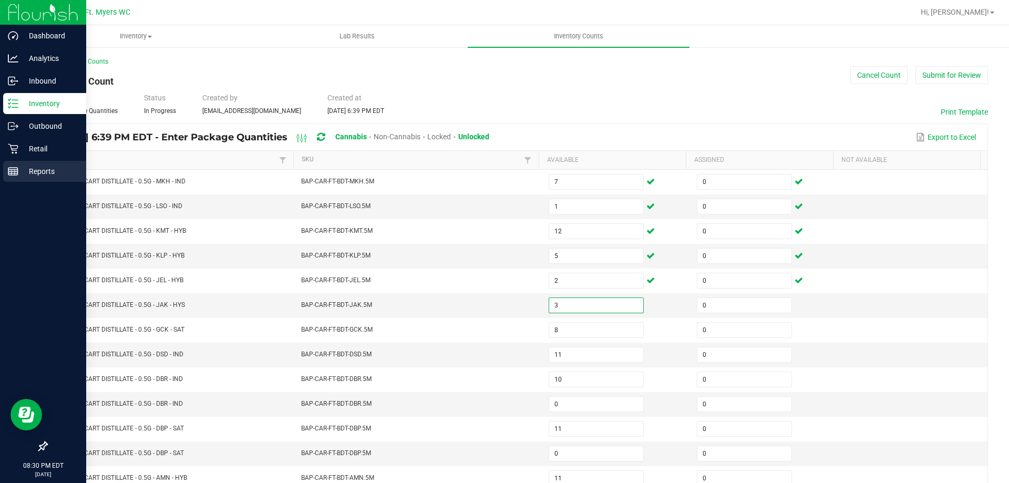
click at [31, 175] on p "Reports" at bounding box center [49, 171] width 63 height 13
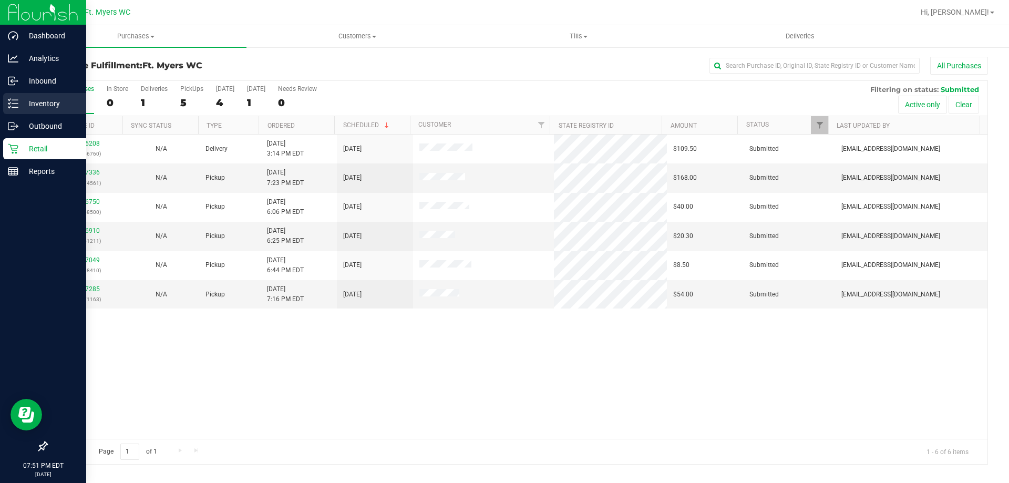
click at [50, 101] on p "Inventory" at bounding box center [49, 103] width 63 height 13
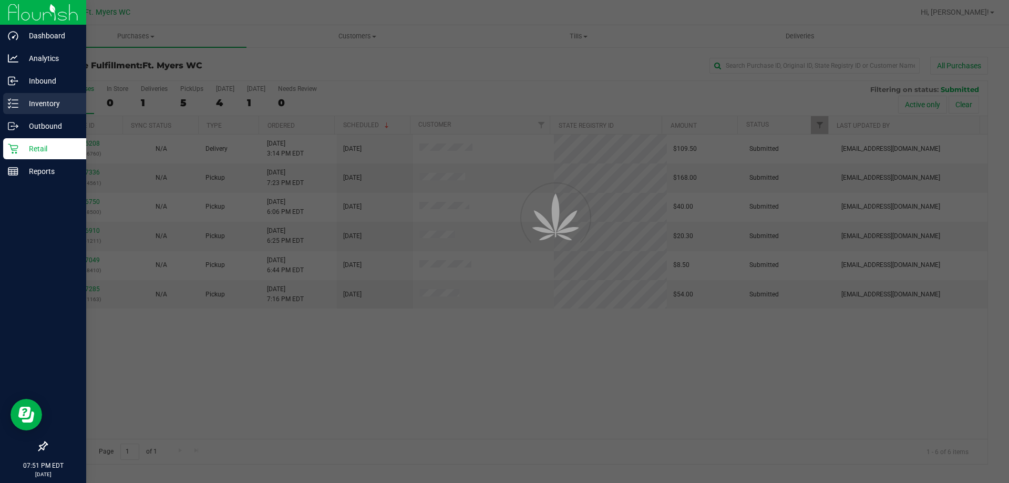
click at [50, 101] on p "Inventory" at bounding box center [49, 103] width 63 height 13
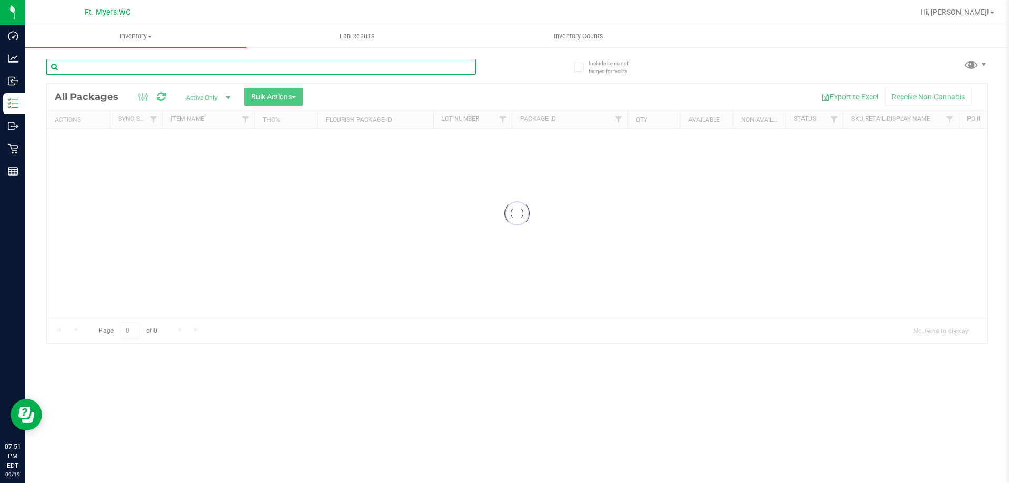
click at [273, 67] on input "text" at bounding box center [260, 67] width 429 height 16
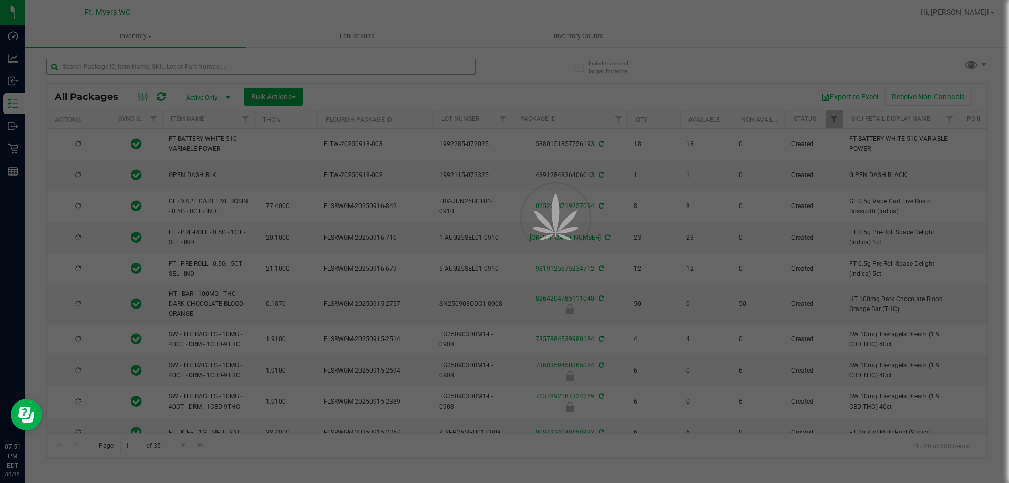
click at [273, 67] on div at bounding box center [504, 241] width 1009 height 483
type input "[DATE]"
click at [273, 67] on div at bounding box center [504, 241] width 1009 height 483
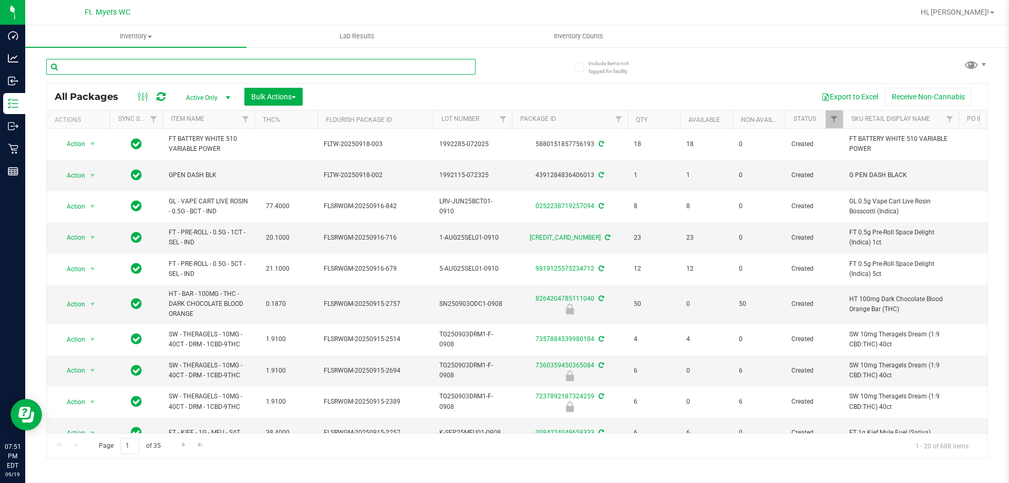
click at [273, 67] on input "text" at bounding box center [260, 67] width 429 height 16
type input "hemi"
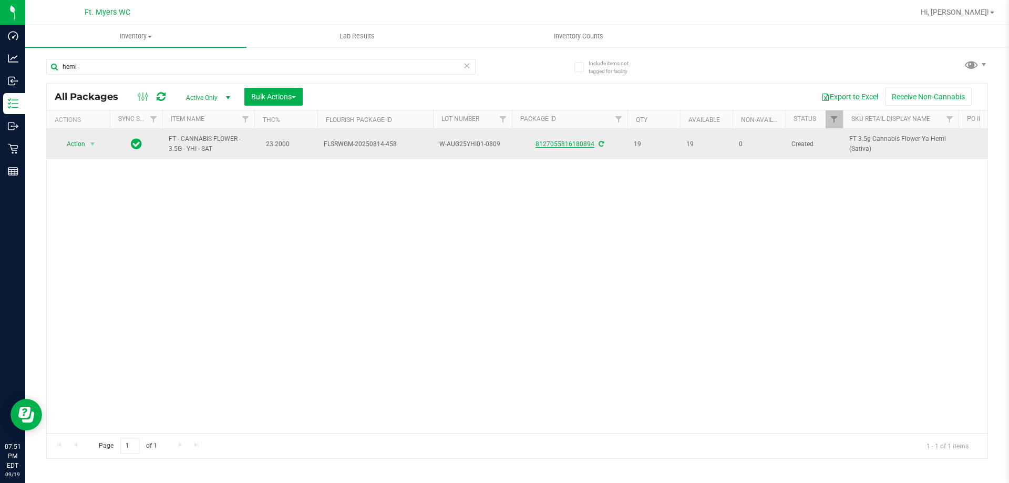
click at [567, 143] on link "8127055816180894" at bounding box center [564, 143] width 59 height 7
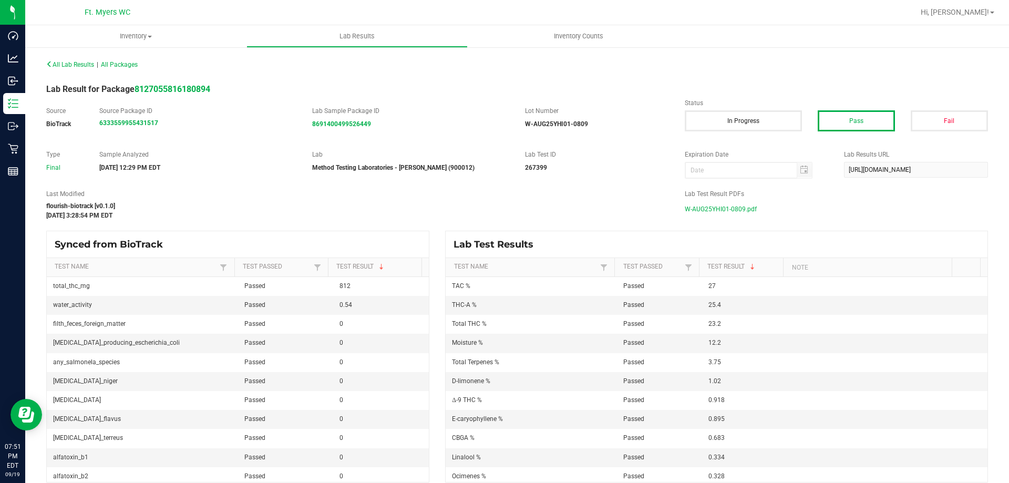
click at [733, 209] on span "W-AUG25YHI01-0809.pdf" at bounding box center [721, 209] width 72 height 16
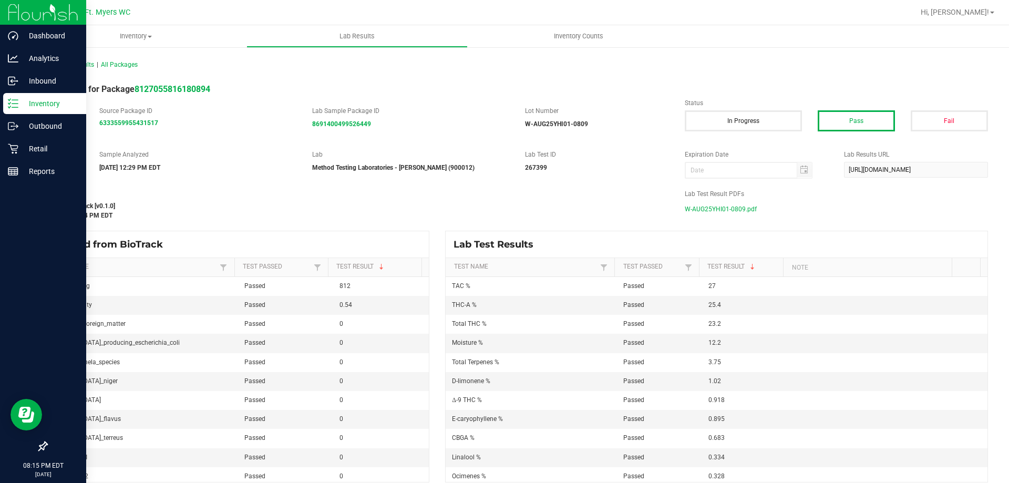
click at [27, 103] on p "Inventory" at bounding box center [49, 103] width 63 height 13
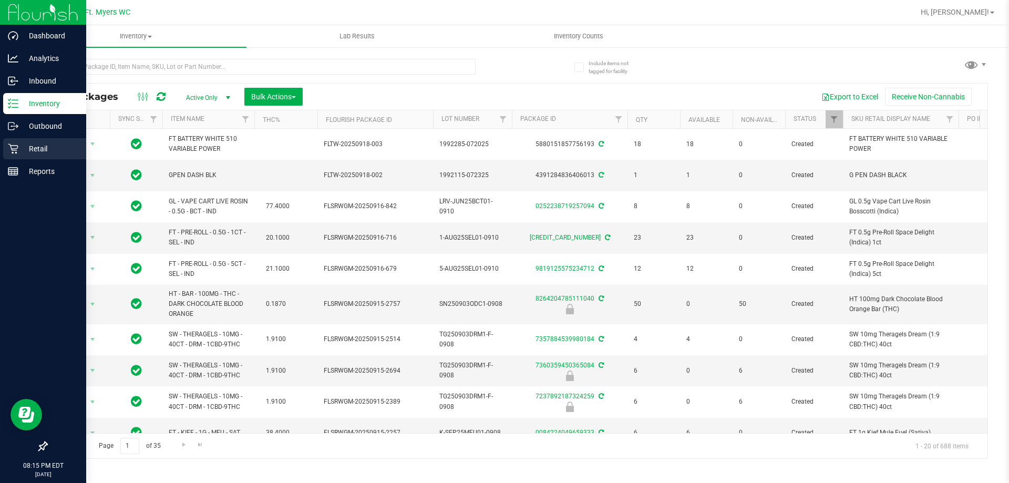
click at [51, 153] on p "Retail" at bounding box center [49, 148] width 63 height 13
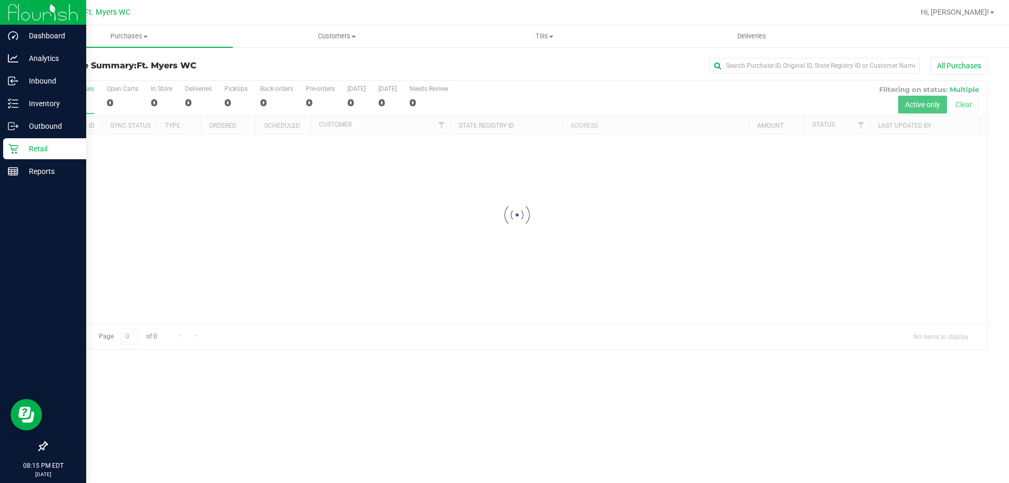
click at [51, 153] on p "Retail" at bounding box center [49, 148] width 63 height 13
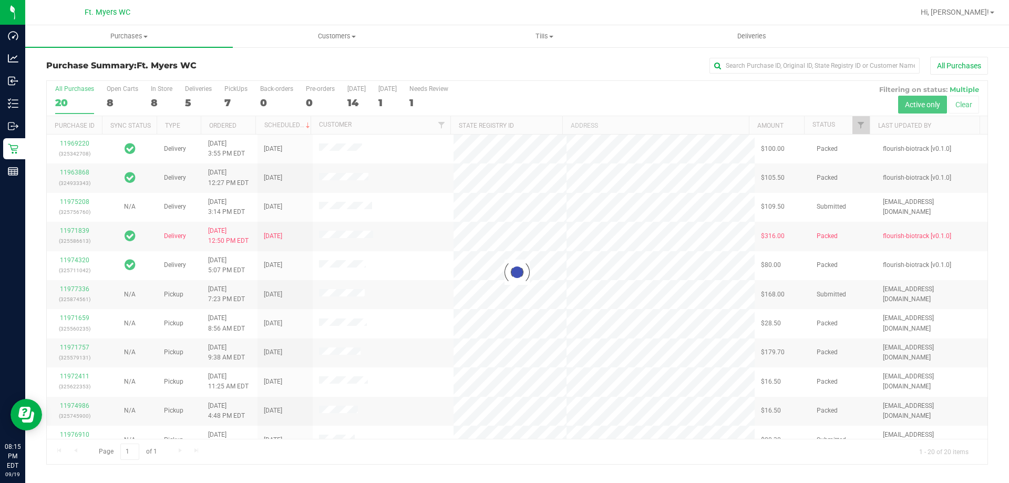
click at [235, 96] on label "PickUps 7" at bounding box center [235, 99] width 23 height 29
click at [0, 0] on input "PickUps 7" at bounding box center [0, 0] width 0 height 0
click at [226, 95] on div at bounding box center [517, 272] width 941 height 383
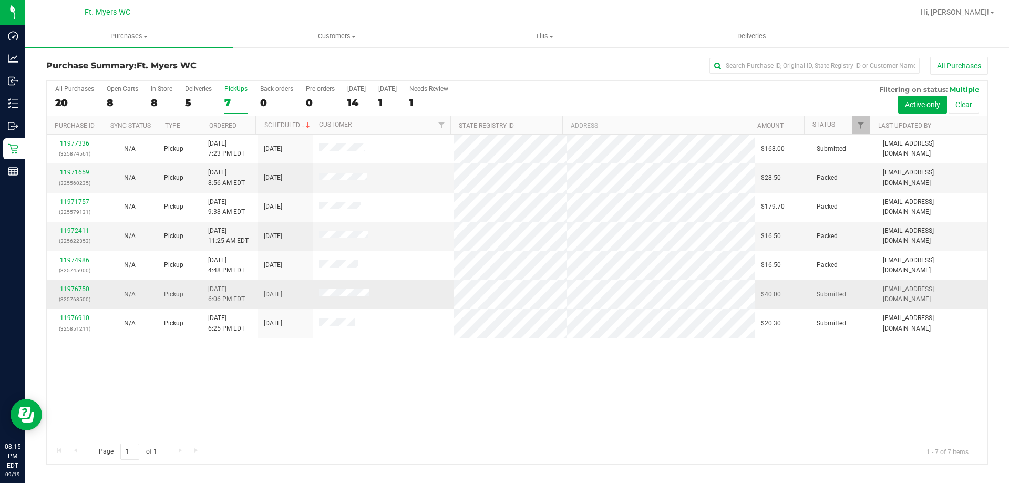
click at [279, 290] on span "[DATE]" at bounding box center [273, 295] width 18 height 10
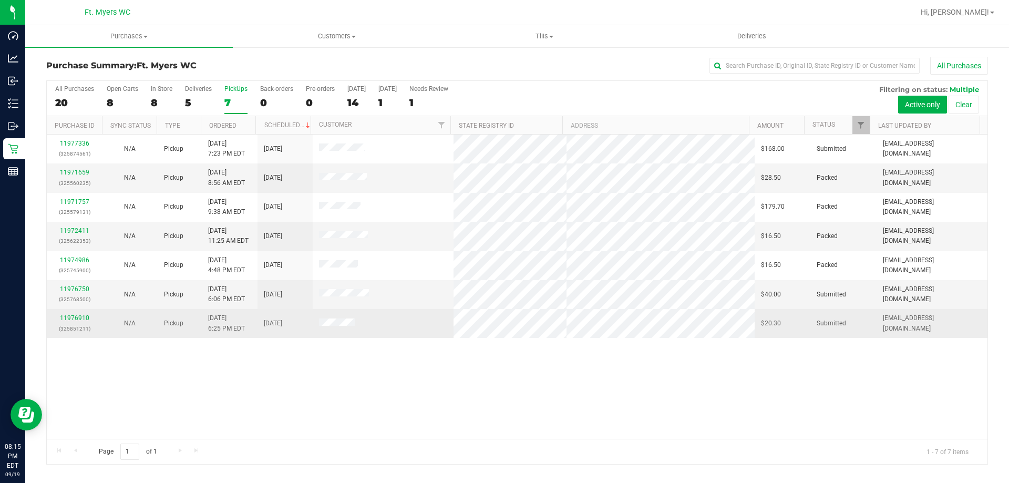
click at [282, 325] on span "[DATE]" at bounding box center [273, 323] width 18 height 10
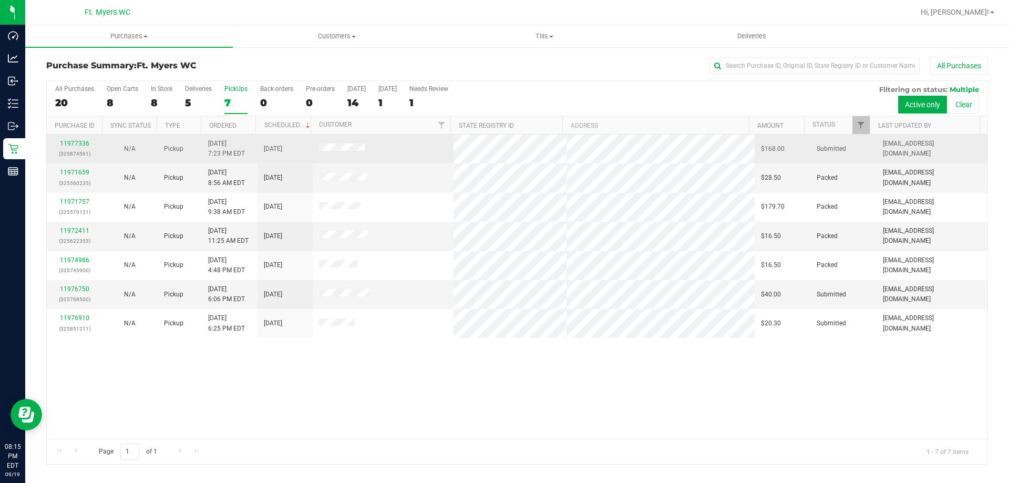
click at [303, 152] on td "[DATE]" at bounding box center [284, 149] width 55 height 29
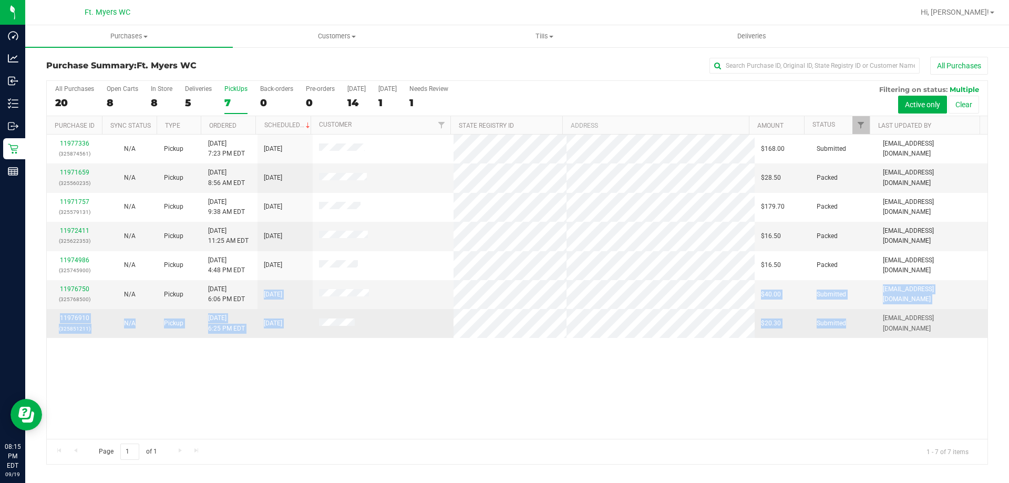
drag, startPoint x: 247, startPoint y: 291, endPoint x: 840, endPoint y: 328, distance: 593.4
click at [840, 328] on tbody "11977336 (325874561) N/A Pickup 9/19/2025 7:23 PM EDT 9/20/2025 $168.00 Submitt…" at bounding box center [517, 236] width 941 height 203
click at [840, 328] on td "Submitted" at bounding box center [843, 323] width 66 height 28
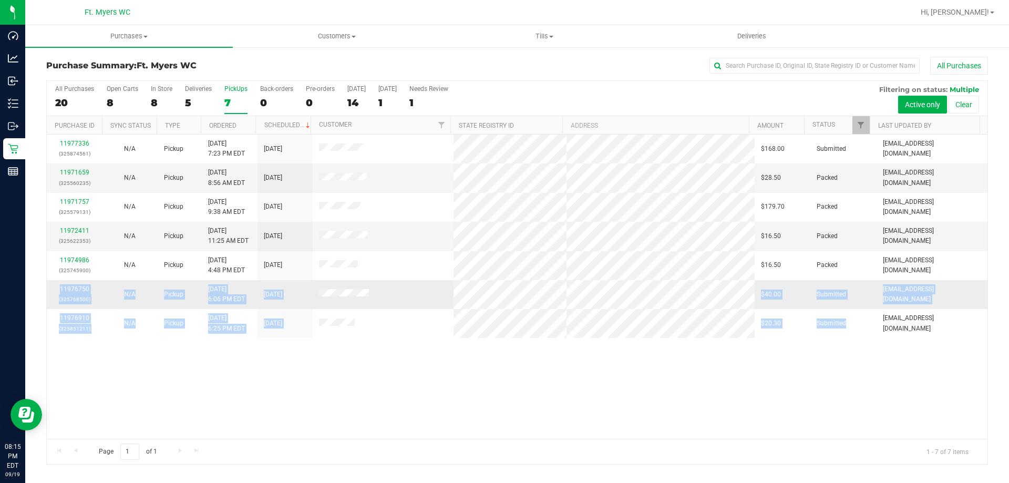
drag, startPoint x: 843, startPoint y: 326, endPoint x: 57, endPoint y: 292, distance: 786.9
click at [57, 292] on tbody "11977336 (325874561) N/A Pickup 9/19/2025 7:23 PM EDT 9/20/2025 $168.00 Submitt…" at bounding box center [517, 236] width 941 height 203
click at [209, 284] on span "9/19/2025 6:06 PM EDT" at bounding box center [226, 294] width 37 height 20
drag, startPoint x: 204, startPoint y: 287, endPoint x: 243, endPoint y: 289, distance: 38.9
click at [244, 290] on td "9/19/2025 6:06 PM EDT" at bounding box center [229, 294] width 55 height 29
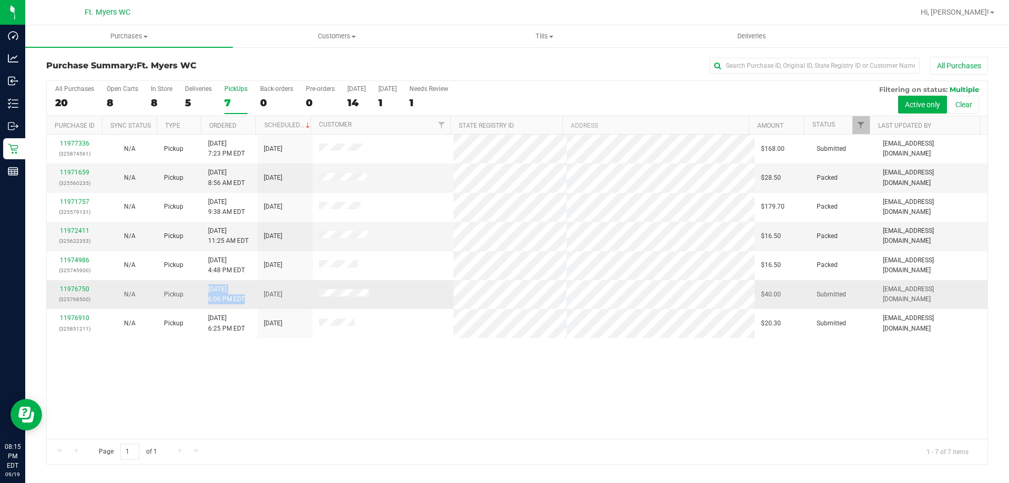
click at [243, 289] on span "9/19/2025 6:06 PM EDT" at bounding box center [226, 294] width 37 height 20
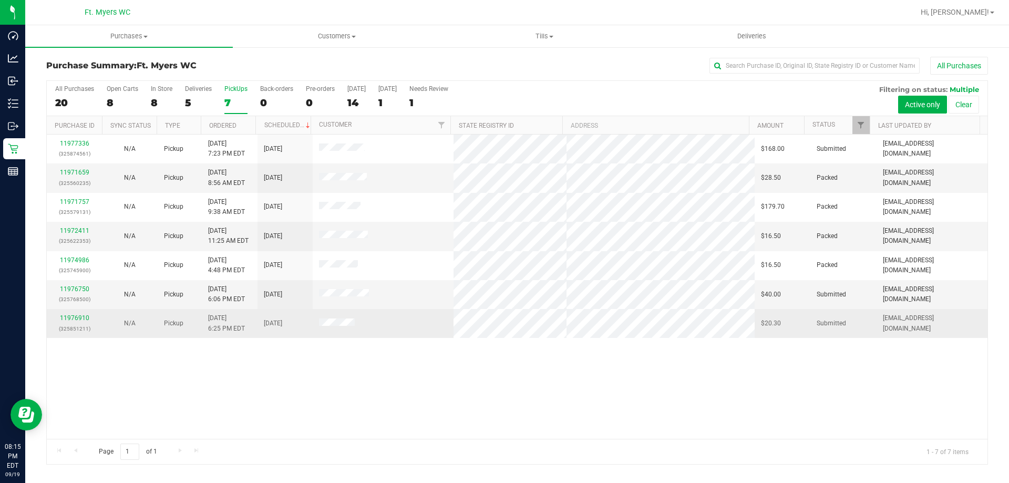
click at [230, 322] on span "9/19/2025 6:25 PM EDT" at bounding box center [226, 323] width 37 height 20
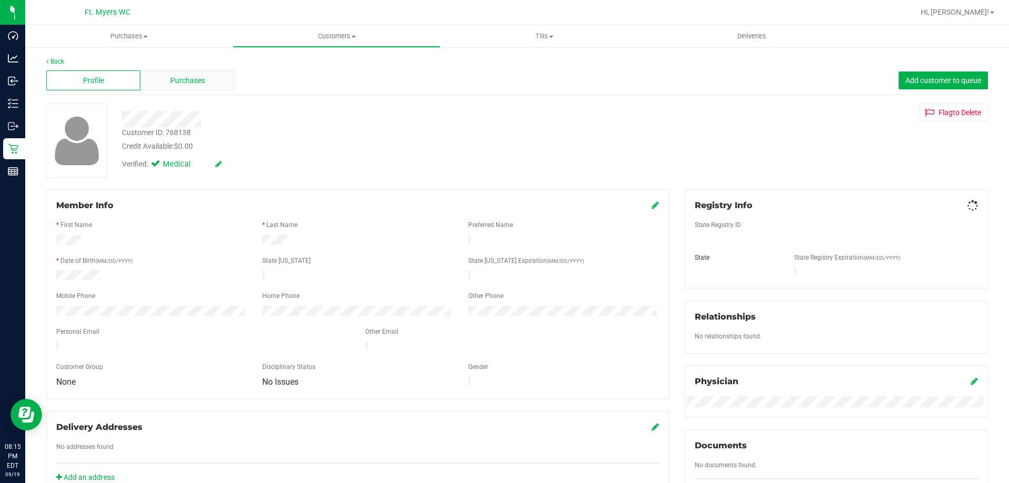
click at [194, 81] on span "Purchases" at bounding box center [187, 80] width 35 height 11
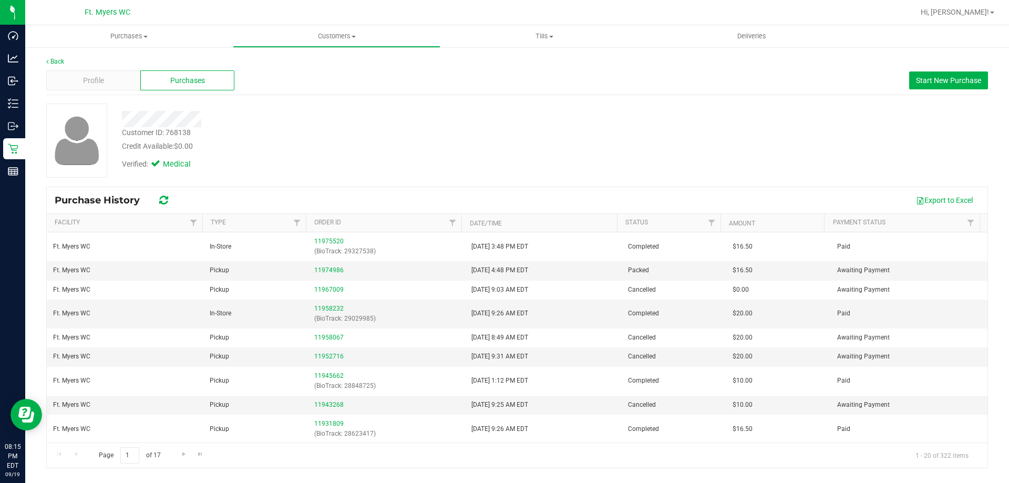
click at [419, 115] on div at bounding box center [353, 119] width 479 height 16
click at [339, 270] on link "11974986" at bounding box center [328, 269] width 29 height 7
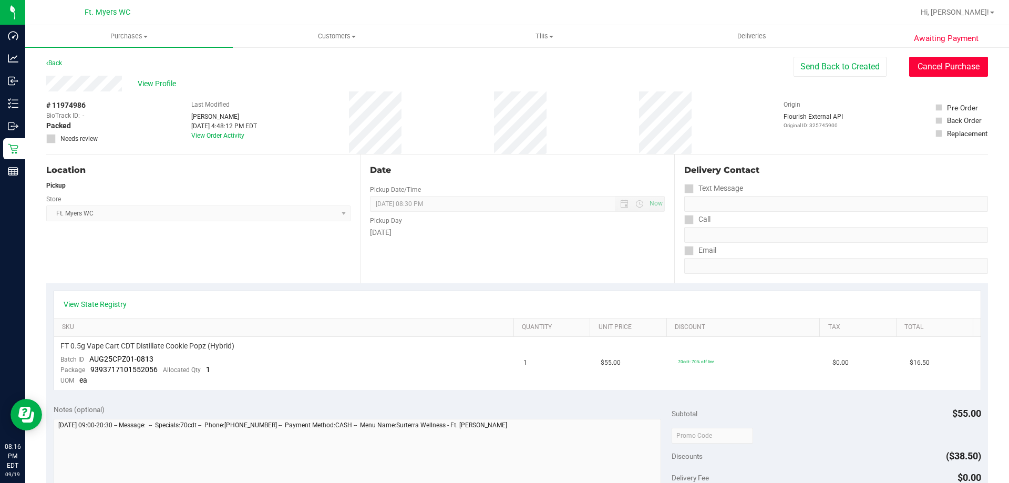
click at [948, 74] on button "Cancel Purchase" at bounding box center [948, 67] width 79 height 20
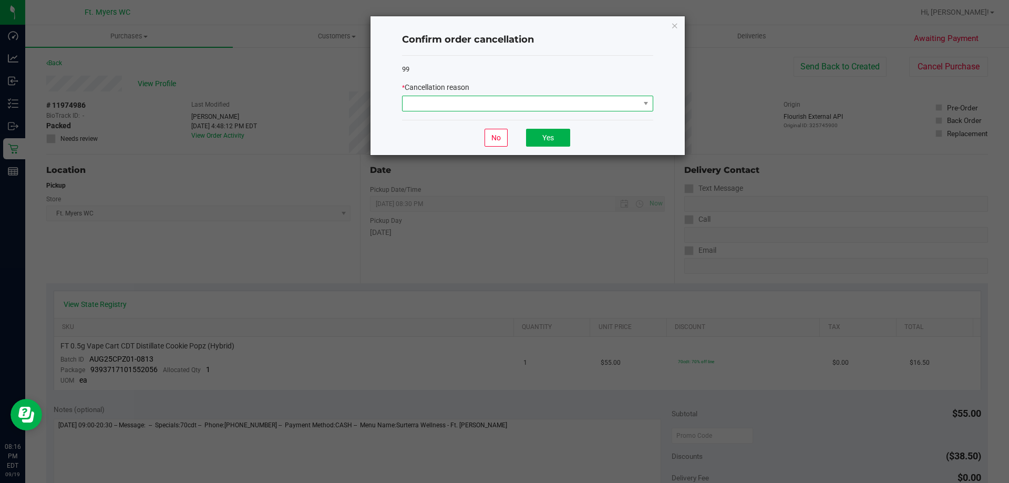
click at [590, 103] on span at bounding box center [521, 103] width 237 height 15
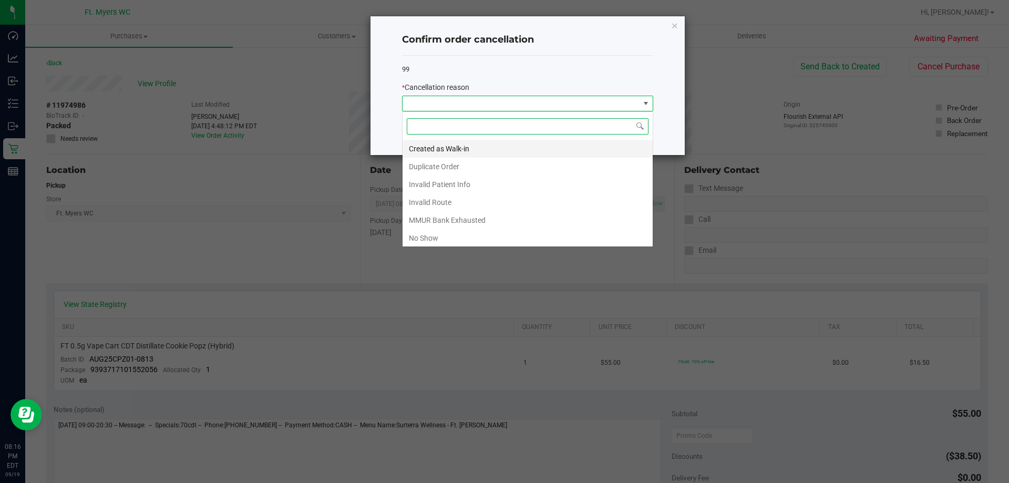
scroll to position [16, 251]
click at [439, 167] on li "Duplicate Order" at bounding box center [528, 167] width 250 height 18
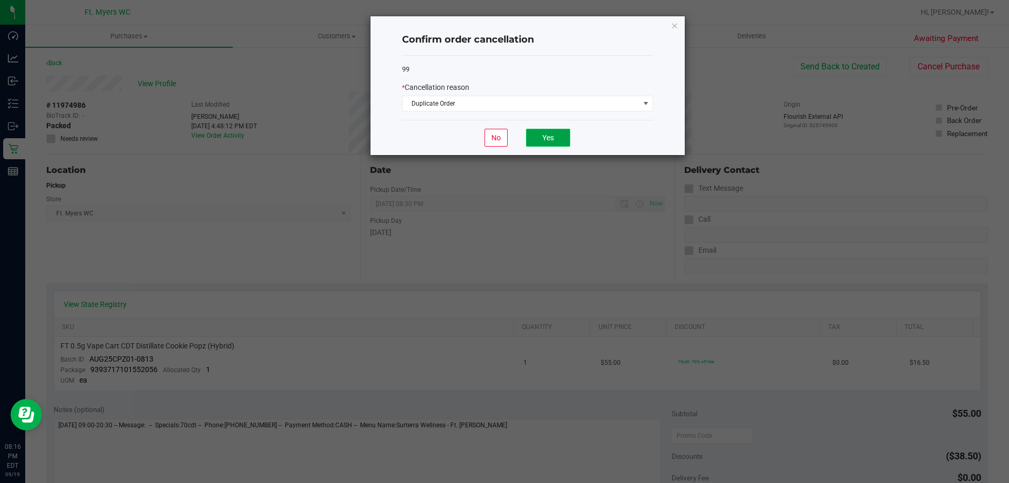
click at [551, 139] on button "Yes" at bounding box center [548, 138] width 44 height 18
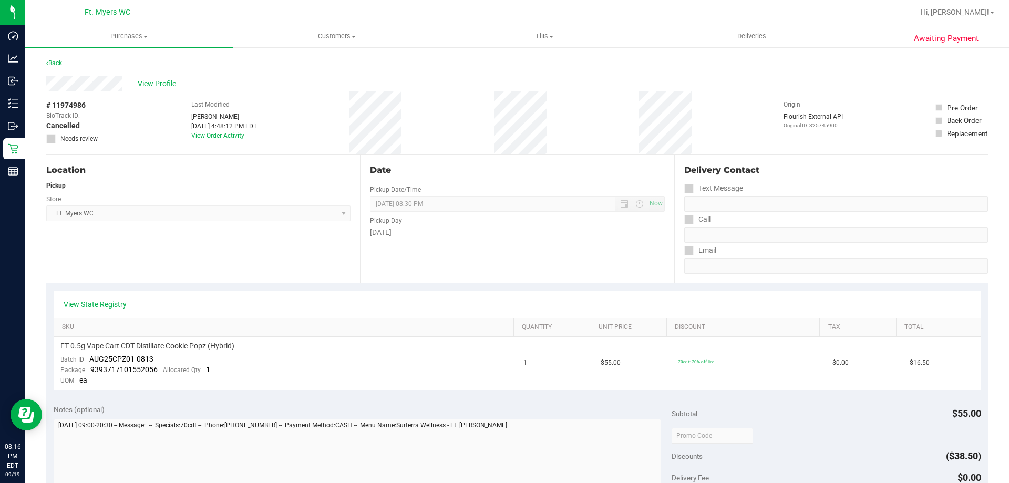
click at [146, 85] on span "View Profile" at bounding box center [159, 83] width 42 height 11
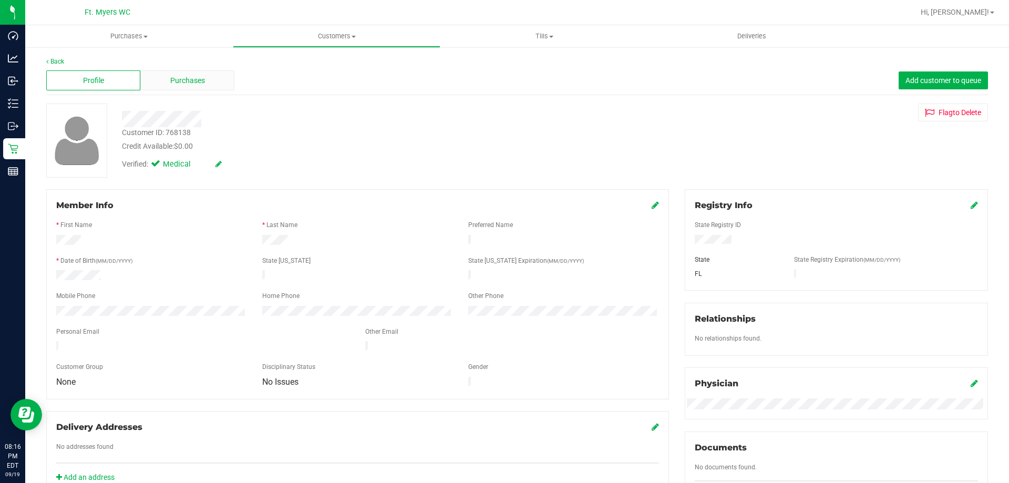
click at [218, 84] on div "Purchases" at bounding box center [187, 80] width 94 height 20
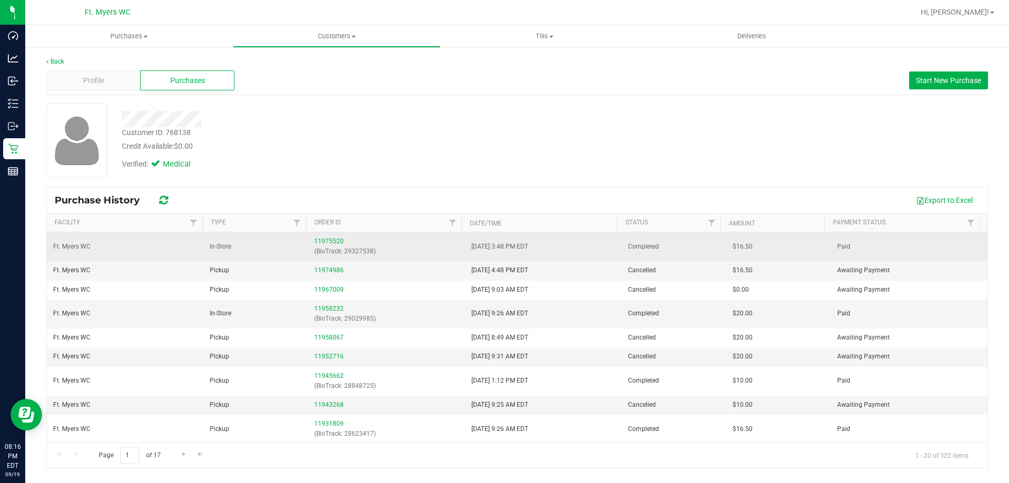
click at [542, 252] on td "9/19/2025 3:48 PM EDT" at bounding box center [543, 246] width 157 height 29
click at [323, 239] on link "11975520" at bounding box center [328, 241] width 29 height 7
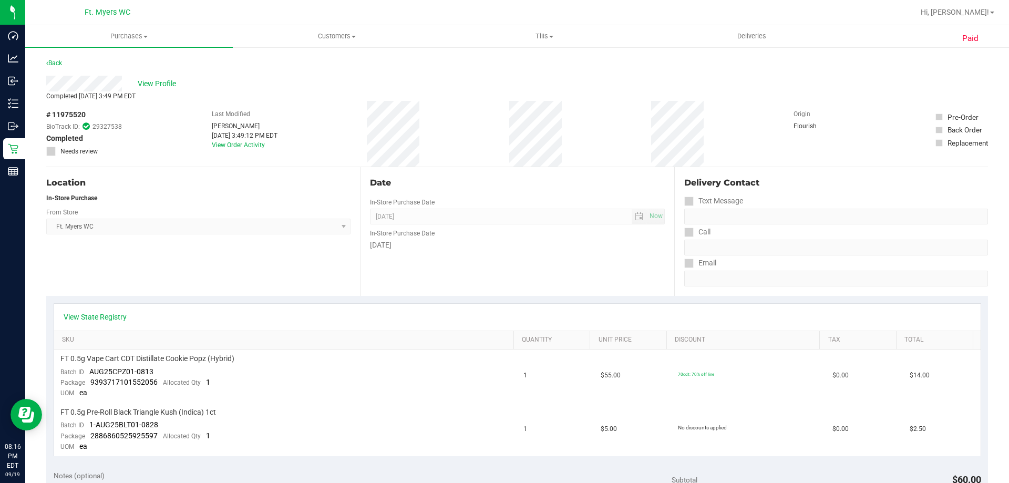
click at [452, 257] on div "Date In-Store Purchase Date Sep 19, 2025 Now In-Store Purchase Date Friday" at bounding box center [517, 231] width 314 height 129
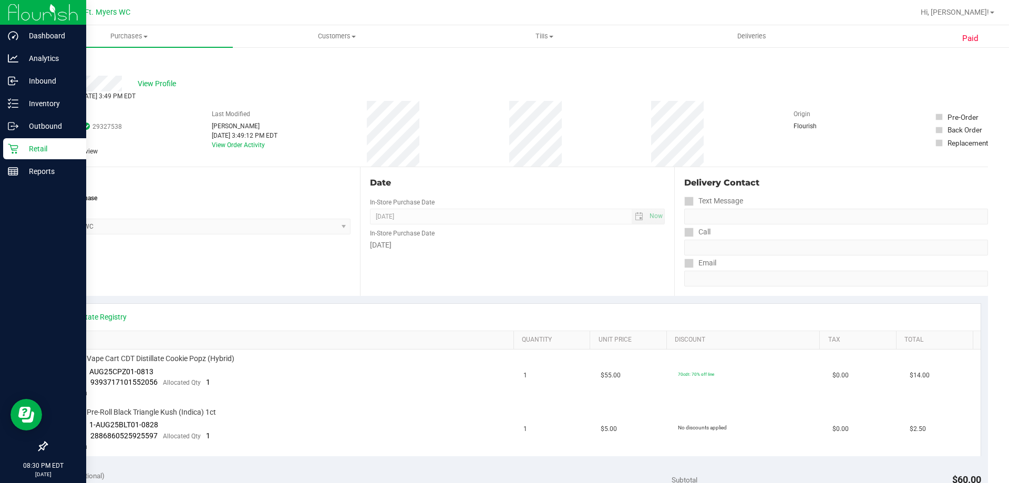
click at [36, 145] on p "Retail" at bounding box center [49, 148] width 63 height 13
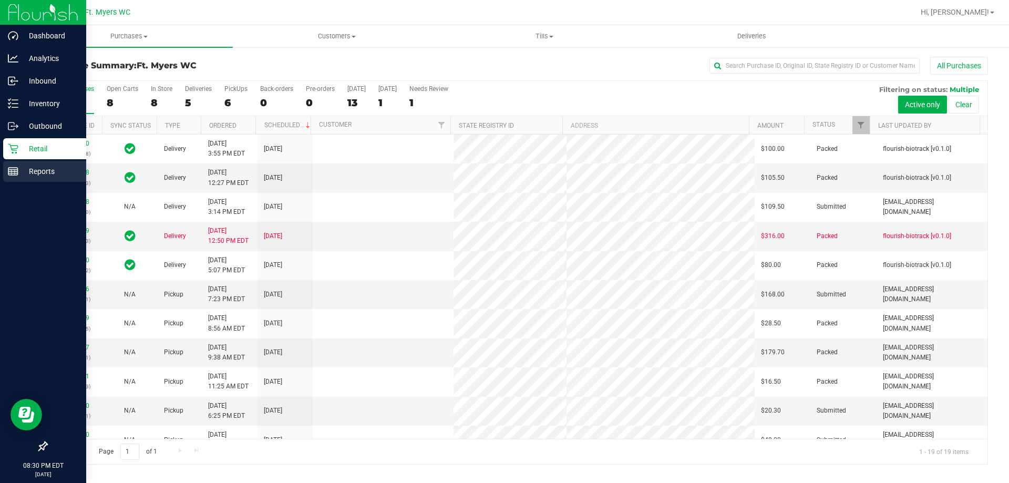
click at [18, 171] on p "Reports" at bounding box center [49, 171] width 63 height 13
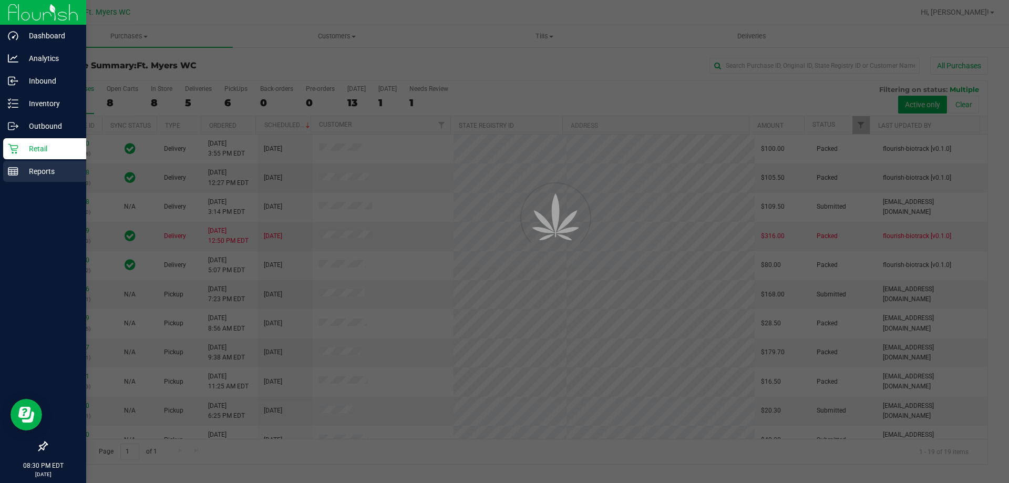
click at [18, 171] on p "Reports" at bounding box center [49, 171] width 63 height 13
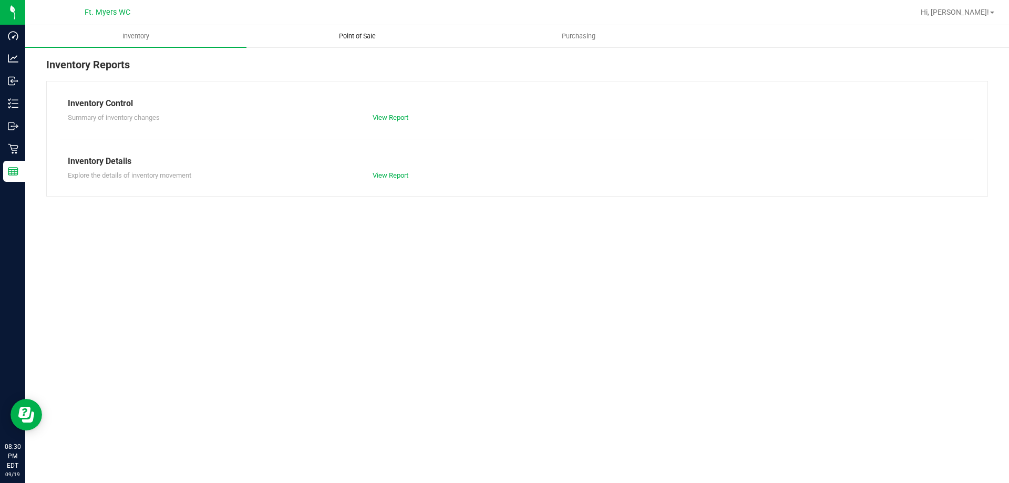
click at [326, 37] on span "Point of Sale" at bounding box center [357, 36] width 65 height 9
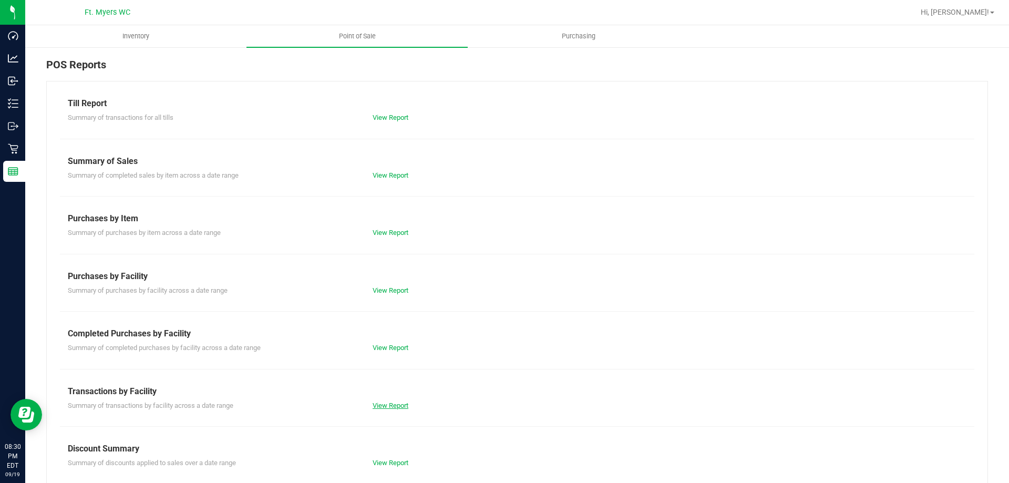
click at [388, 407] on link "View Report" at bounding box center [391, 405] width 36 height 8
